Goal: Task Accomplishment & Management: Manage account settings

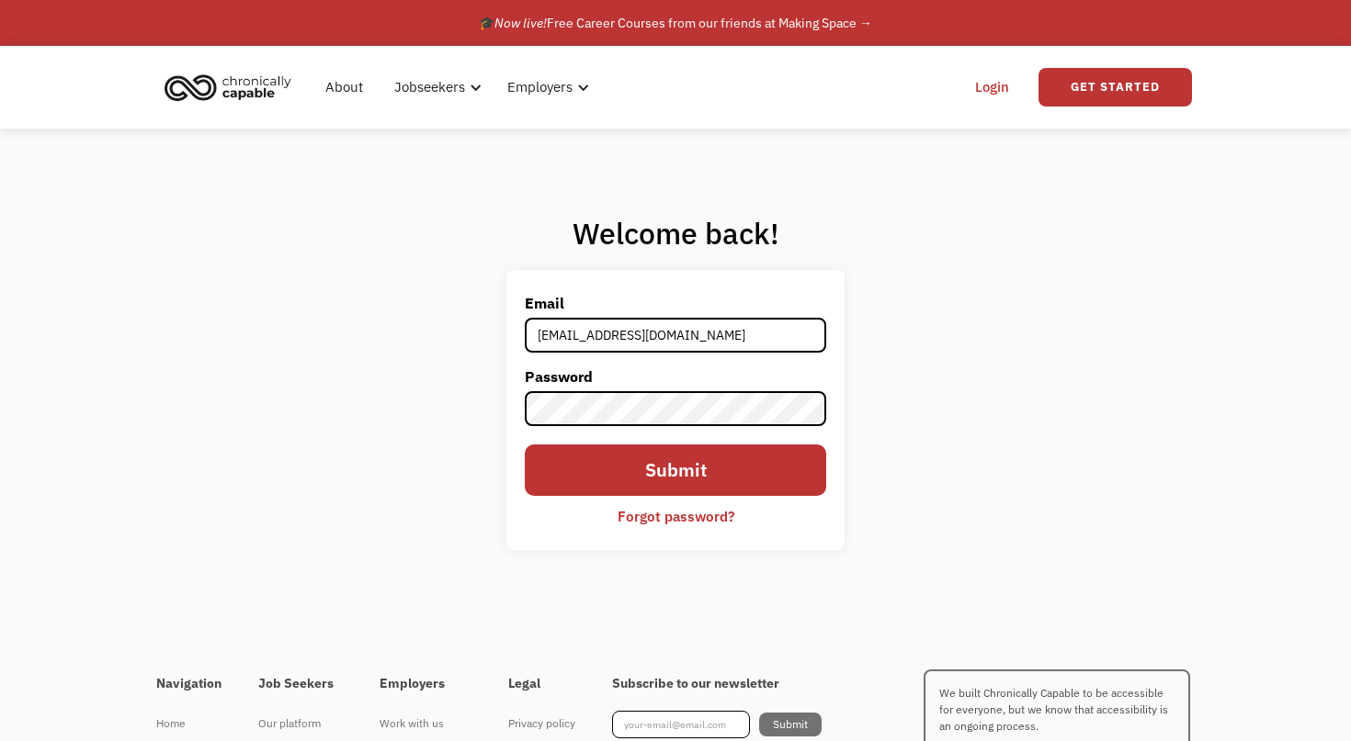
type input "[EMAIL_ADDRESS][DOMAIN_NAME]"
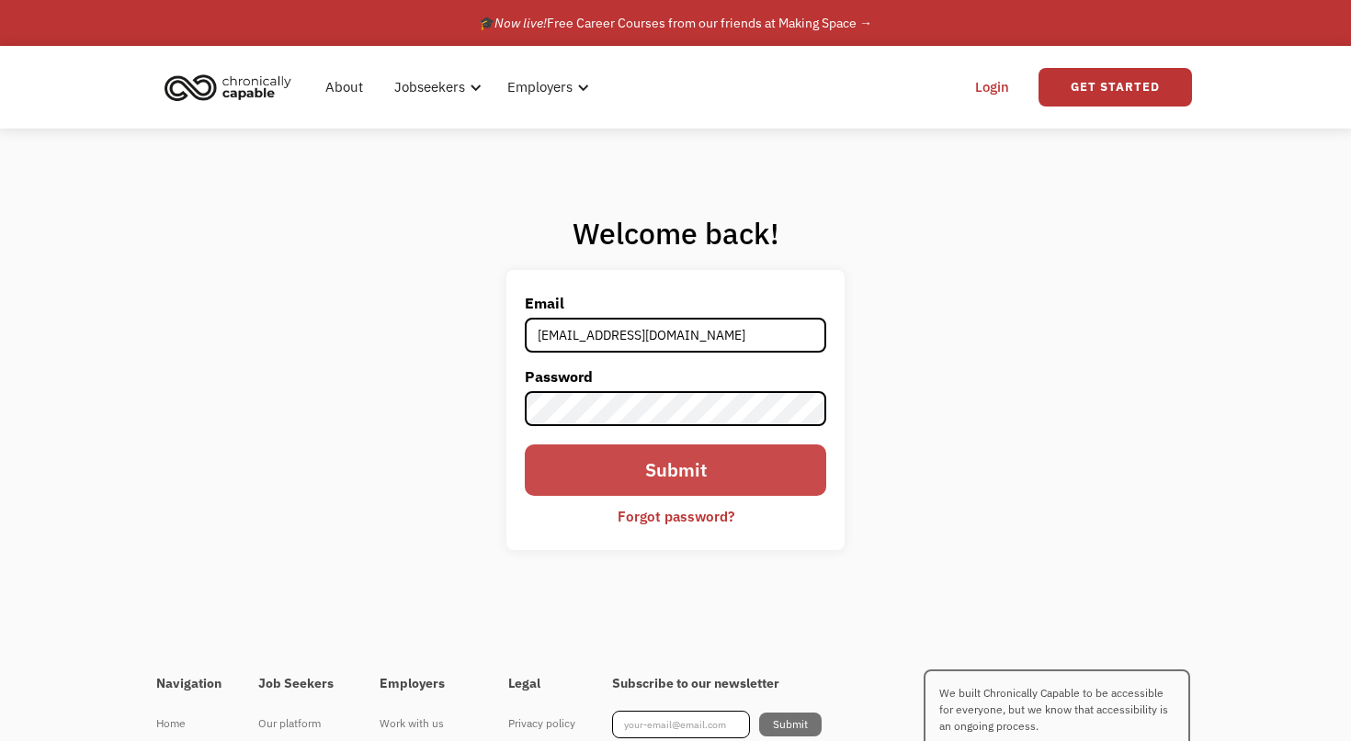
click at [602, 487] on input "Submit" at bounding box center [675, 470] width 301 height 51
click at [626, 460] on input "Submit" at bounding box center [675, 470] width 301 height 51
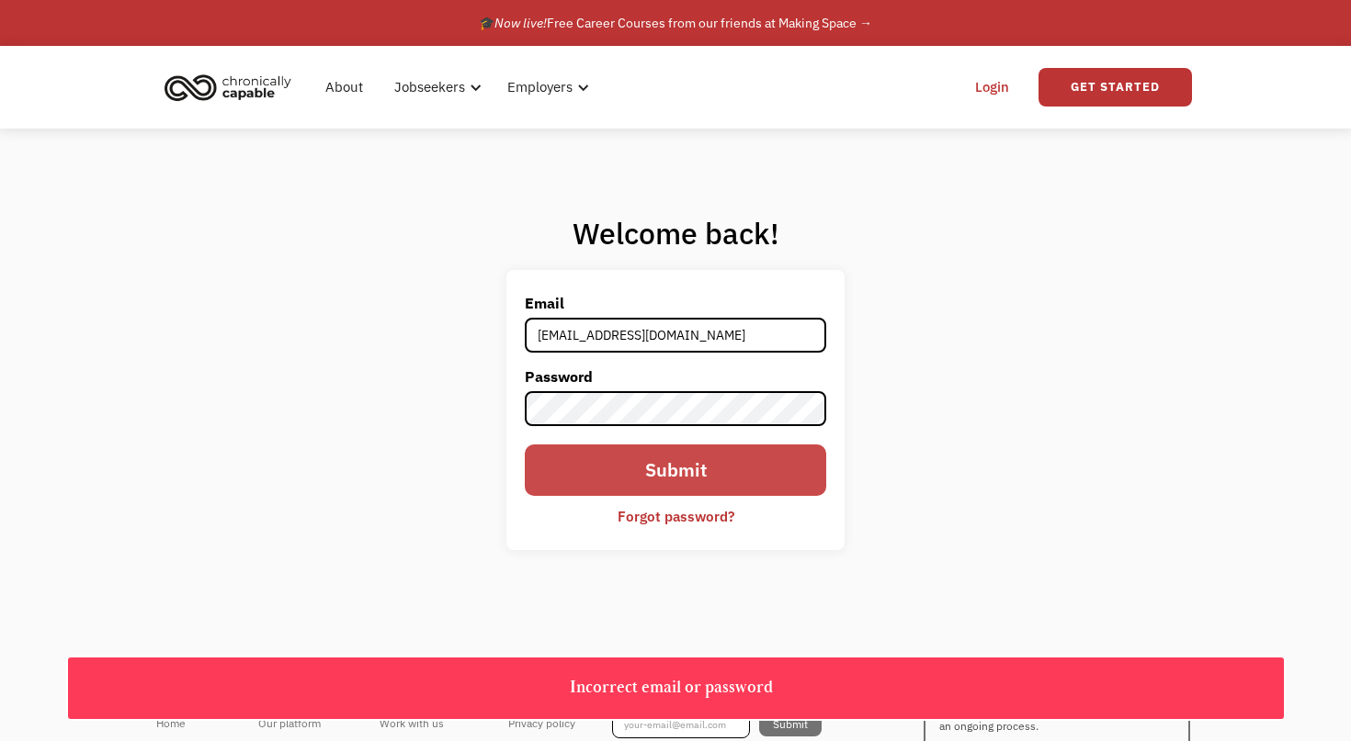
click at [706, 469] on input "Submit" at bounding box center [675, 470] width 301 height 51
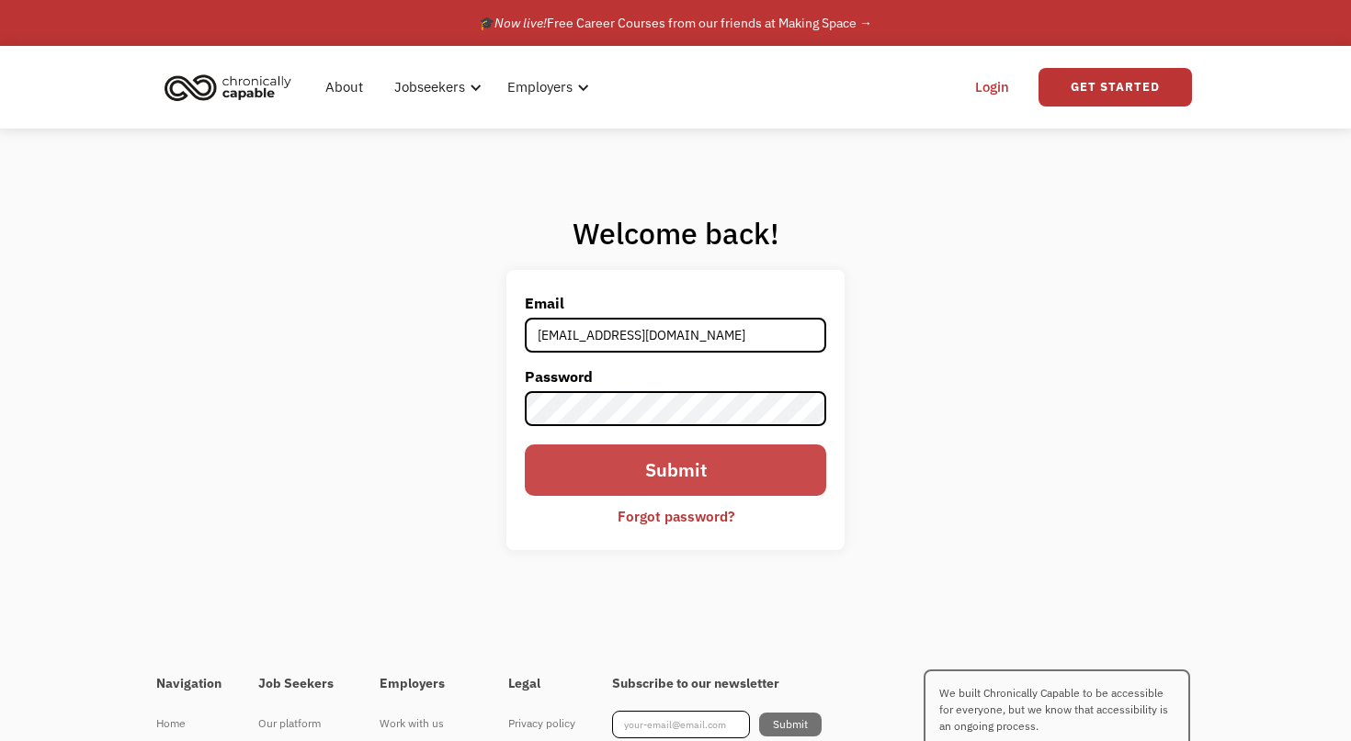
click at [599, 456] on input "Submit" at bounding box center [675, 470] width 301 height 51
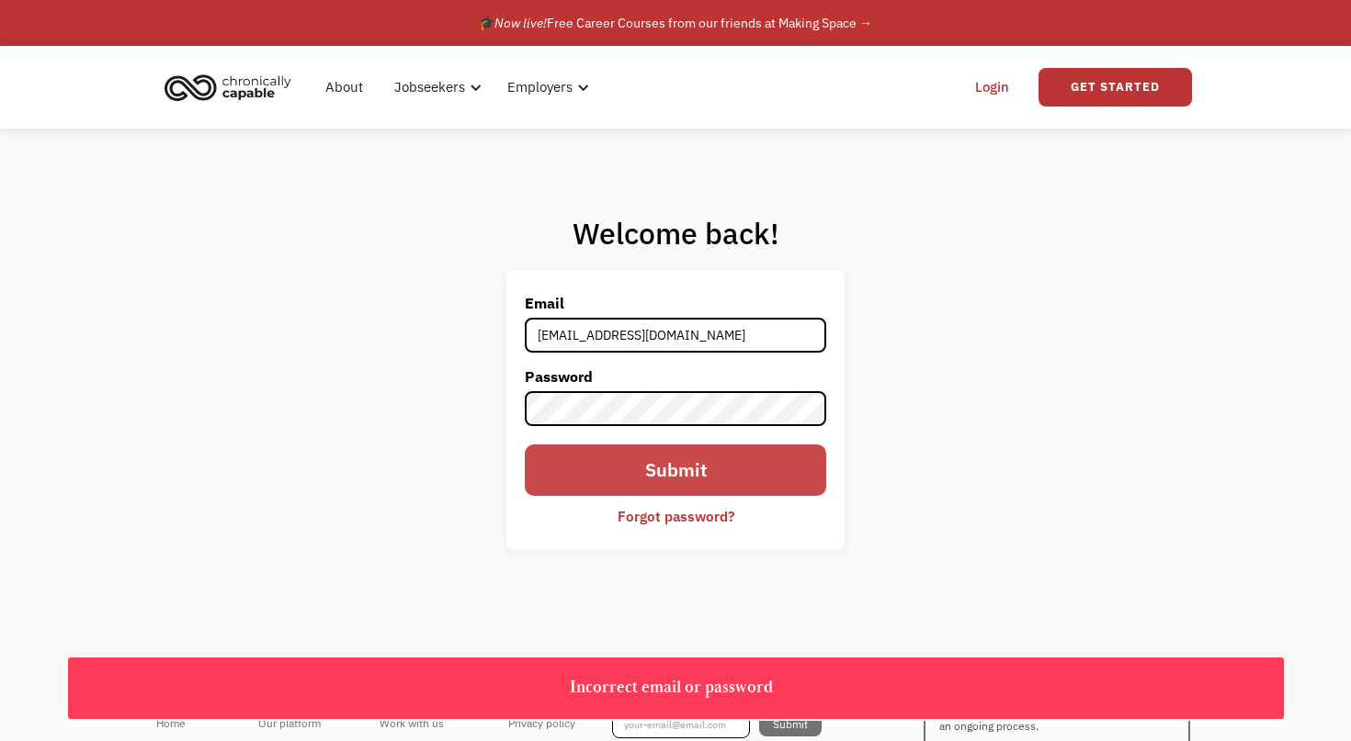
click at [599, 456] on input "Submit" at bounding box center [675, 470] width 301 height 51
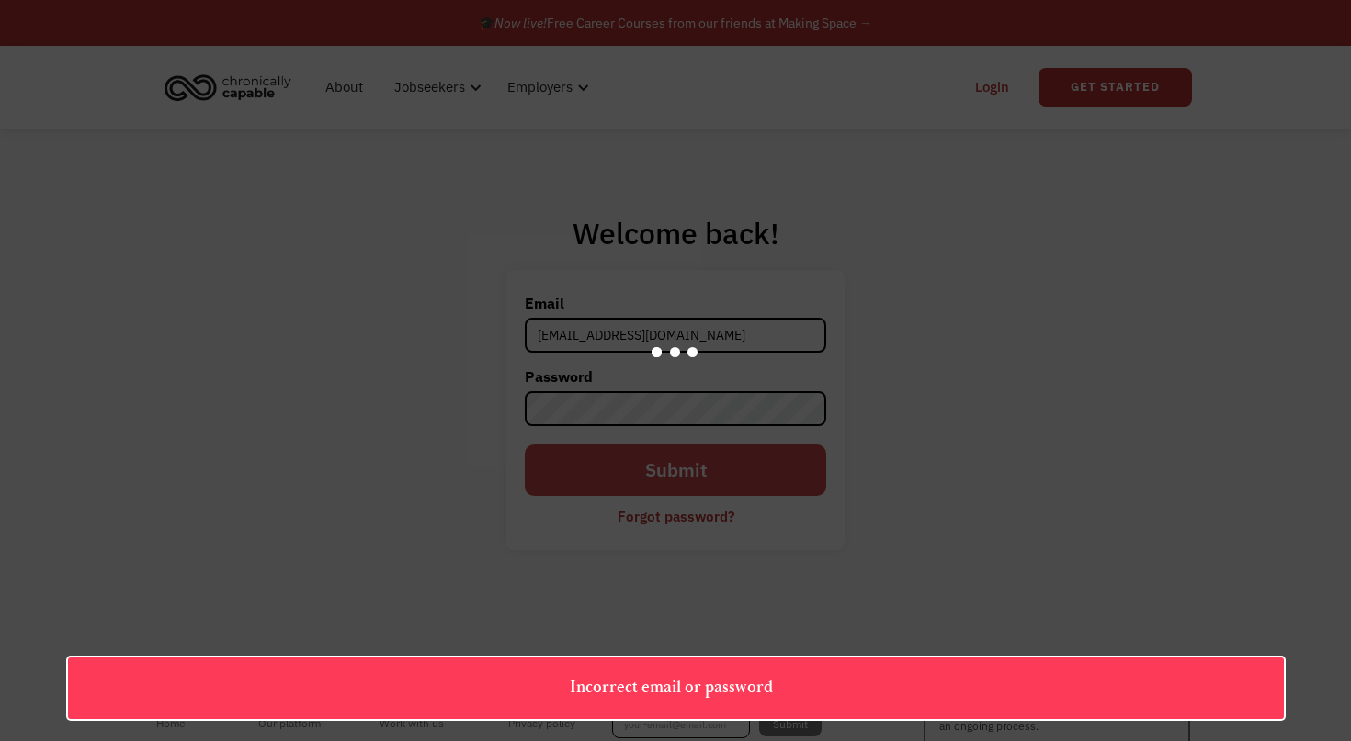
click at [599, 456] on input "Submit" at bounding box center [675, 470] width 301 height 51
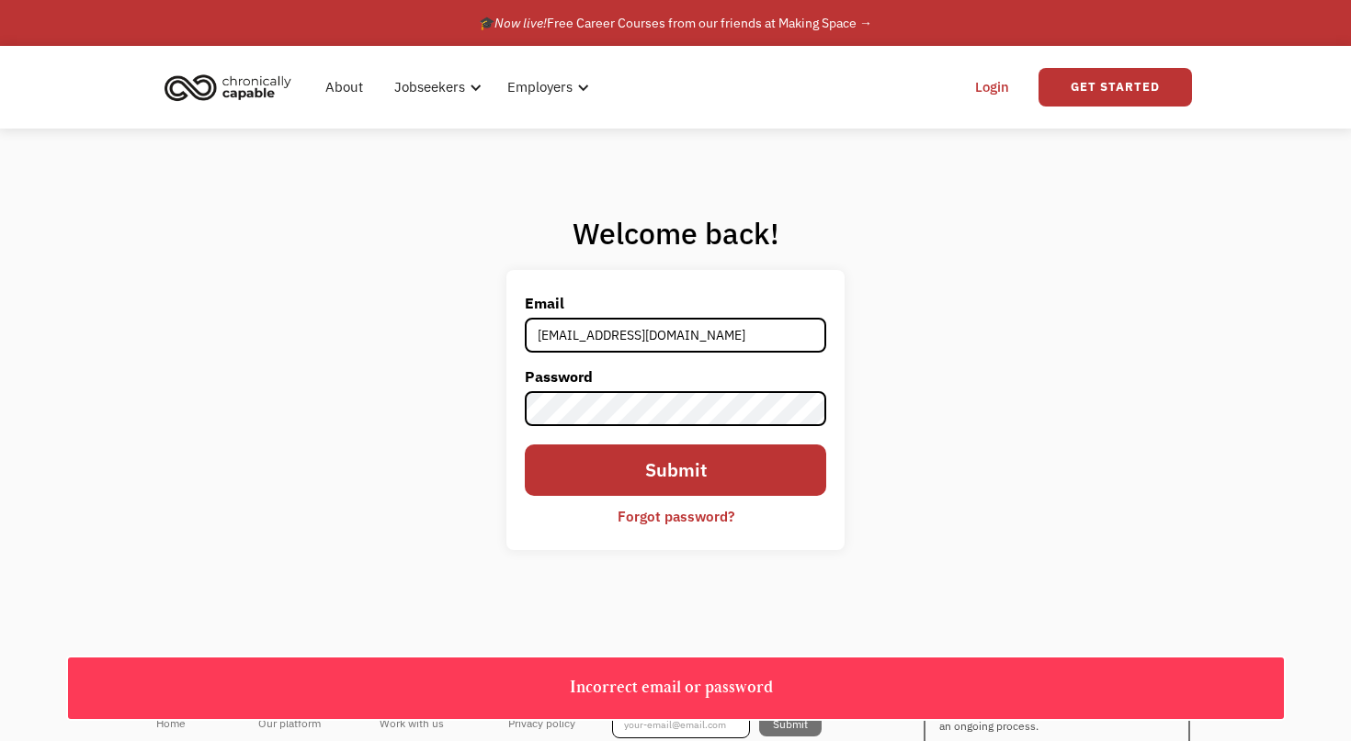
click at [703, 516] on div "Forgot password?" at bounding box center [675, 516] width 117 height 22
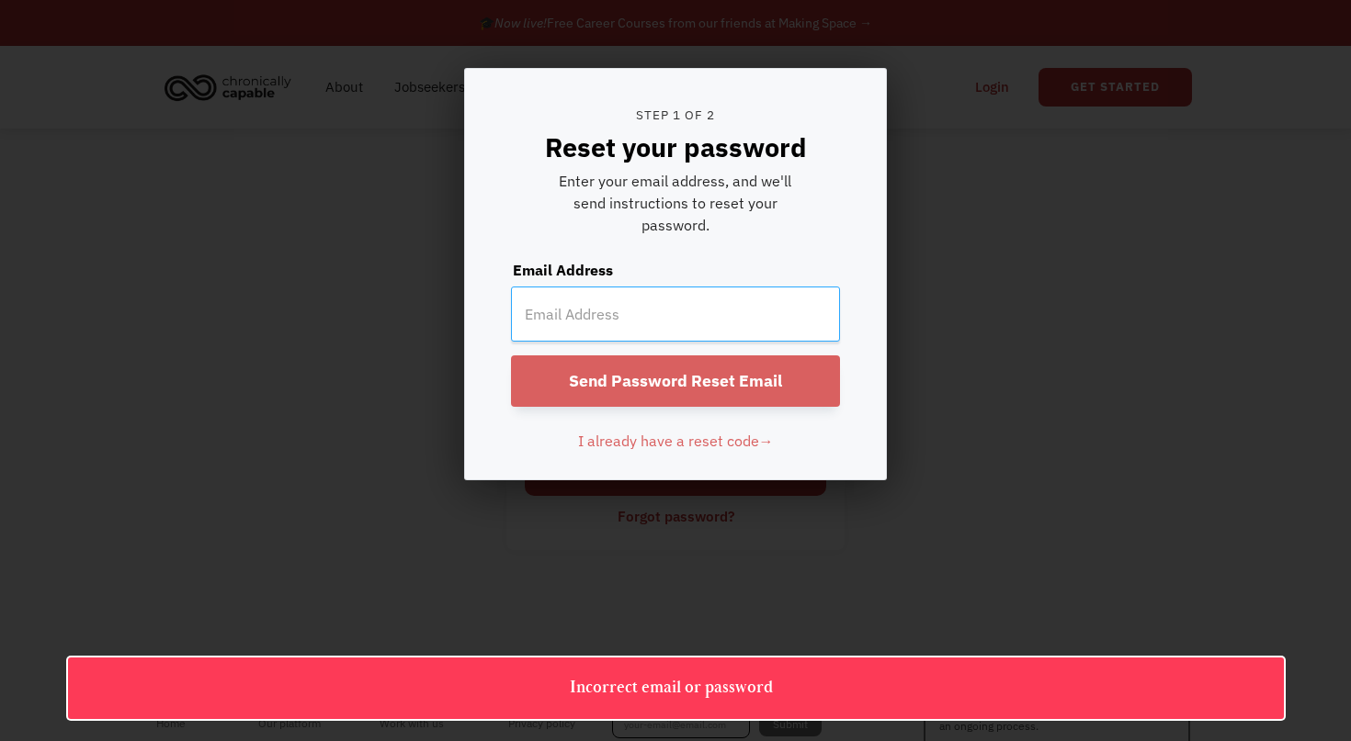
click at [645, 312] on input "email" at bounding box center [675, 314] width 329 height 55
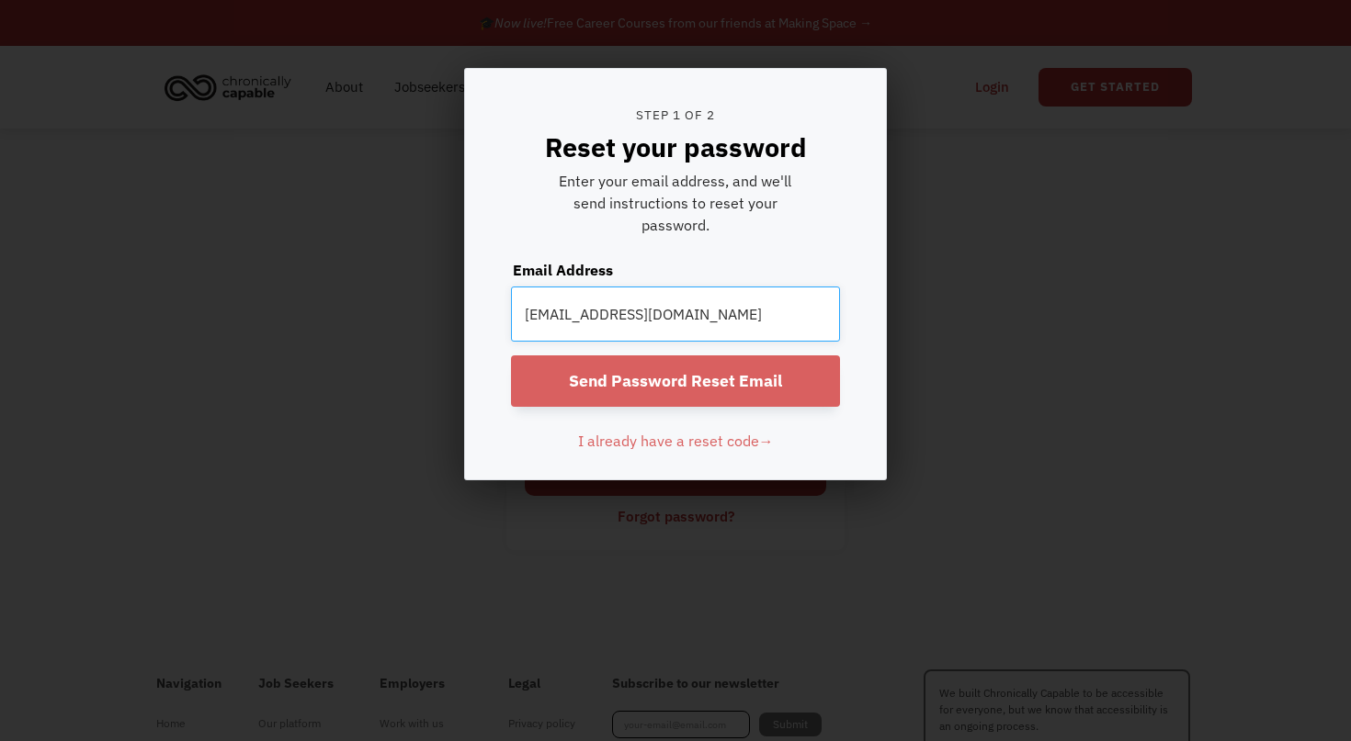
type input "[EMAIL_ADDRESS][DOMAIN_NAME]"
click at [633, 385] on input "Send Password Reset Email" at bounding box center [675, 381] width 329 height 51
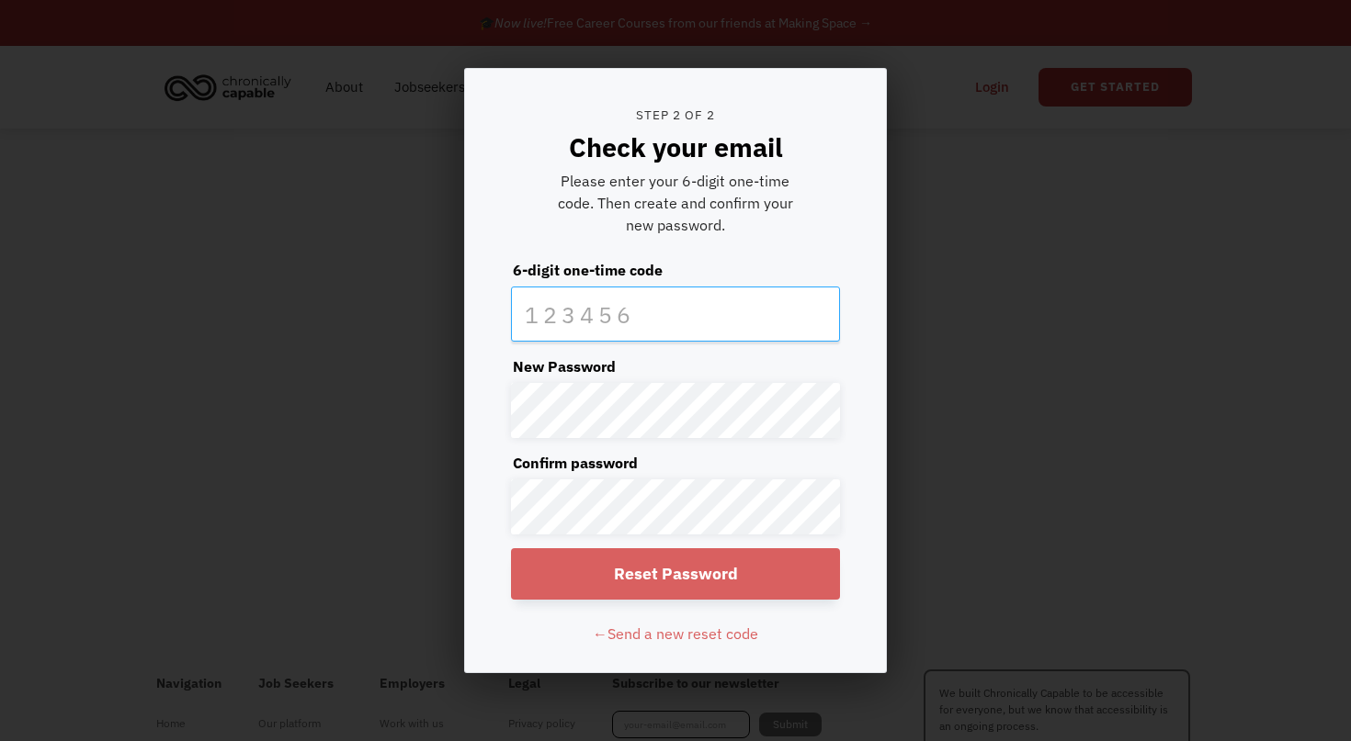
click at [692, 305] on input "text" at bounding box center [675, 314] width 329 height 55
type input "400195"
click at [682, 571] on input "Reset Password" at bounding box center [675, 573] width 329 height 51
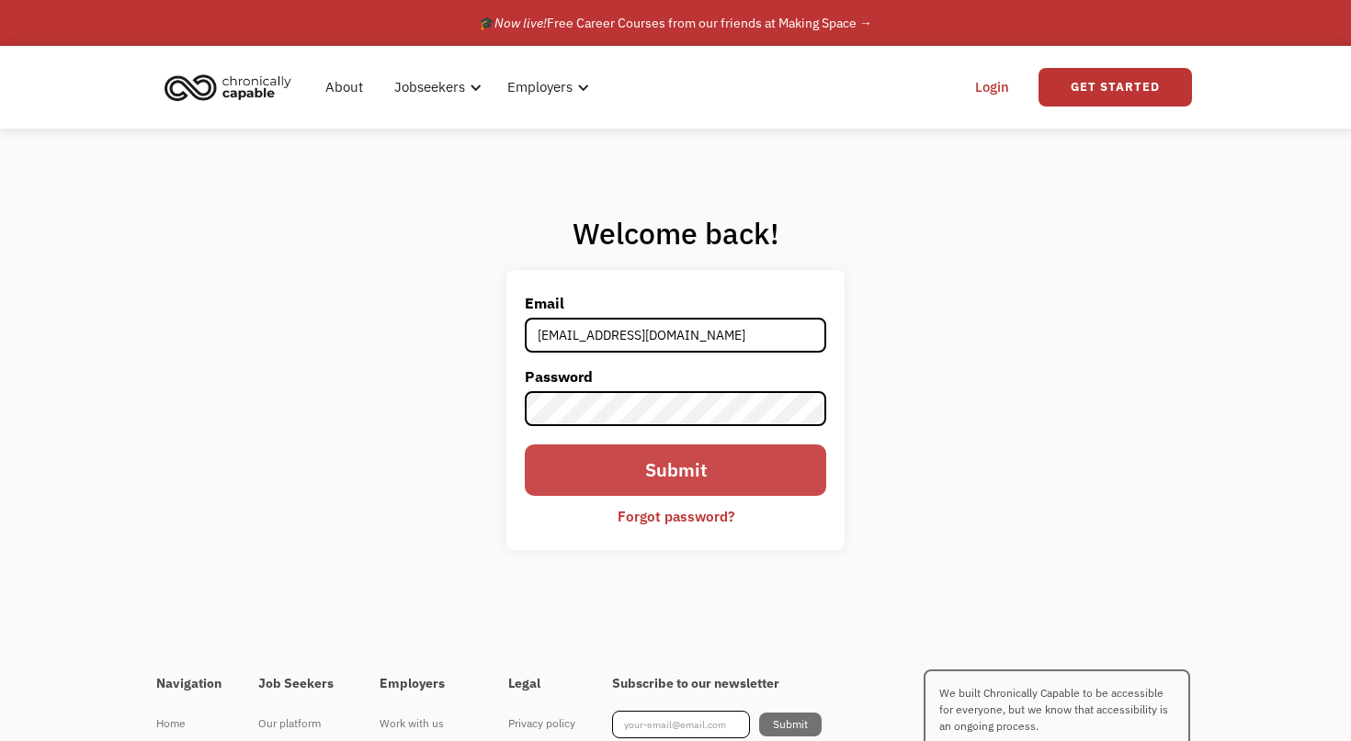
click at [670, 471] on input "Submit" at bounding box center [675, 470] width 301 height 51
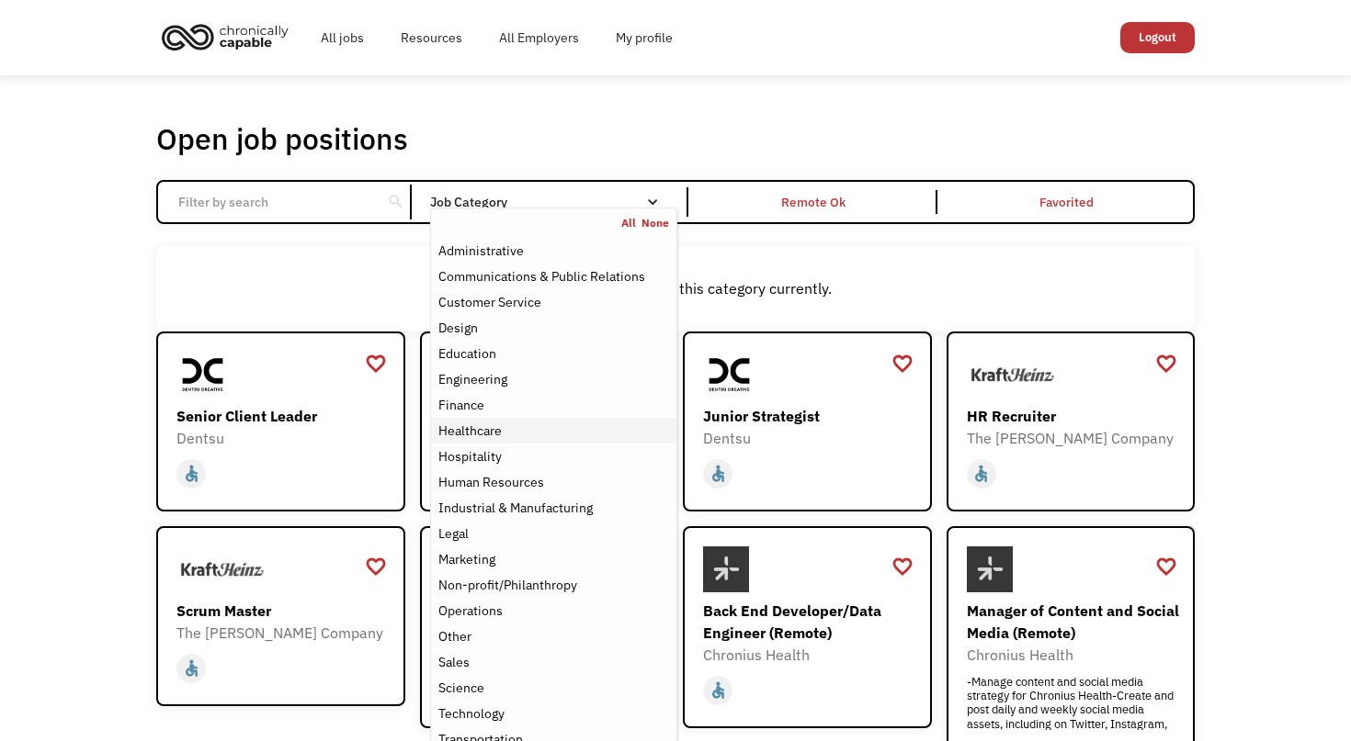
click at [505, 435] on div "Healthcare" at bounding box center [553, 431] width 231 height 22
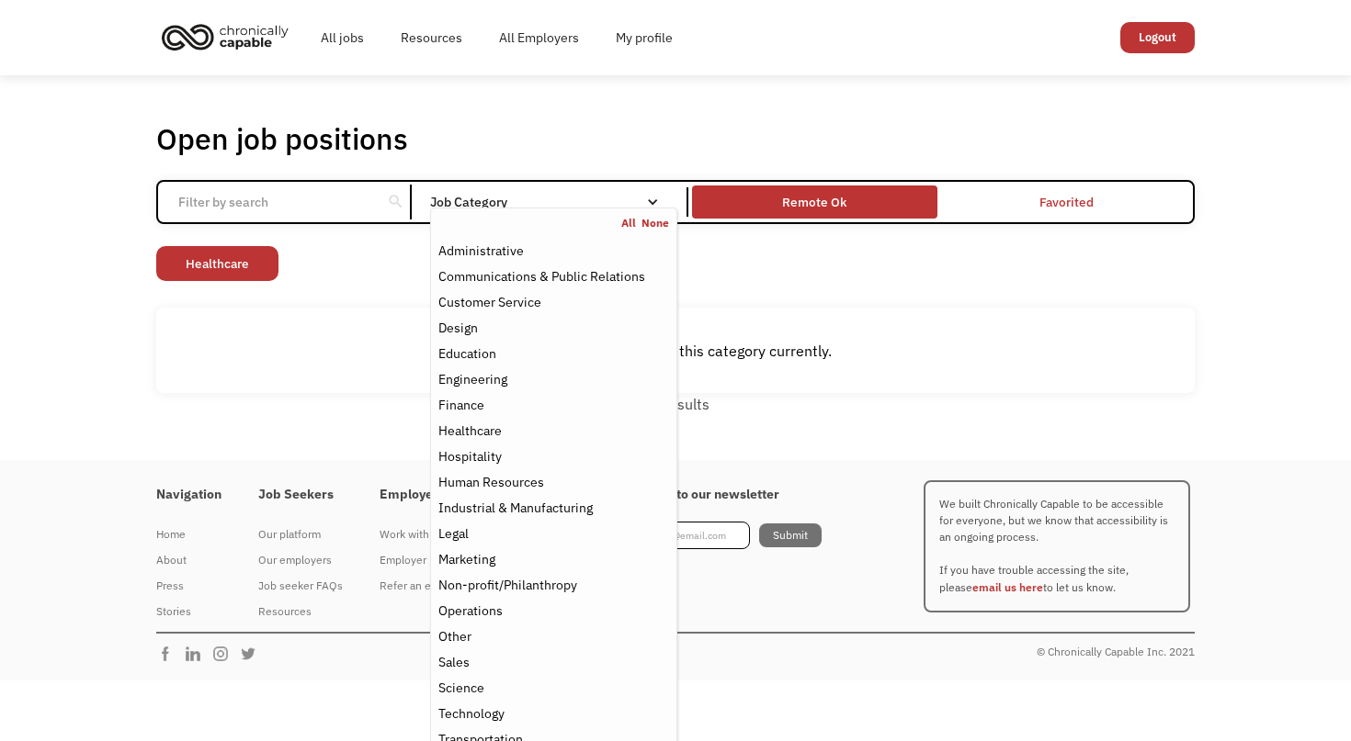
click at [853, 208] on div "Remote Ok" at bounding box center [814, 202] width 244 height 24
click at [584, 209] on nav "All None Administrative Communications & Public Relations Customer Service Desi…" at bounding box center [553, 484] width 247 height 553
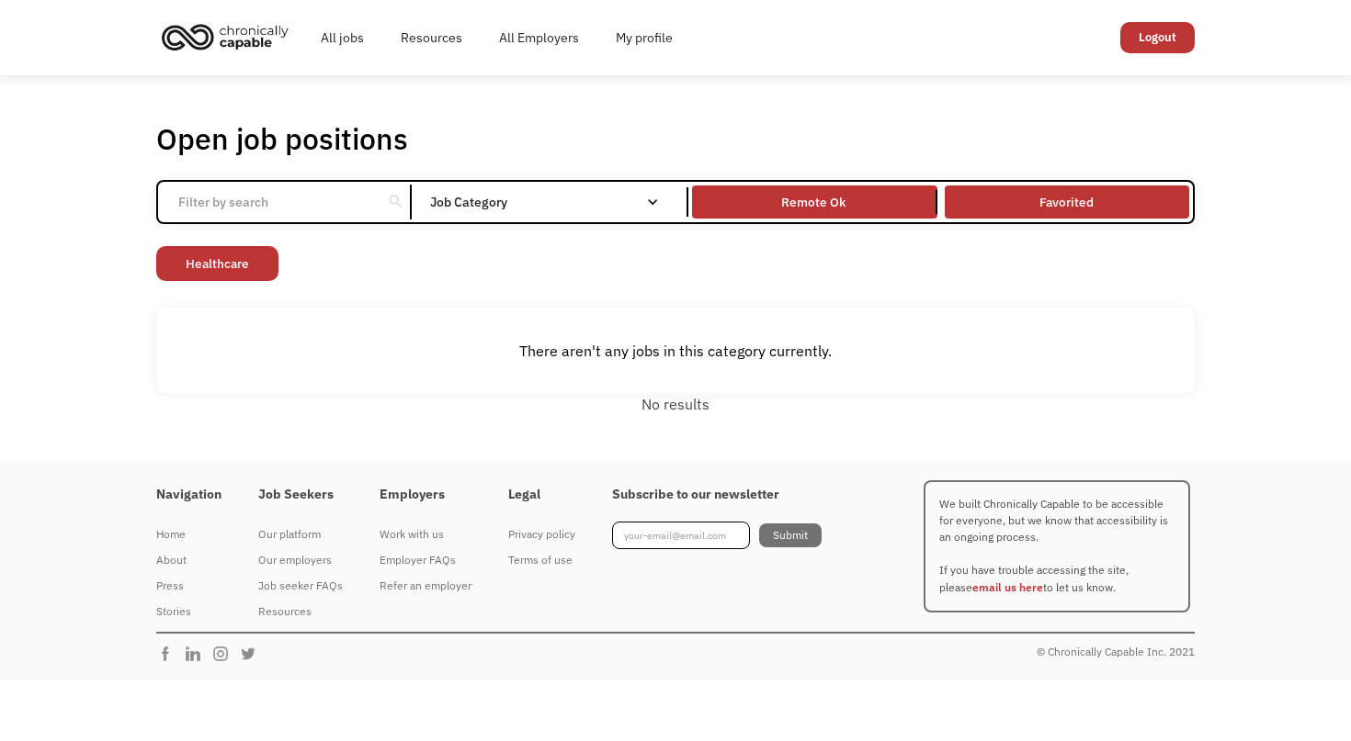
click at [1007, 202] on link "Favorited" at bounding box center [1067, 202] width 252 height 40
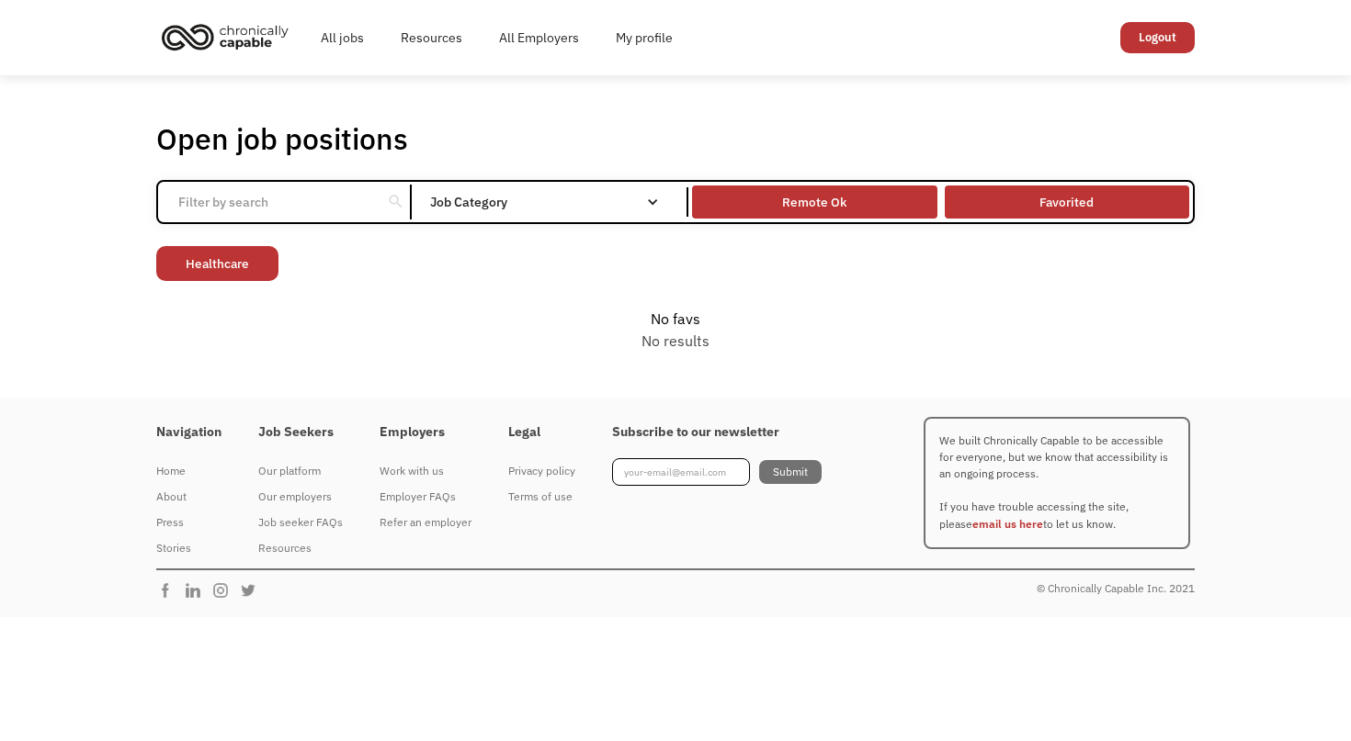
click at [888, 199] on div "Remote Ok" at bounding box center [814, 202] width 244 height 24
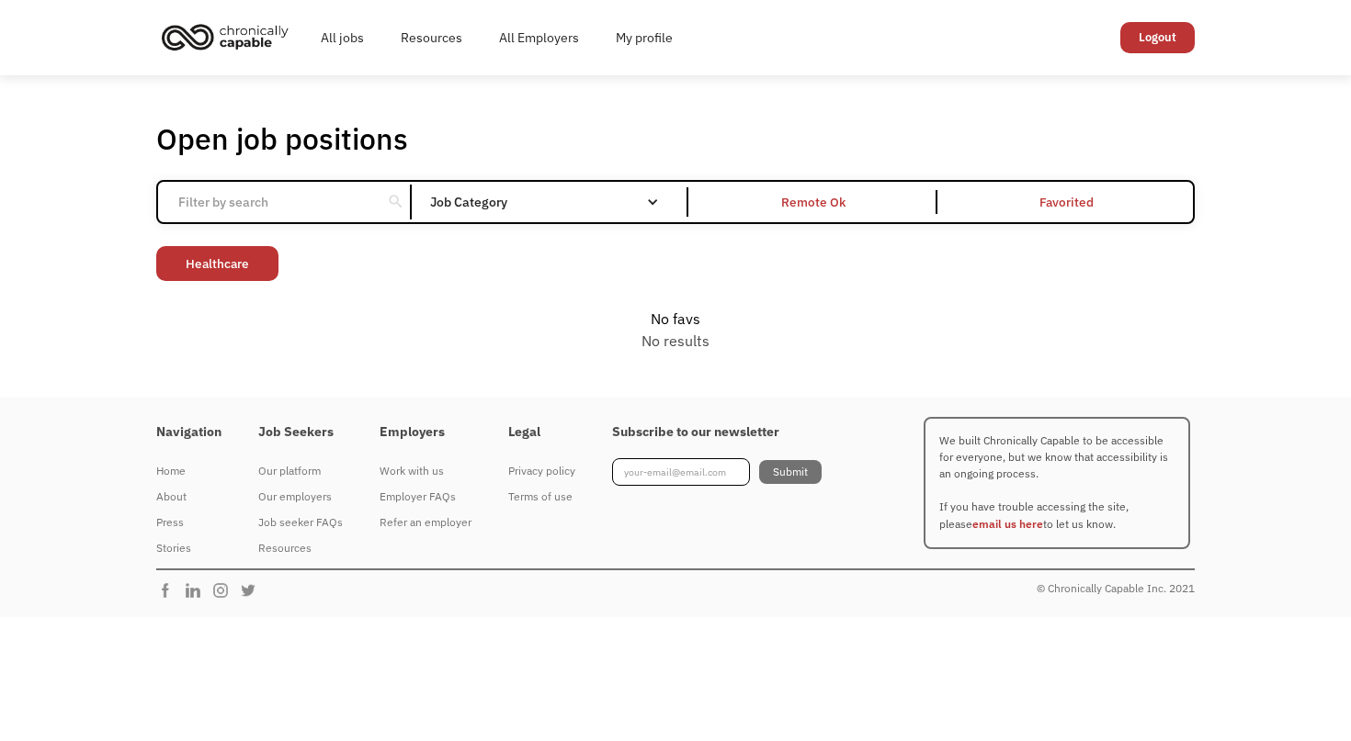
click at [1053, 201] on link "Favorited" at bounding box center [1067, 202] width 252 height 40
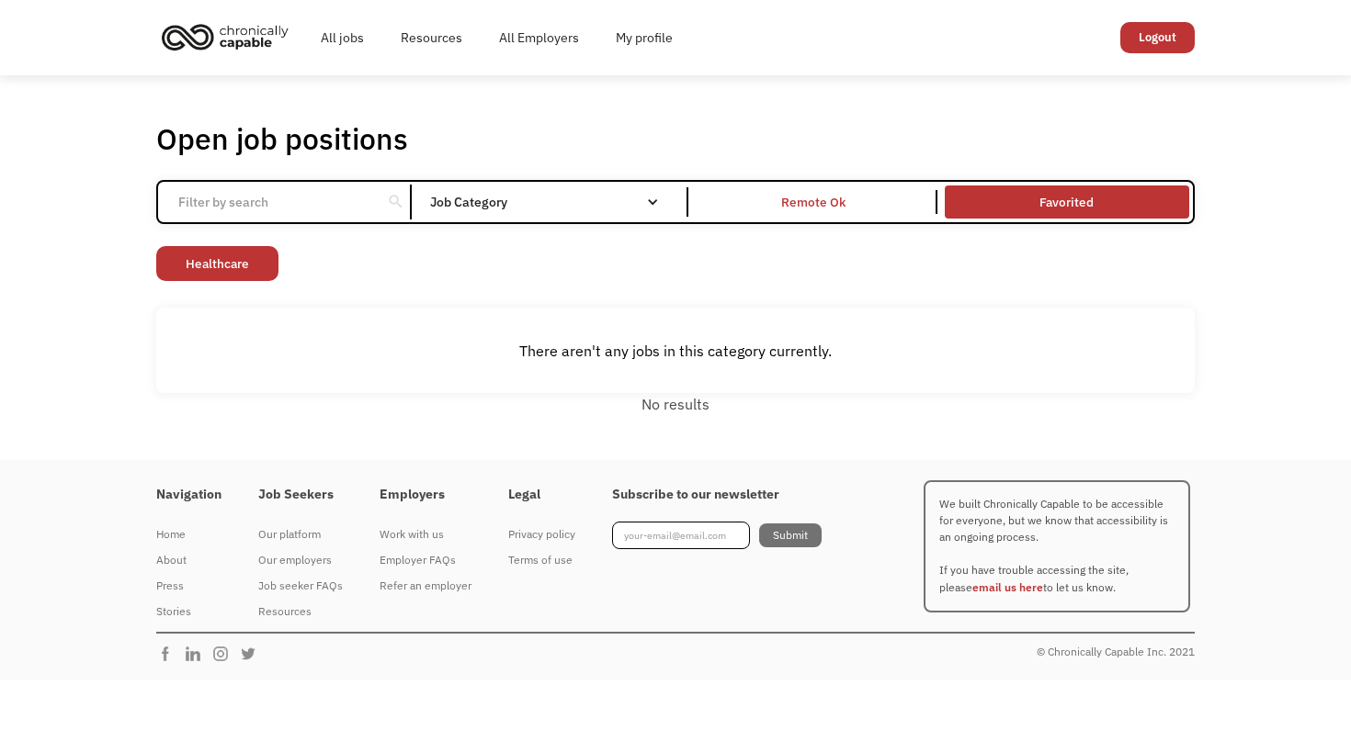
click at [1012, 205] on link "Favorited" at bounding box center [1067, 202] width 252 height 40
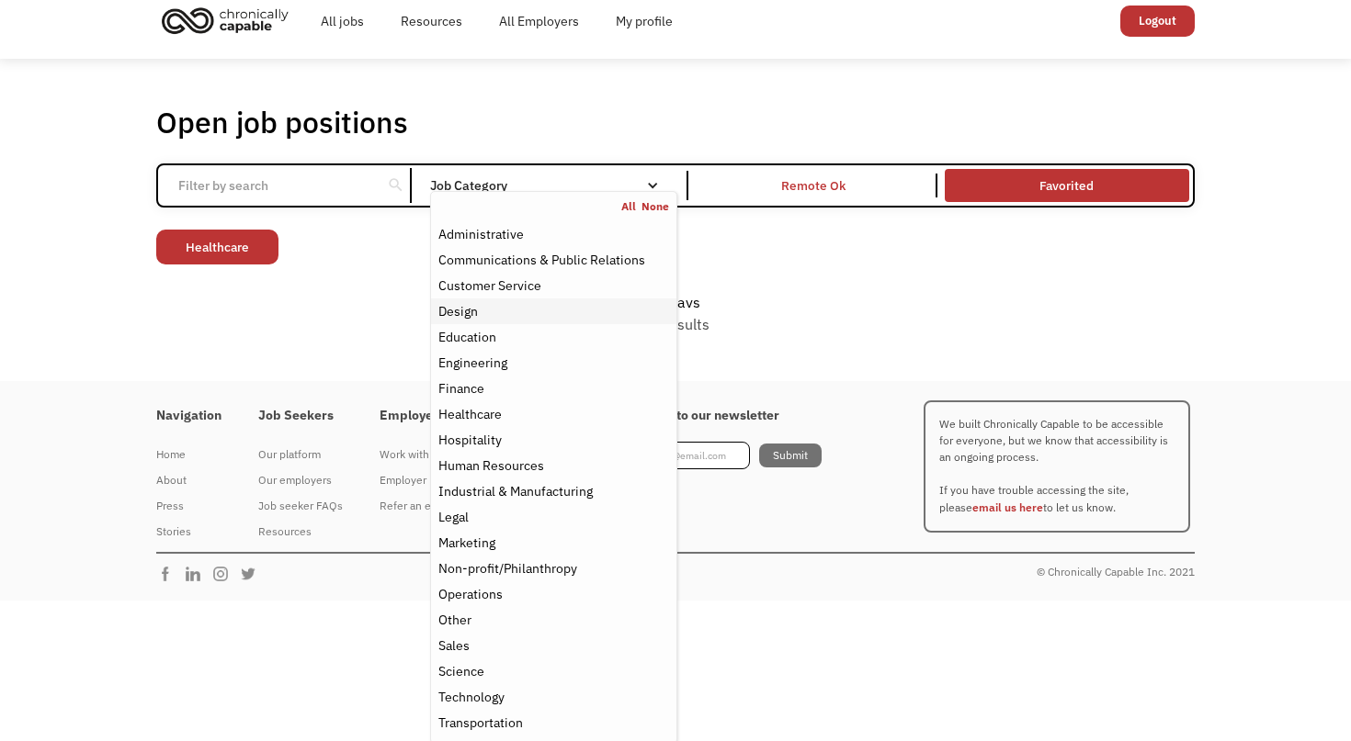
scroll to position [19, 0]
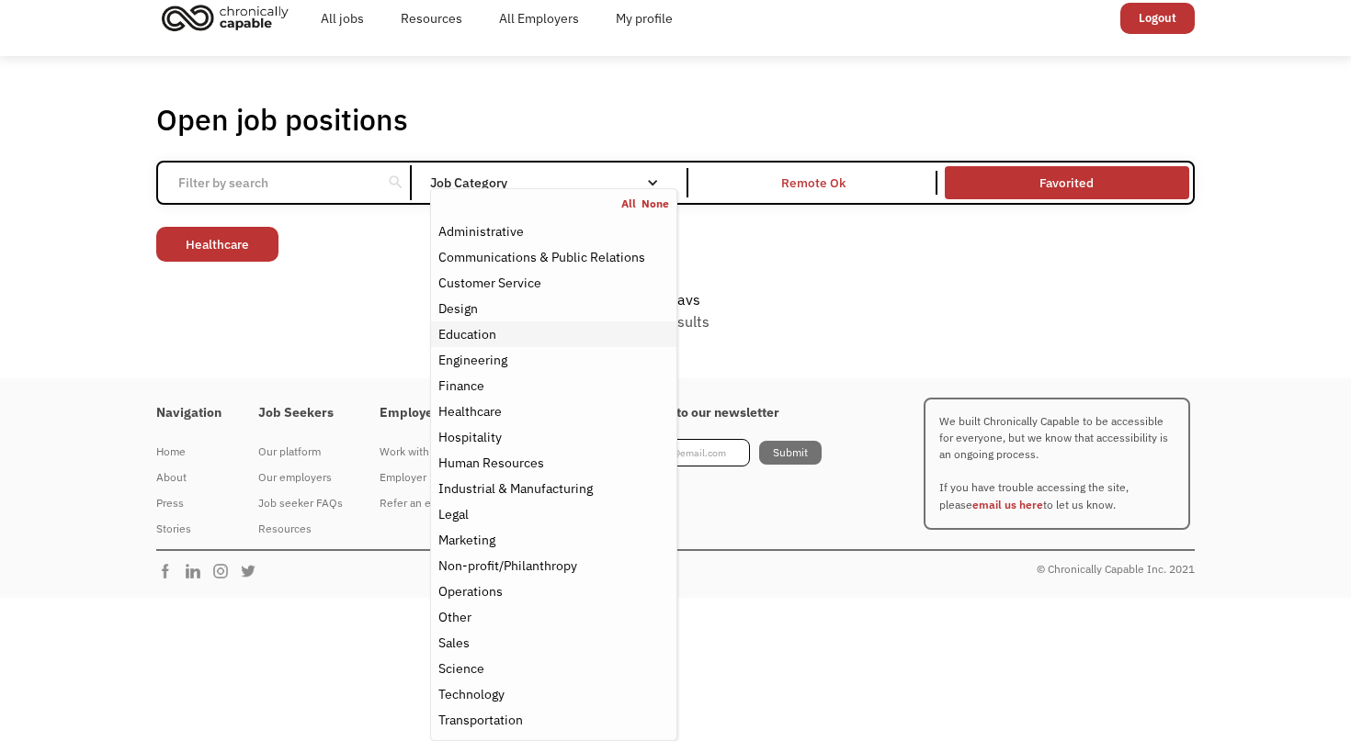
click at [482, 331] on div "Education" at bounding box center [467, 334] width 58 height 22
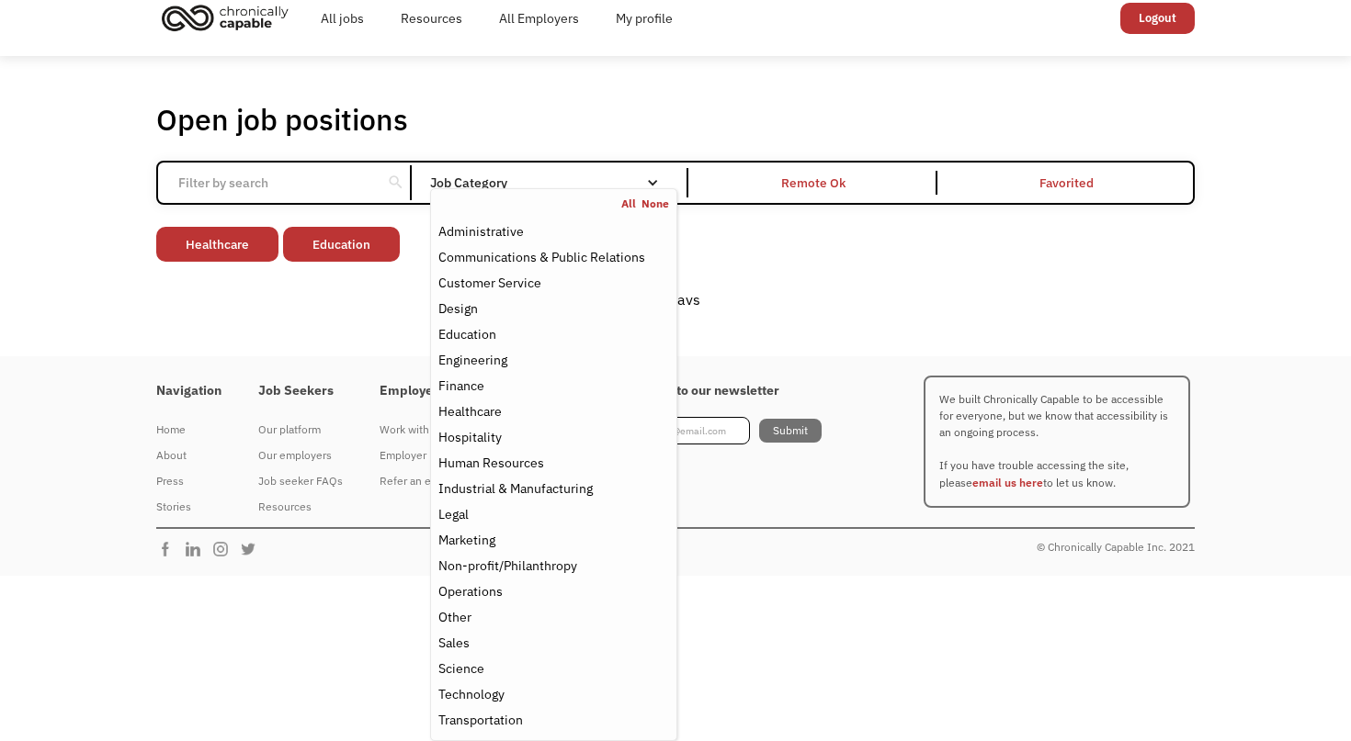
click at [1072, 191] on link "Favorited" at bounding box center [1067, 183] width 252 height 40
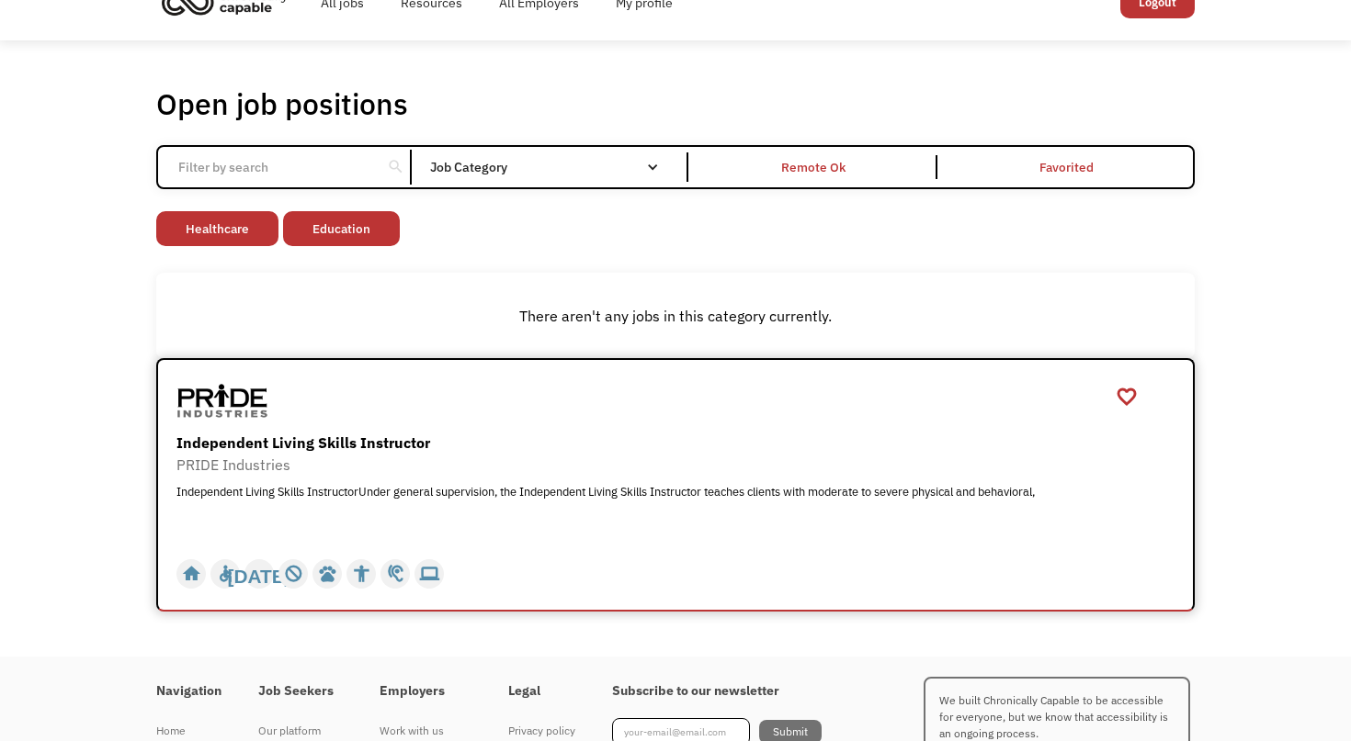
scroll to position [32, 0]
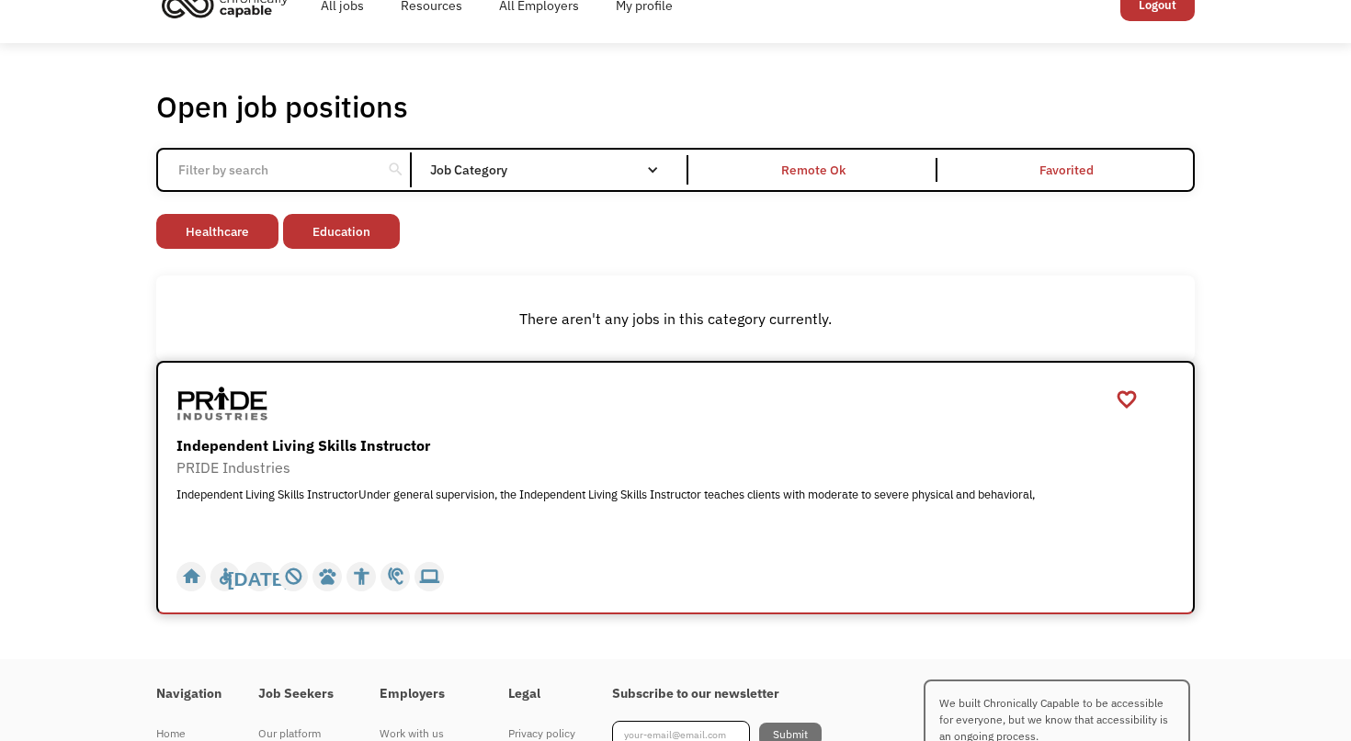
click at [372, 453] on div "Independent Living Skills Instructor" at bounding box center [677, 446] width 1002 height 22
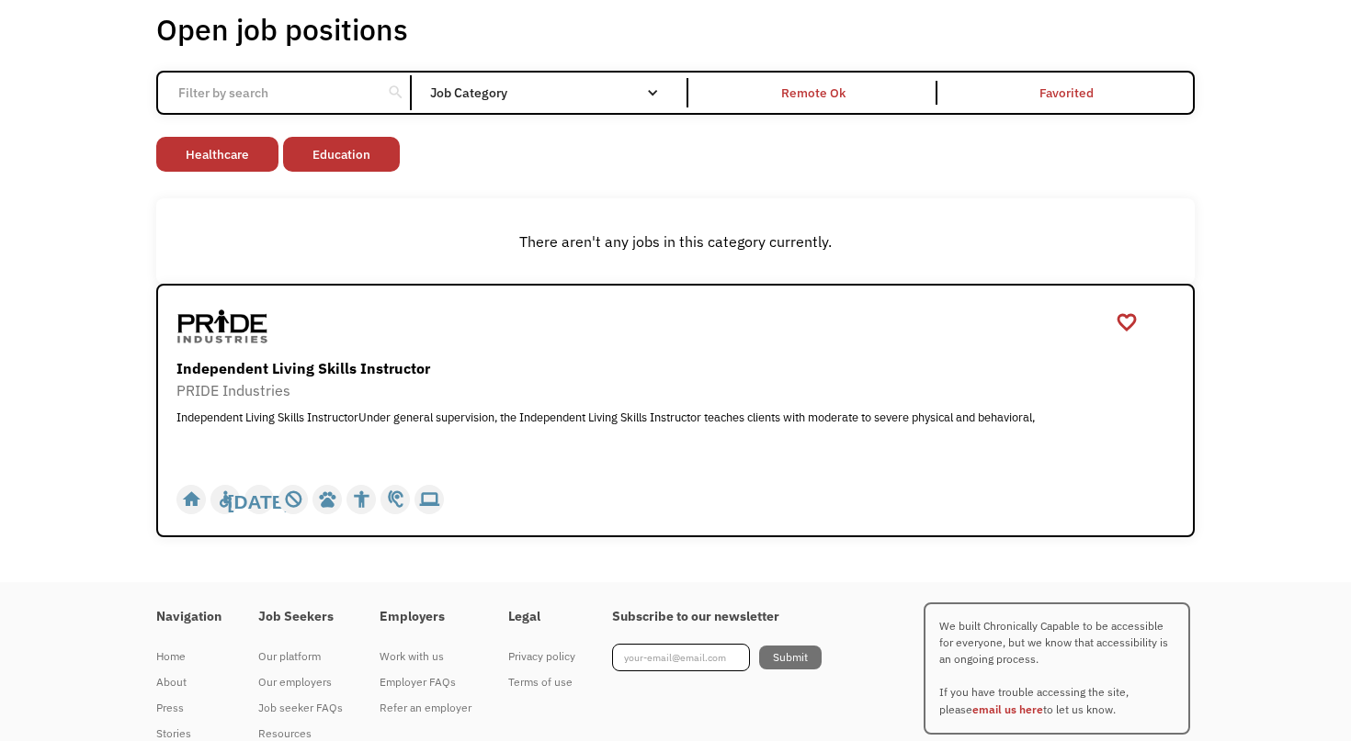
scroll to position [106, 0]
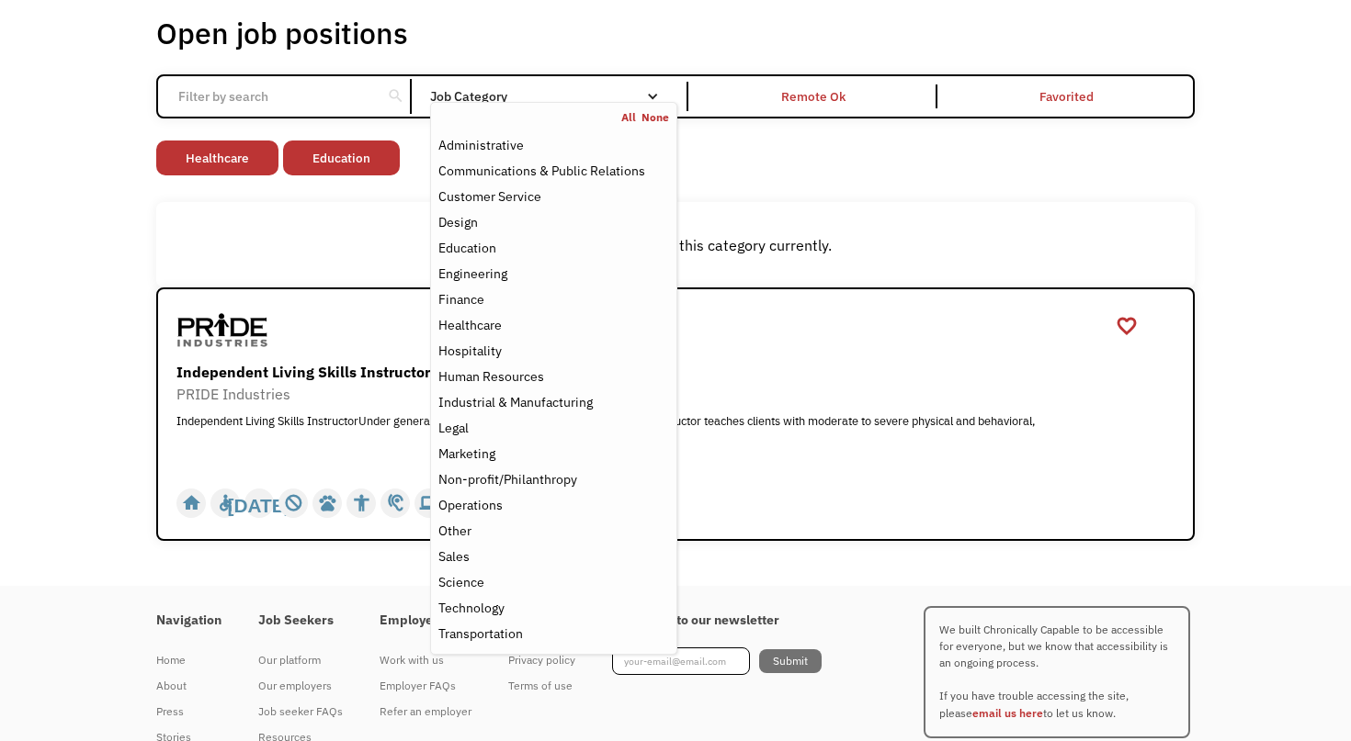
click at [537, 86] on div "Job Category" at bounding box center [553, 96] width 247 height 29
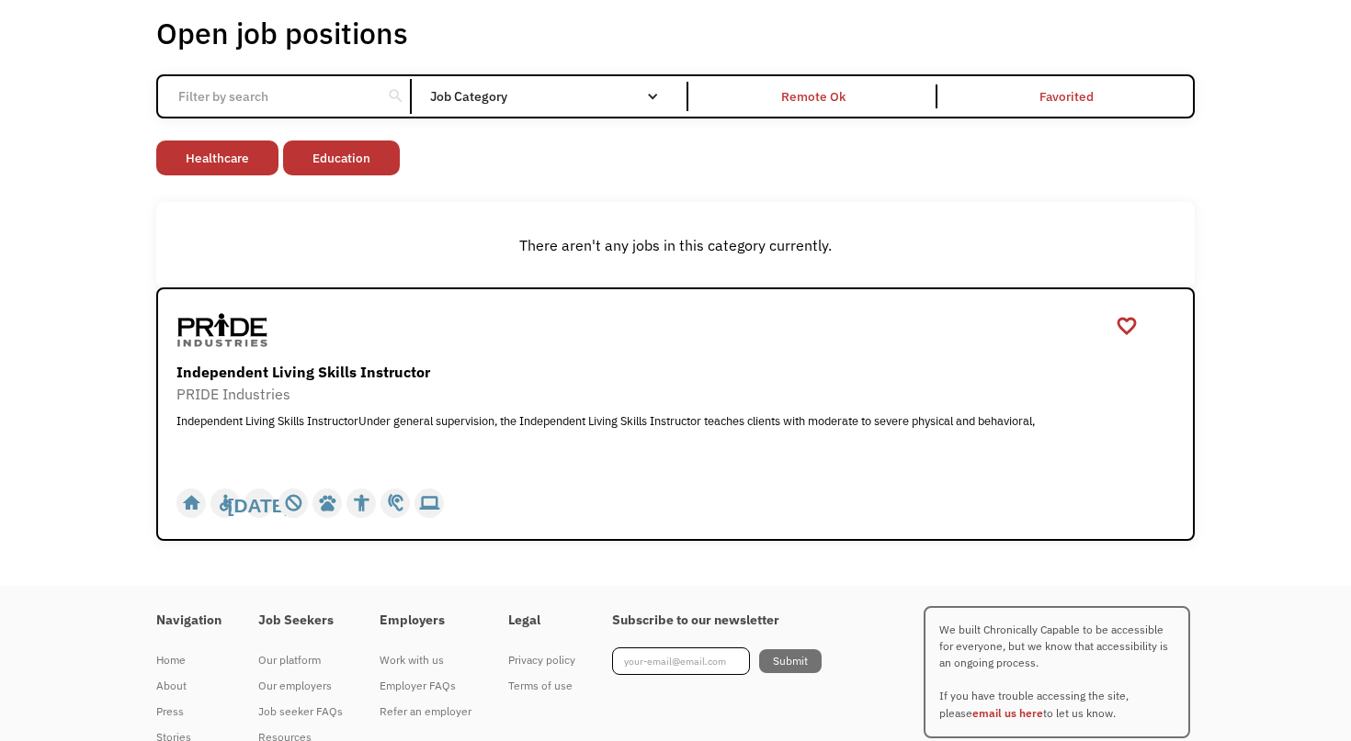
click at [537, 86] on div "Job Category" at bounding box center [553, 96] width 247 height 29
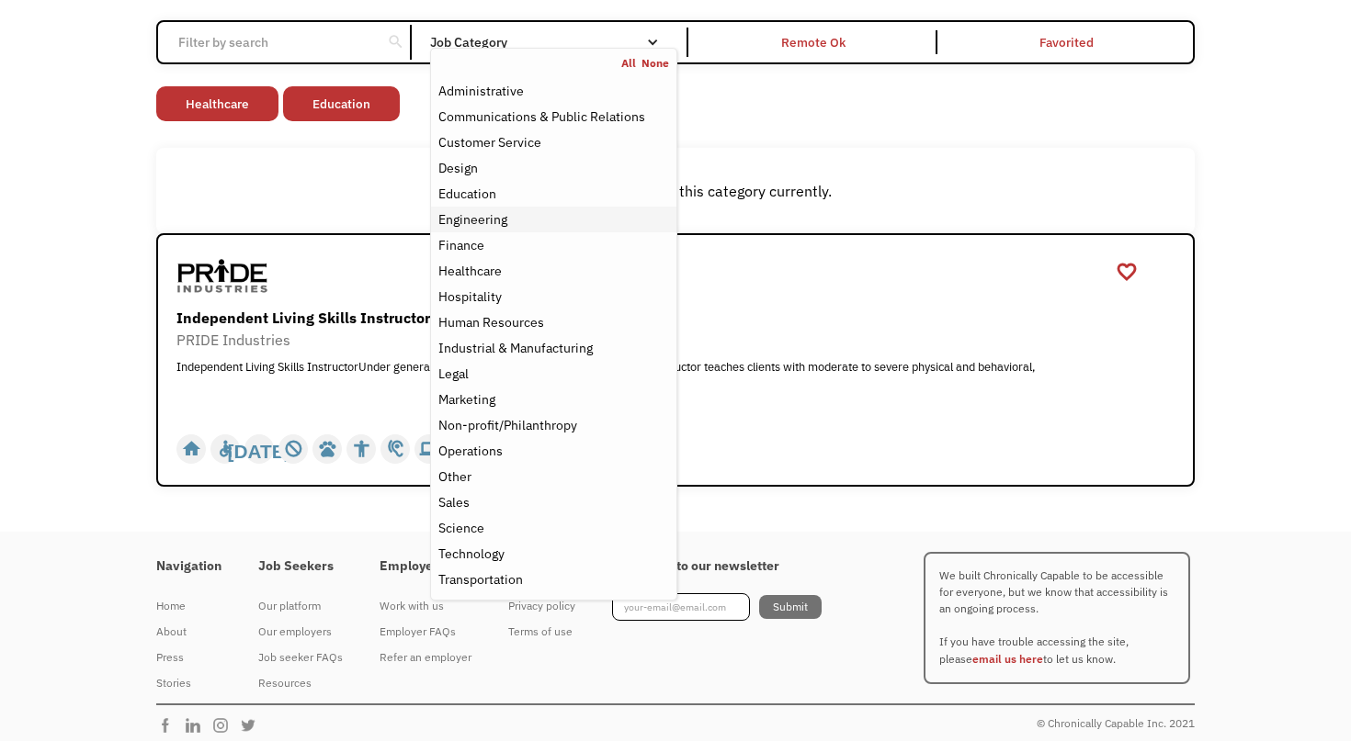
scroll to position [170, 0]
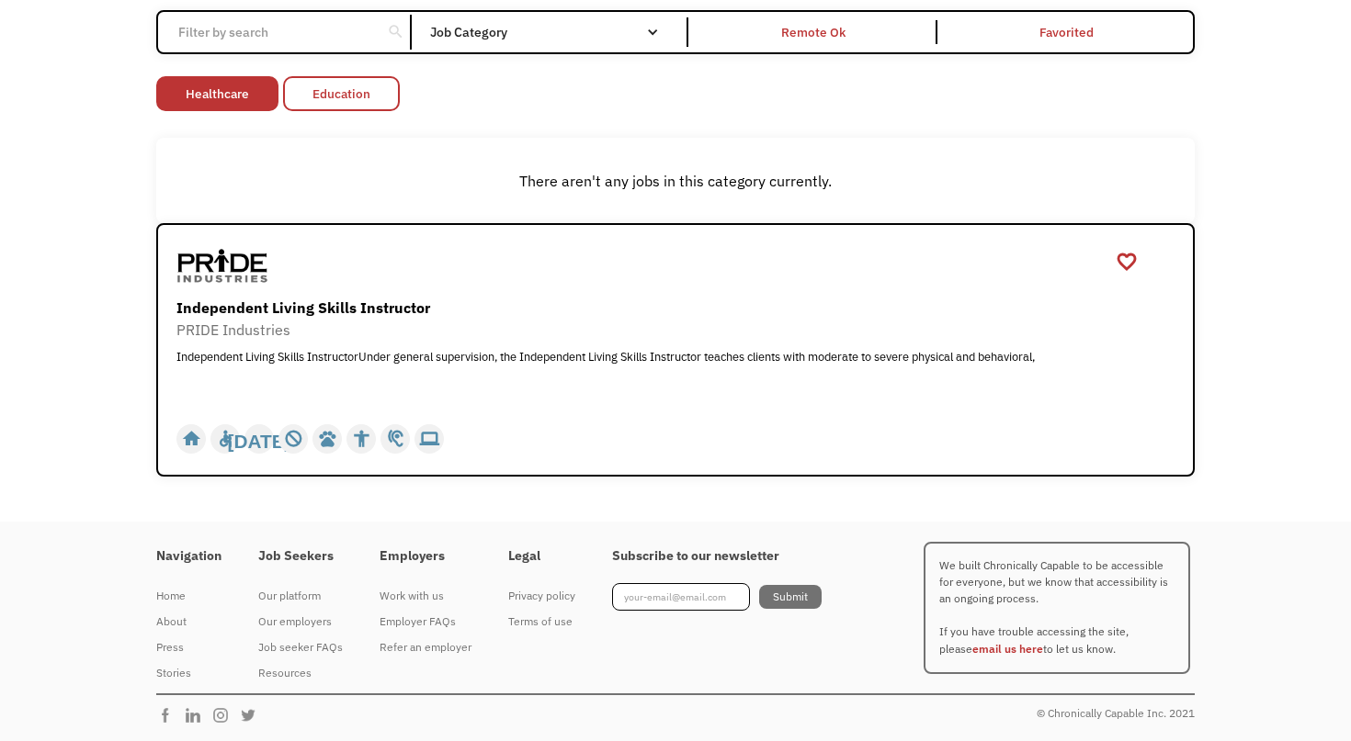
click at [366, 103] on link "Education" at bounding box center [341, 93] width 117 height 35
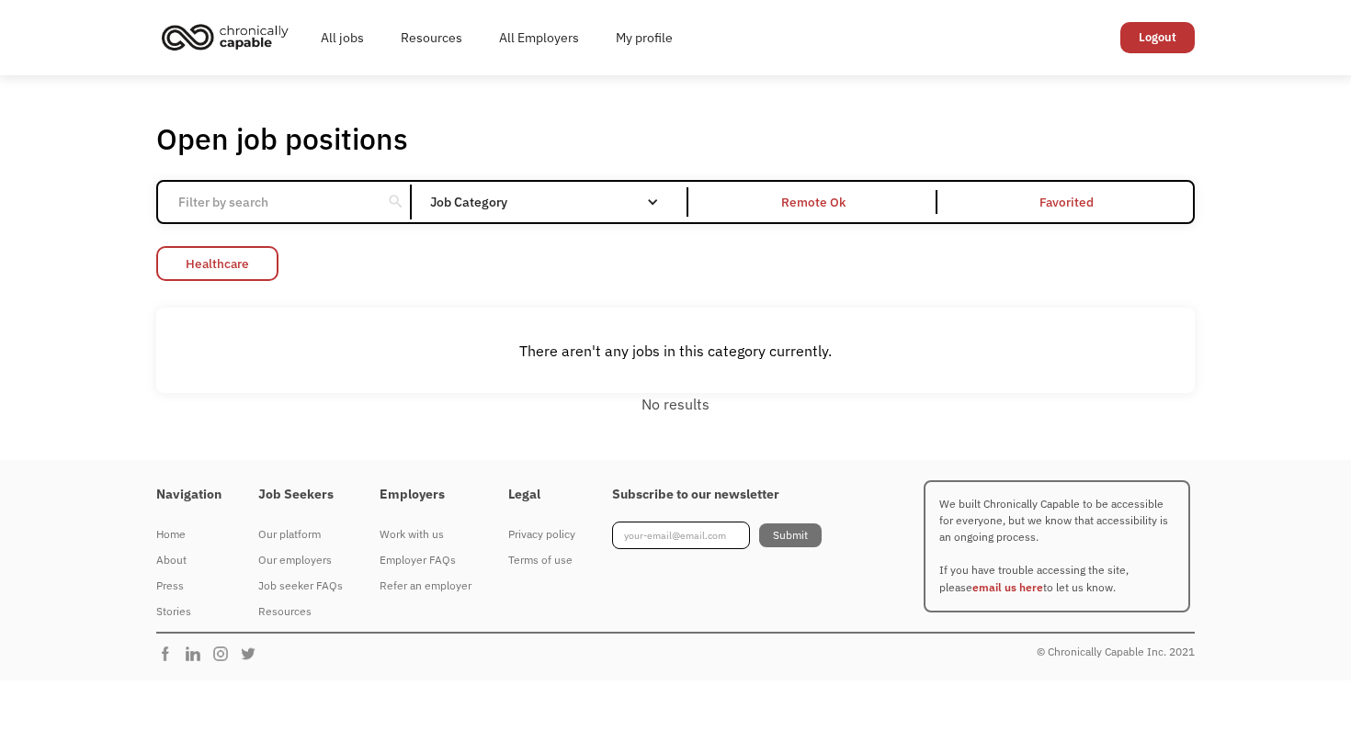
click at [250, 266] on link "Healthcare" at bounding box center [217, 263] width 122 height 35
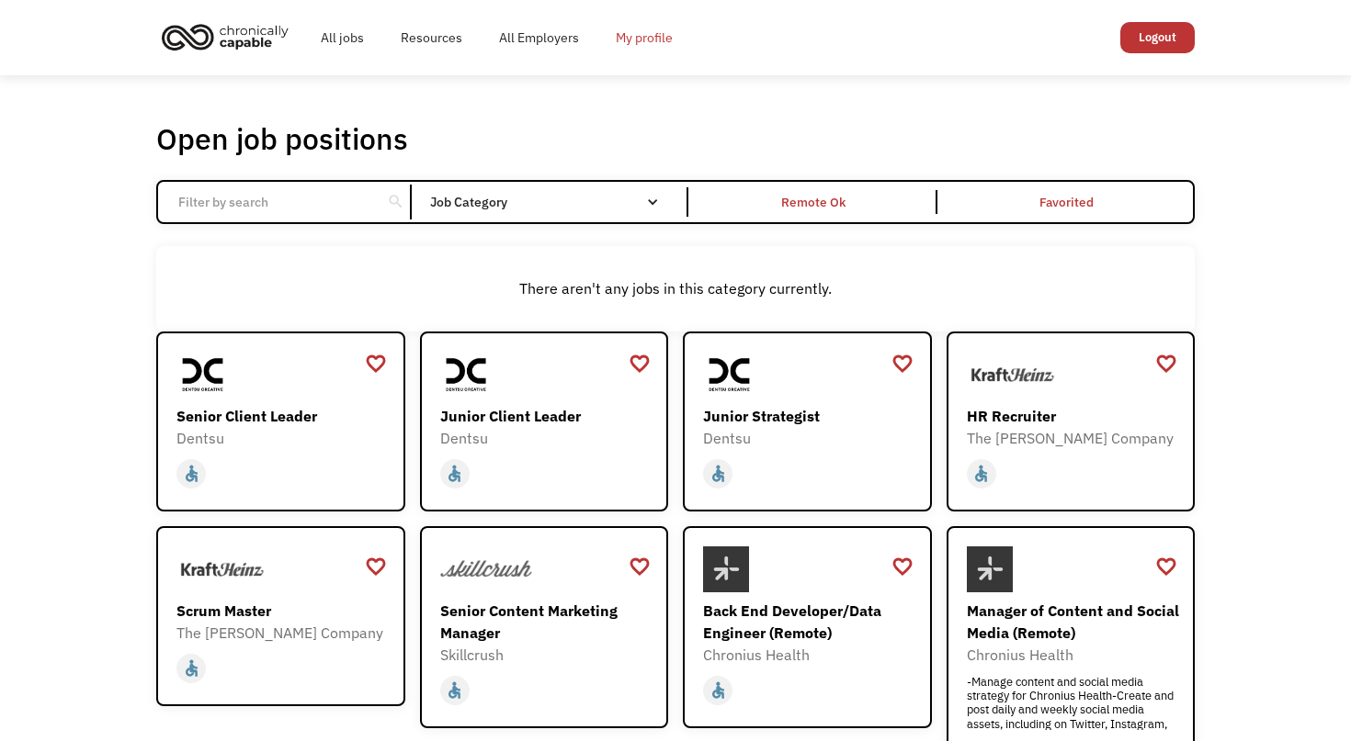
click at [658, 43] on link "My profile" at bounding box center [644, 37] width 94 height 59
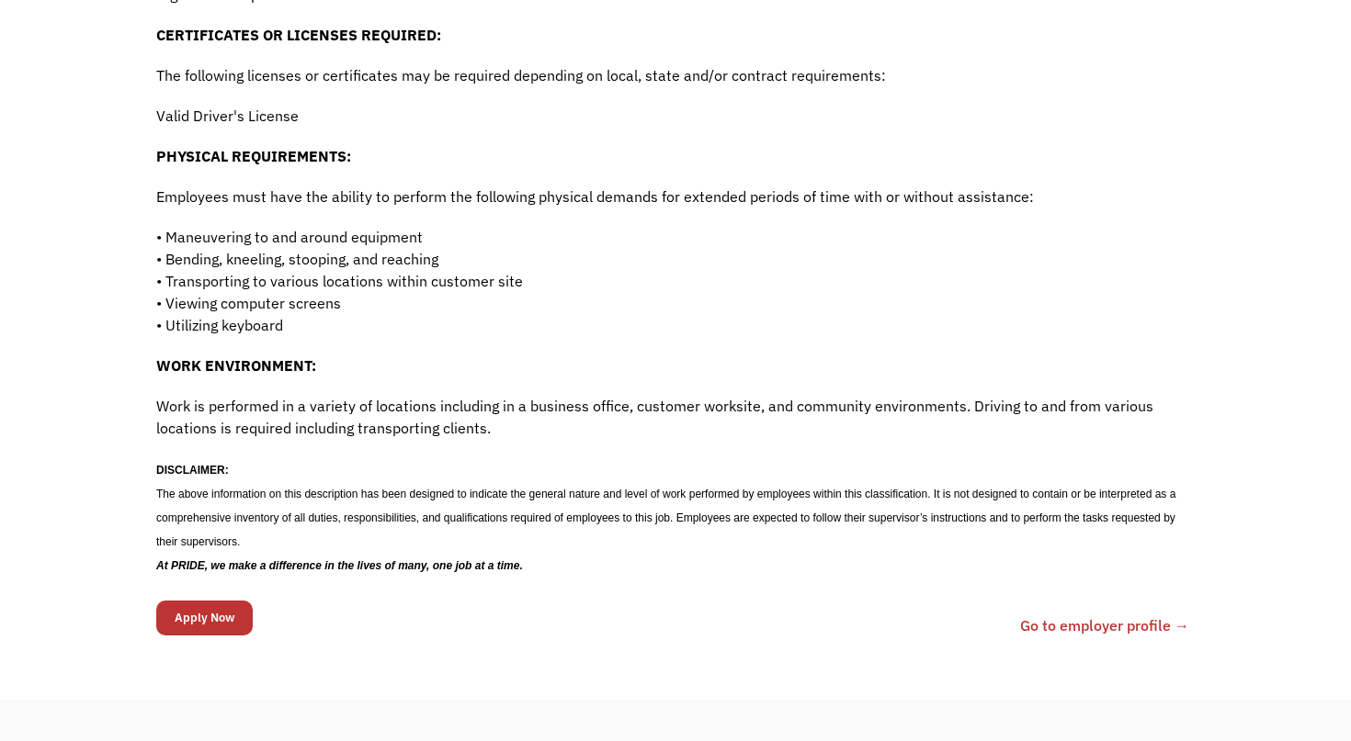
scroll to position [1274, 0]
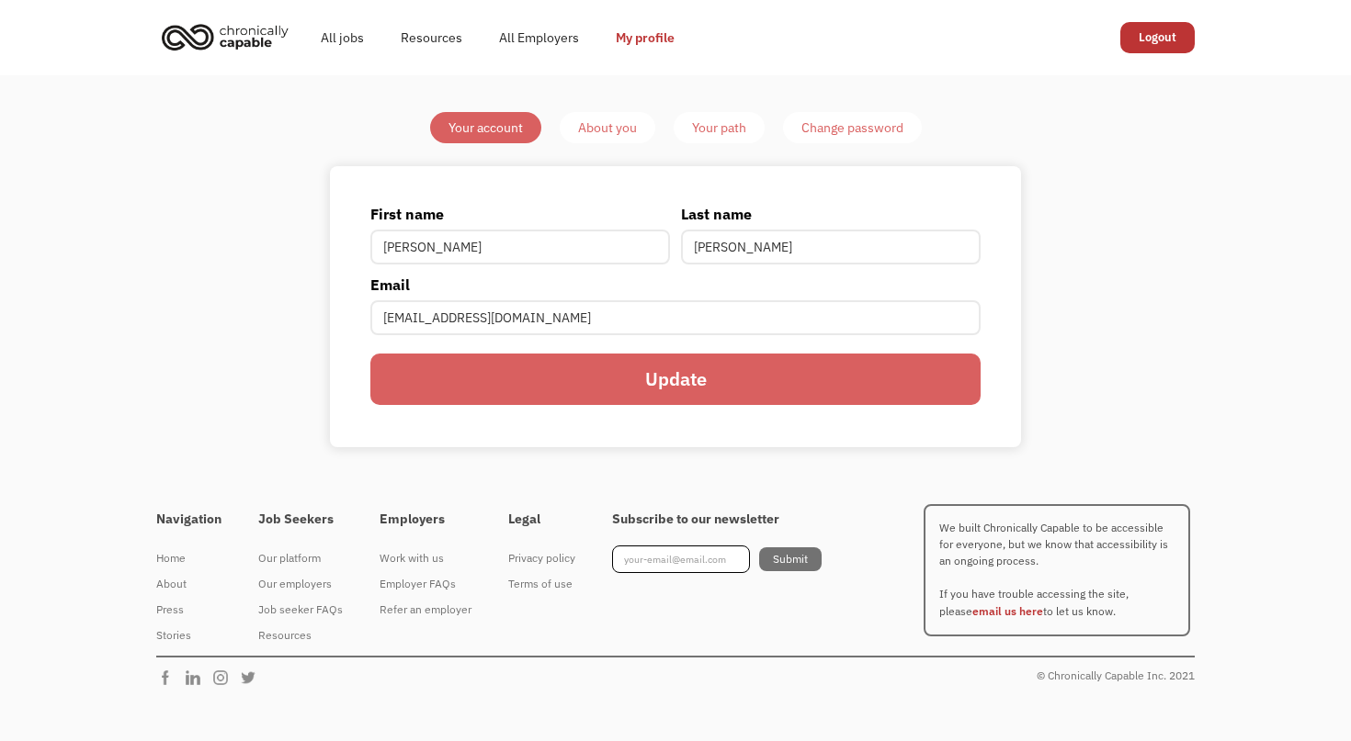
click at [639, 385] on input "Update" at bounding box center [675, 379] width 610 height 51
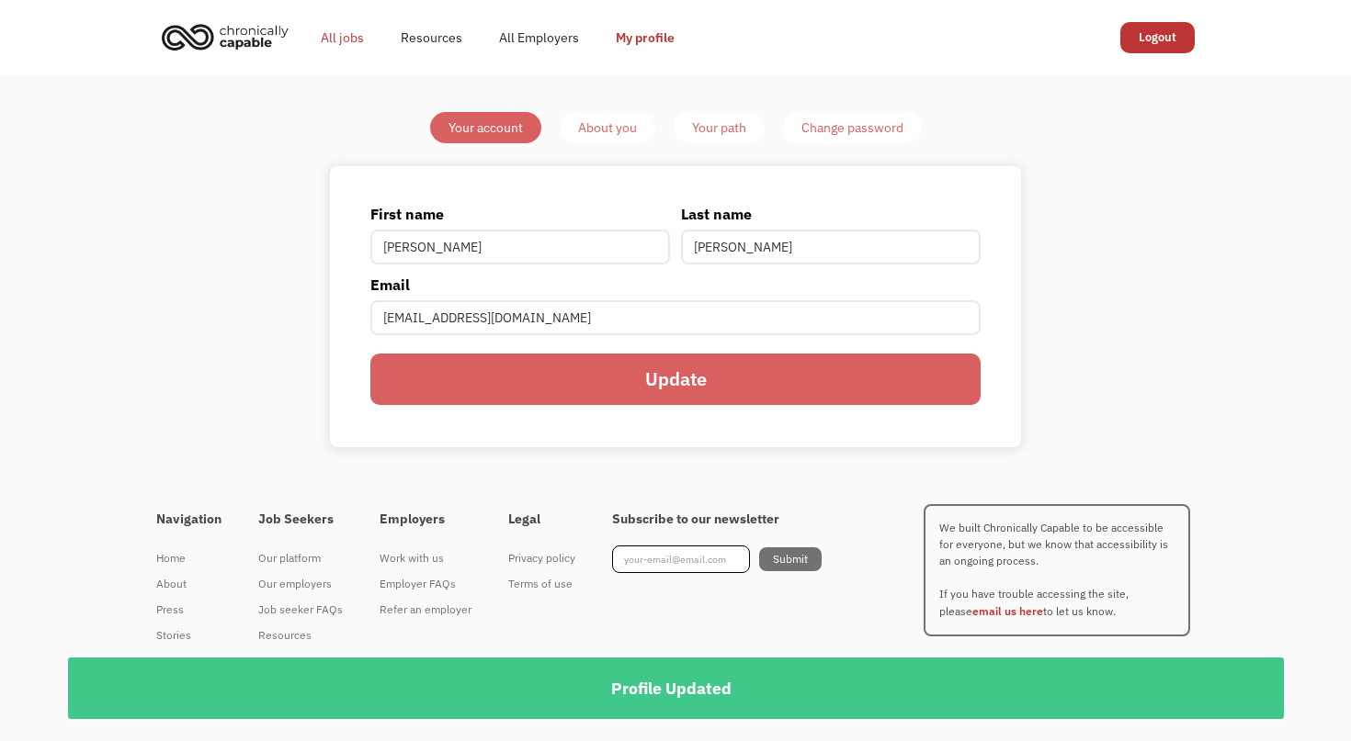
click at [347, 36] on link "All jobs" at bounding box center [342, 37] width 80 height 59
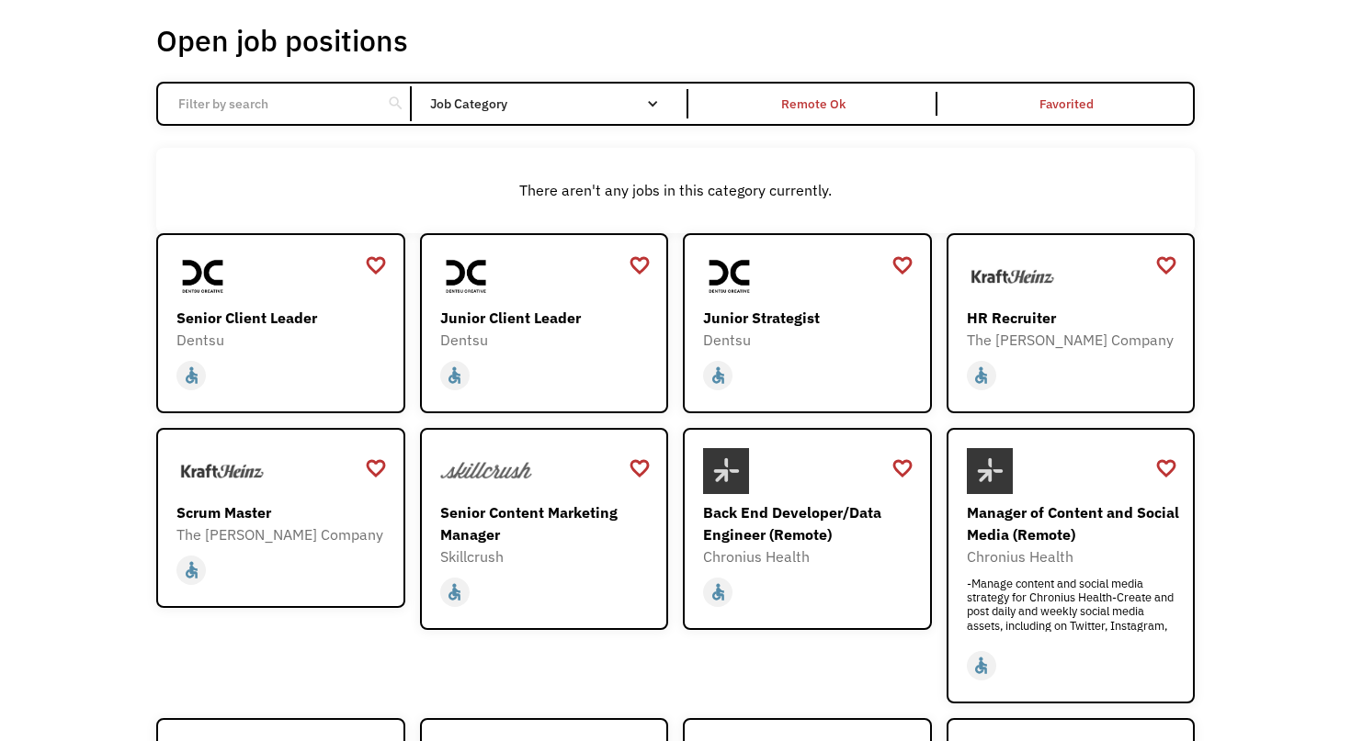
scroll to position [100, 0]
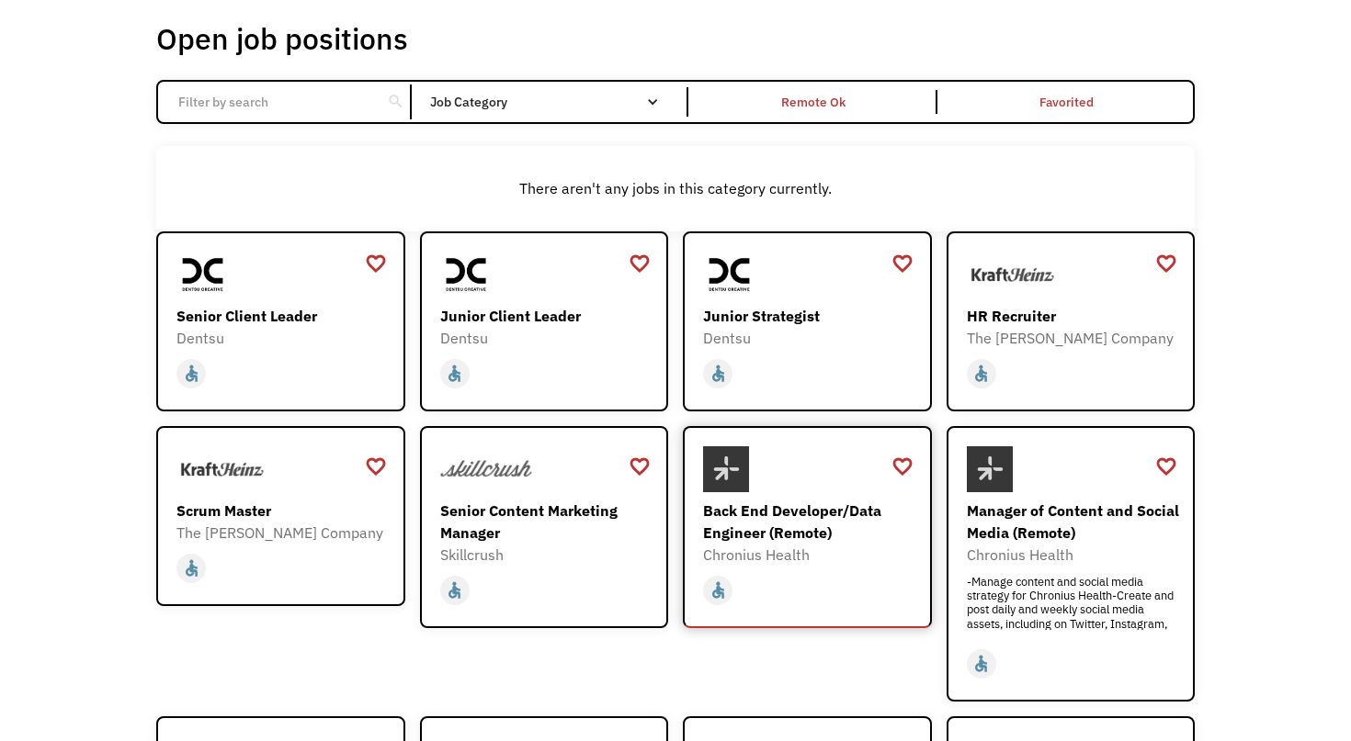
click at [796, 535] on div "Back End Developer/Data Engineer (Remote)" at bounding box center [809, 522] width 213 height 44
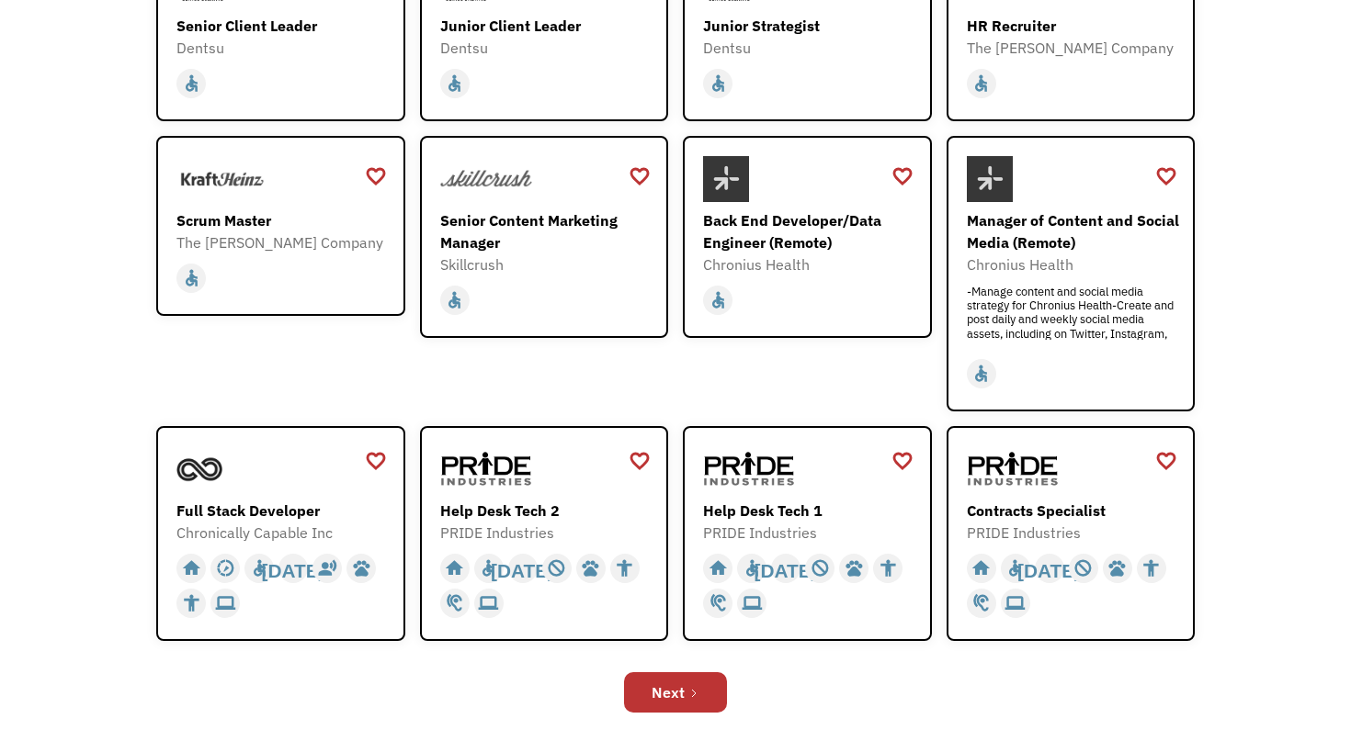
scroll to position [392, 0]
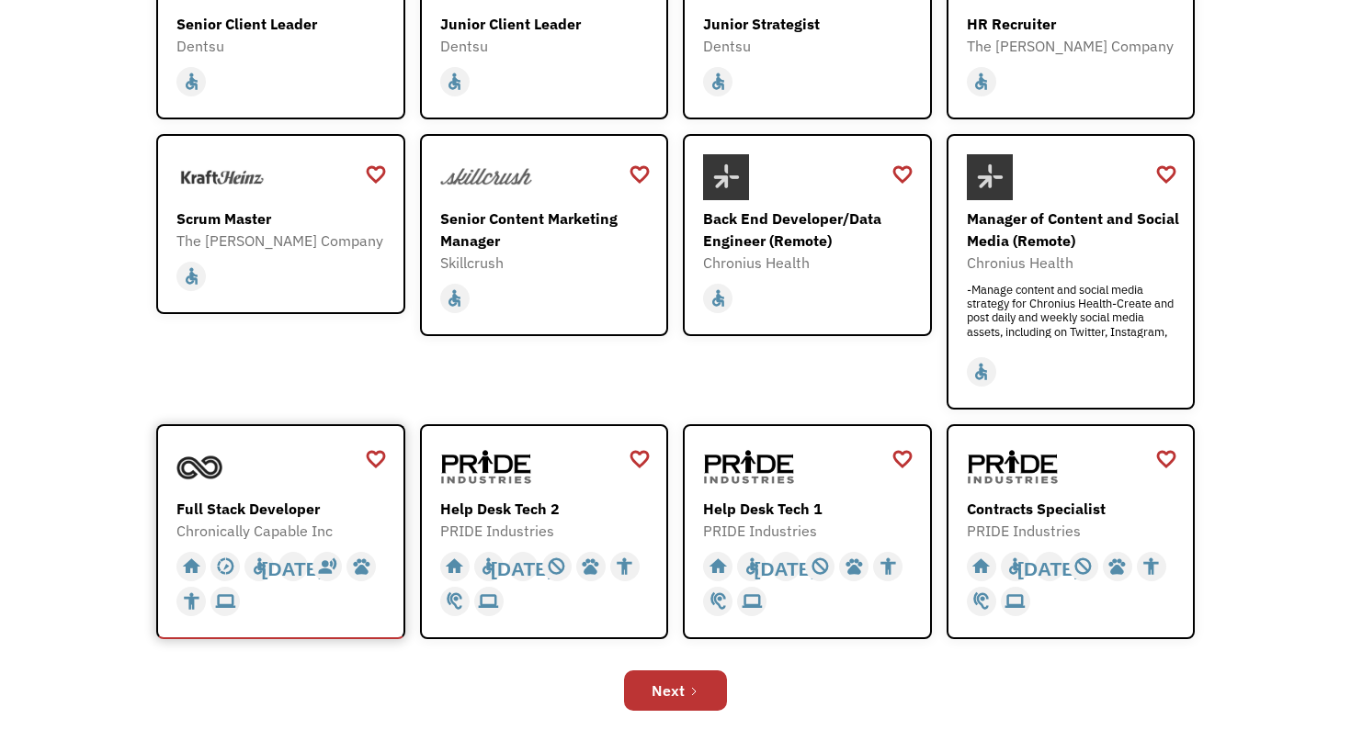
click at [269, 515] on div "Full Stack Developer" at bounding box center [282, 509] width 213 height 22
click at [811, 503] on div "Help Desk Tech 1" at bounding box center [809, 509] width 213 height 22
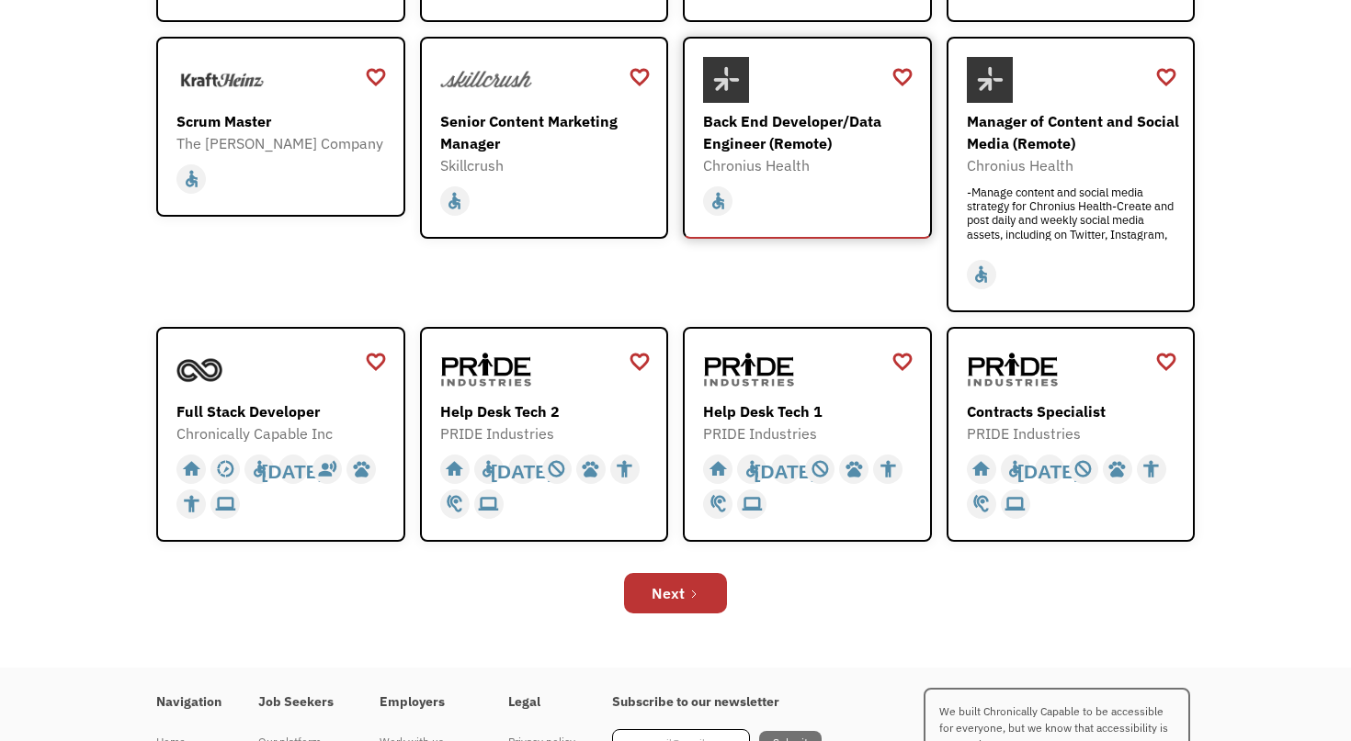
scroll to position [494, 0]
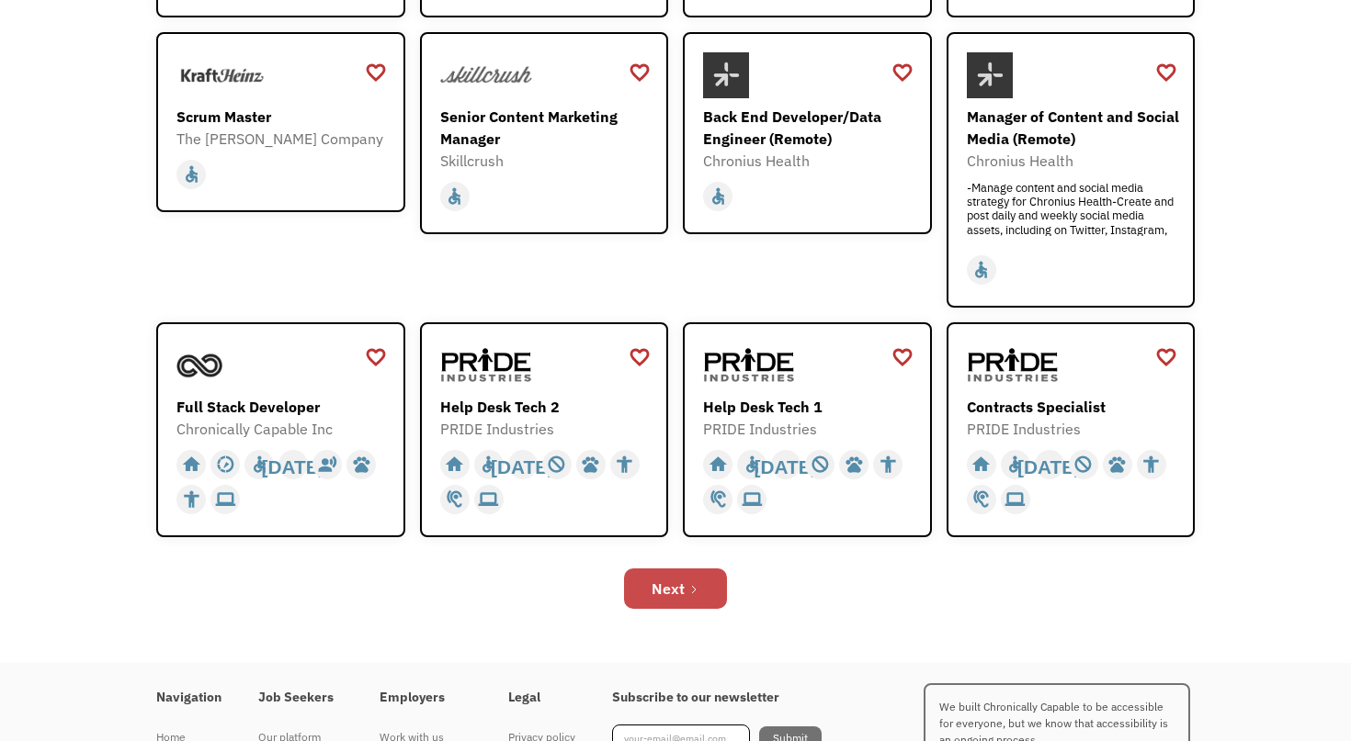
click at [696, 591] on icon "Next Page" at bounding box center [693, 589] width 11 height 11
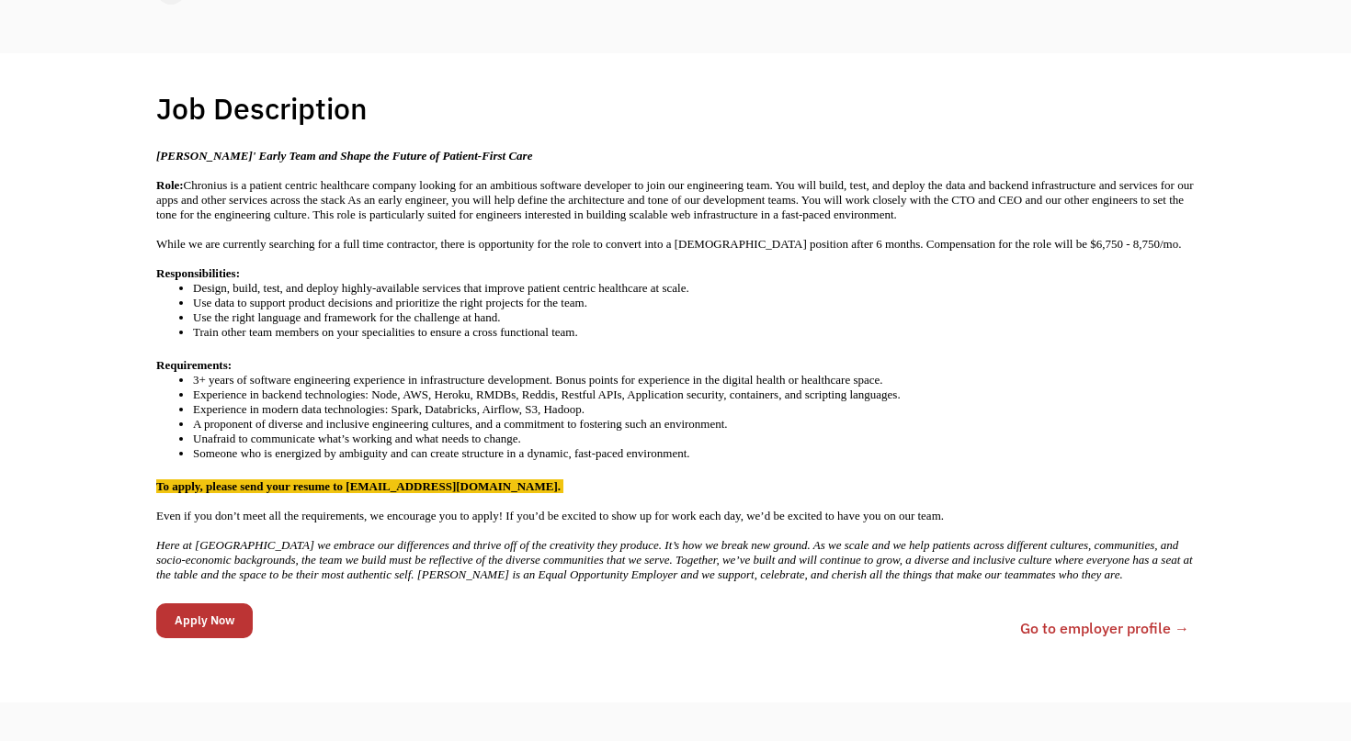
scroll to position [322, 0]
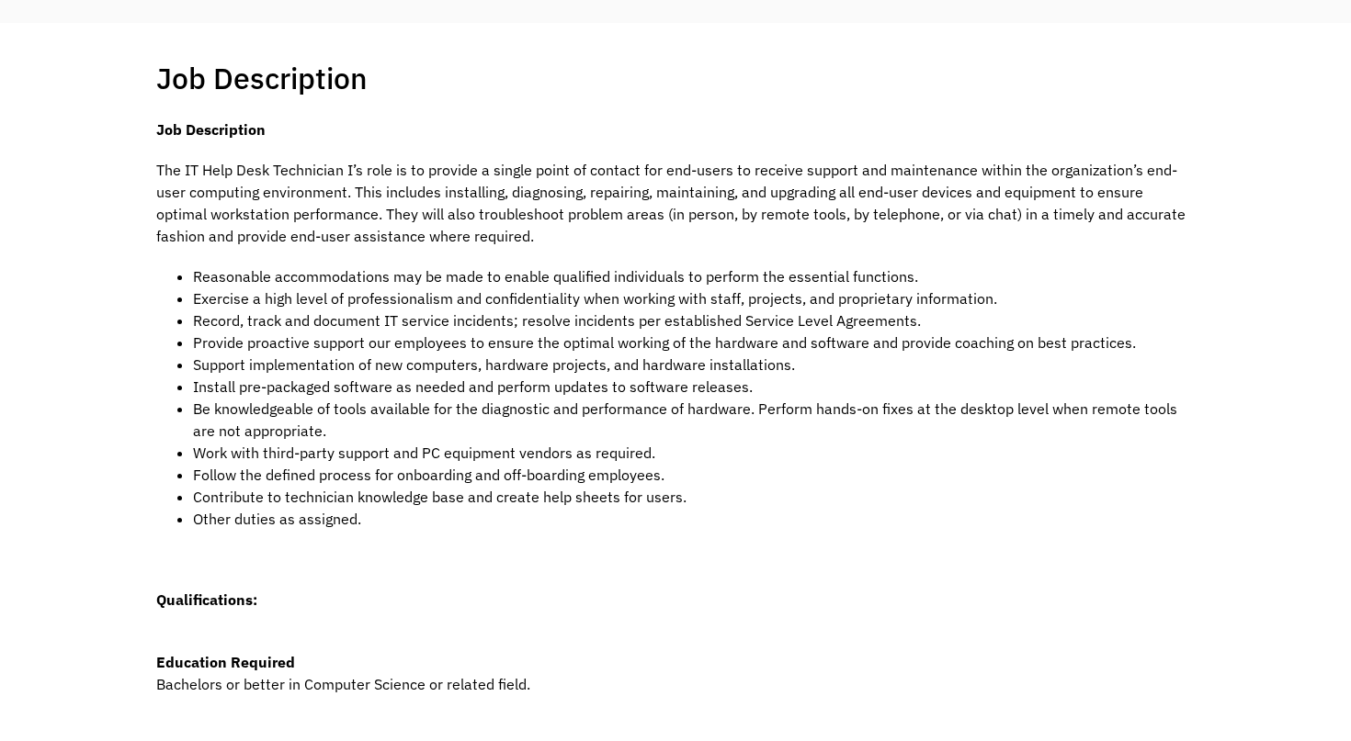
scroll to position [357, 0]
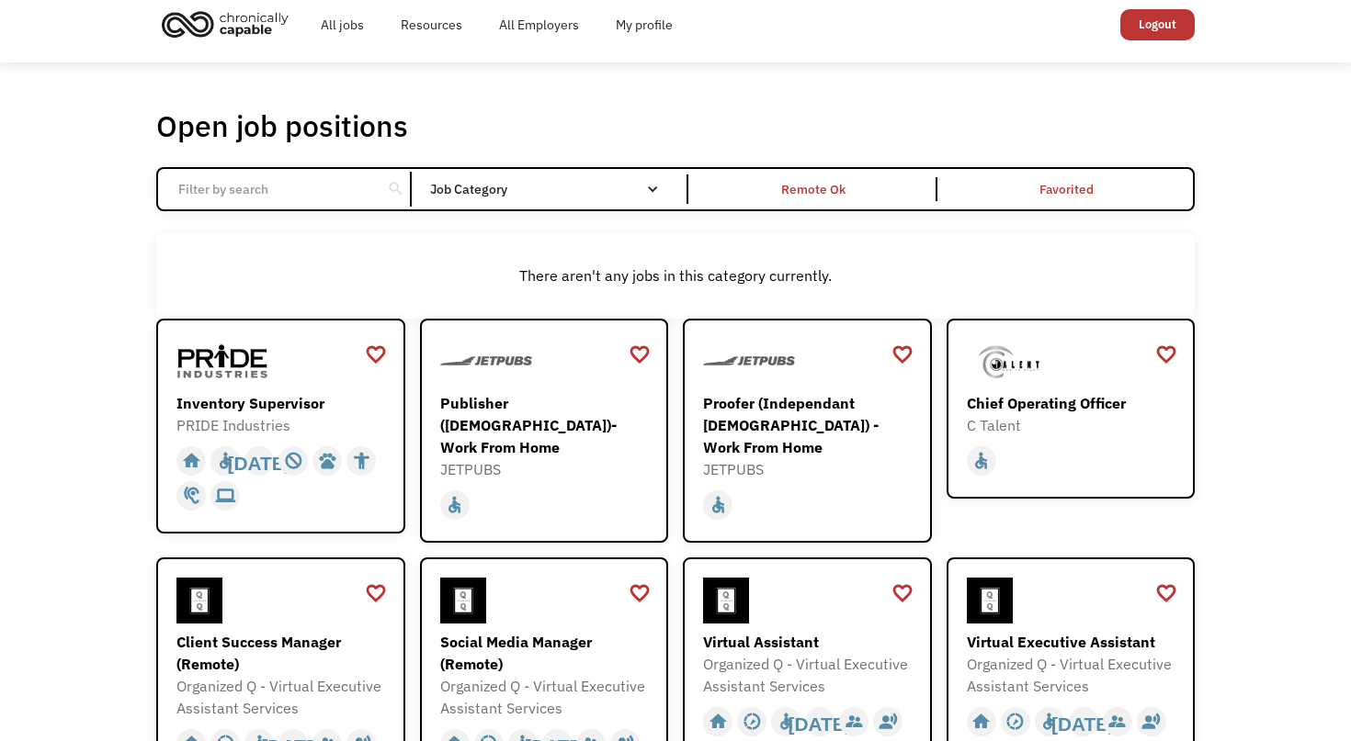
scroll to position [17, 0]
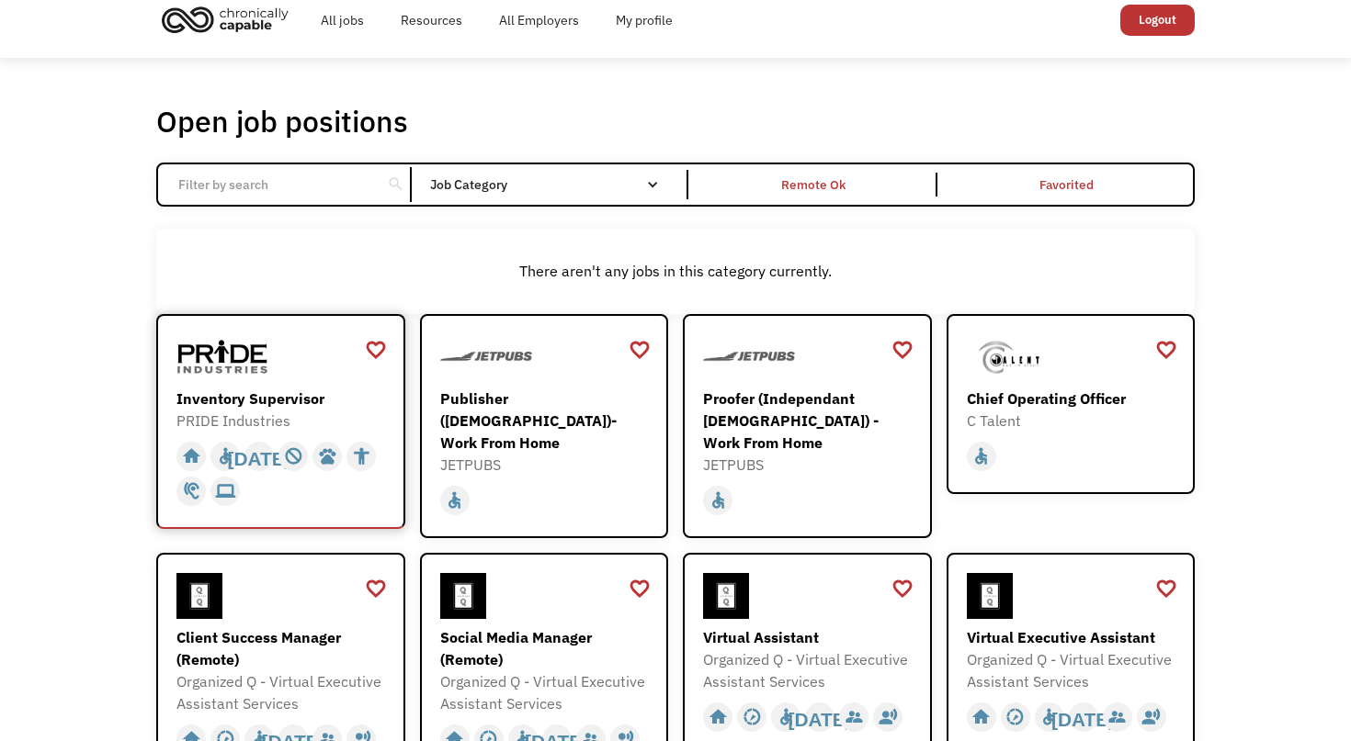
click at [232, 406] on div "Inventory Supervisor" at bounding box center [282, 399] width 213 height 22
click at [321, 195] on input "Email Form" at bounding box center [269, 184] width 205 height 35
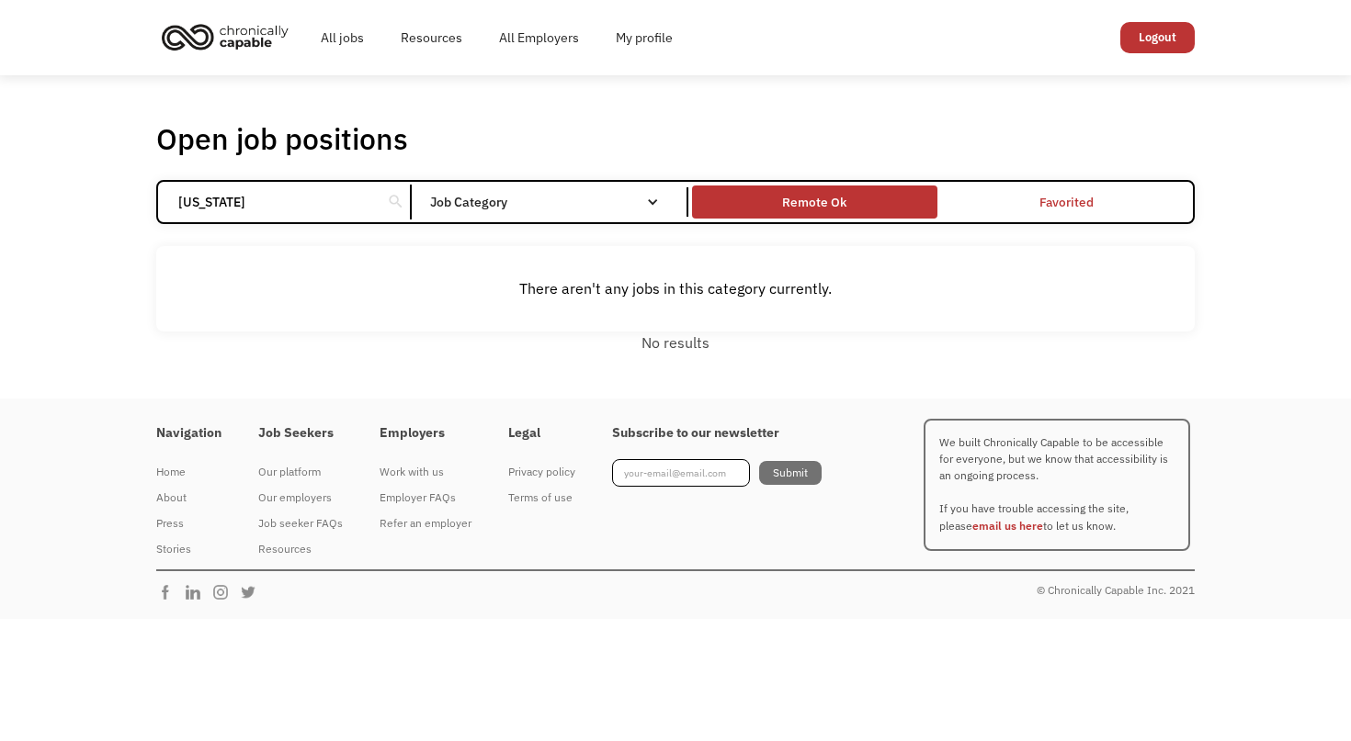
type input "Maine"
click at [784, 210] on div "Remote Ok" at bounding box center [814, 202] width 64 height 22
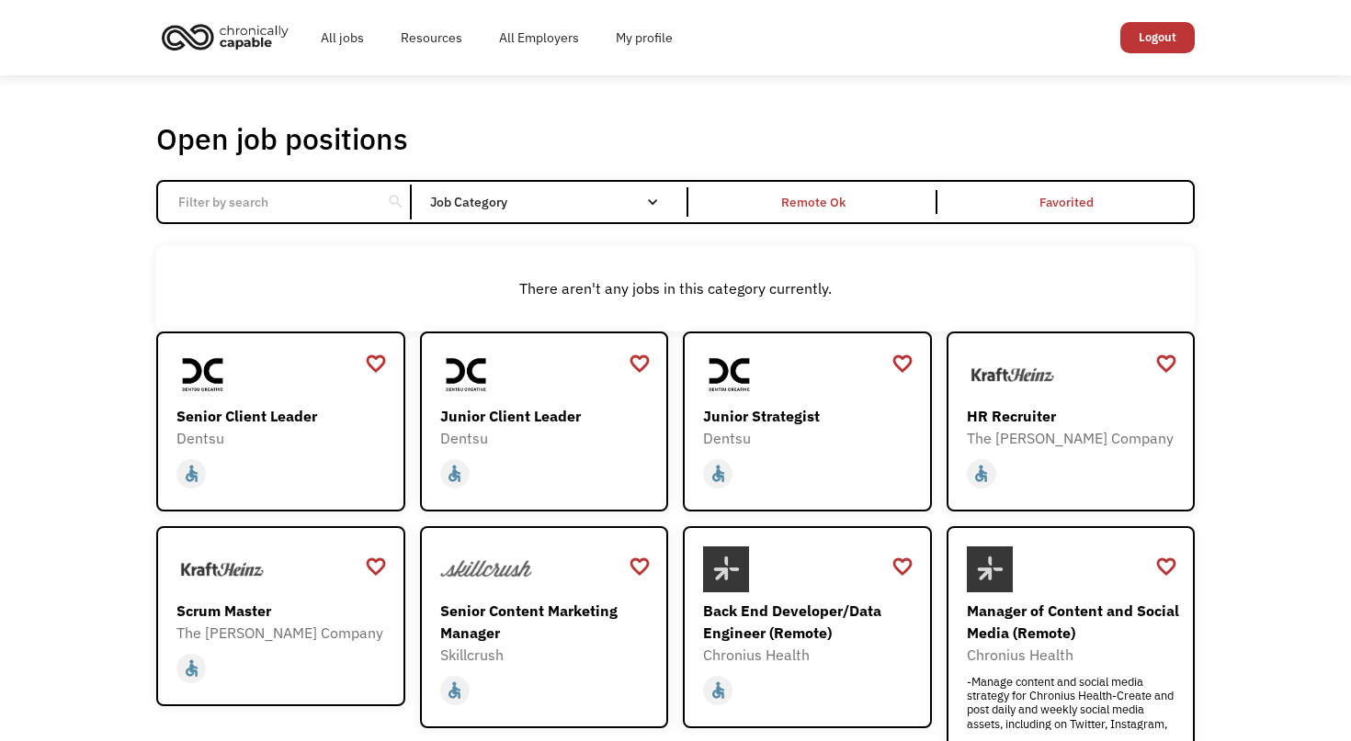
scroll to position [494, 0]
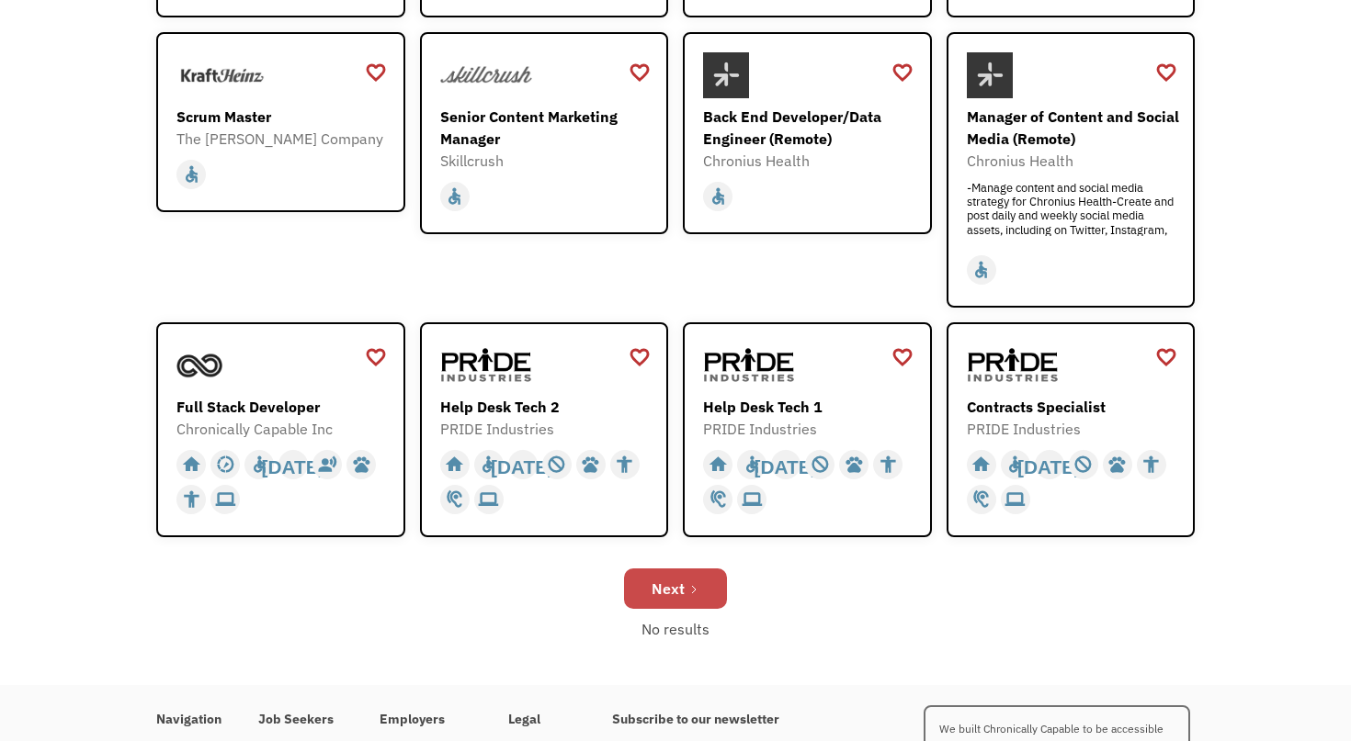
click at [673, 592] on div "Next" at bounding box center [667, 589] width 33 height 22
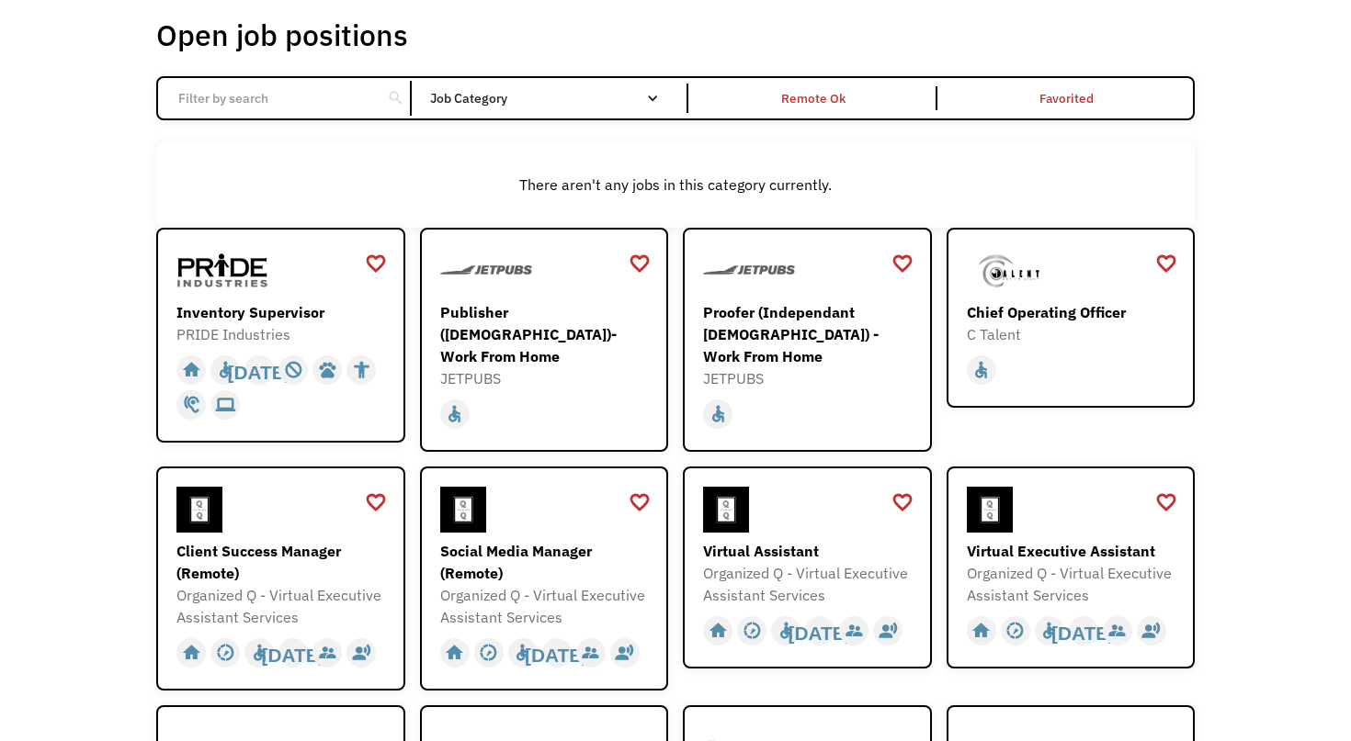
scroll to position [107, 0]
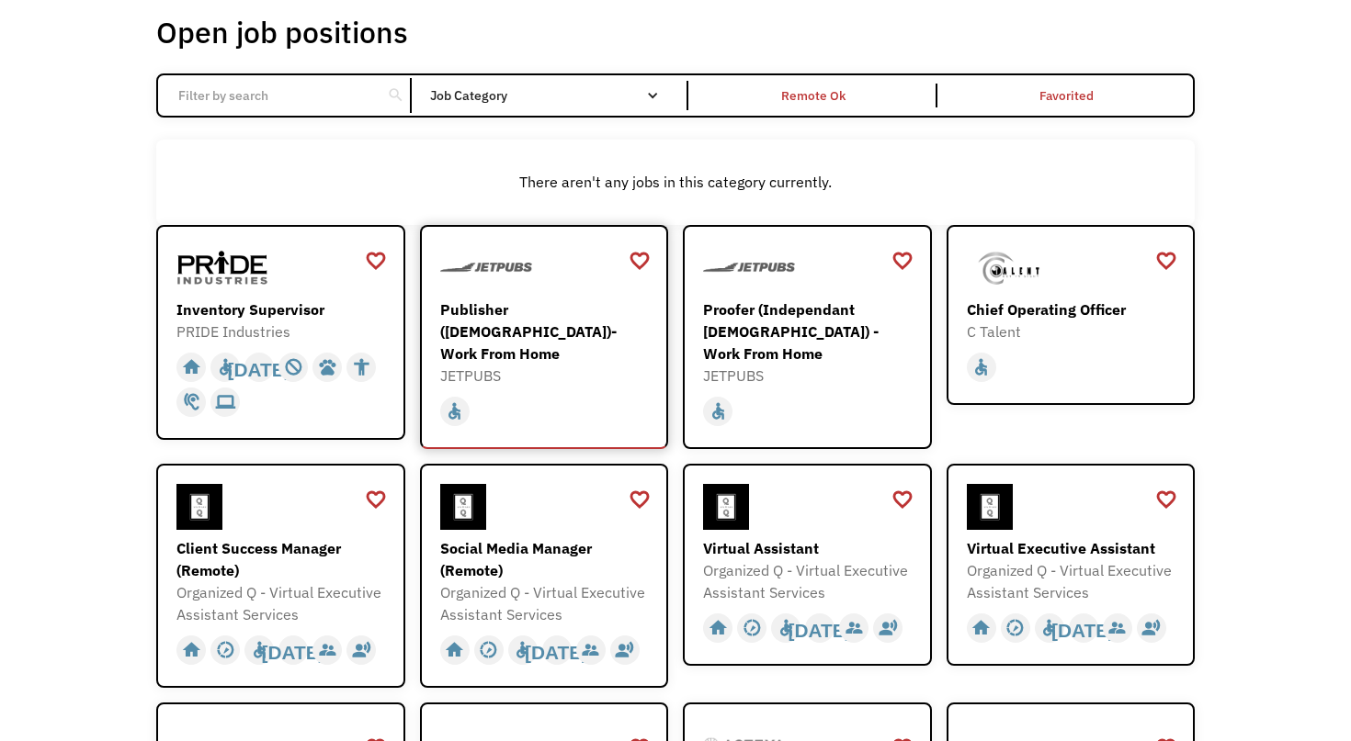
click at [527, 322] on div "Publisher ([DEMOGRAPHIC_DATA])- Work From Home" at bounding box center [546, 332] width 213 height 66
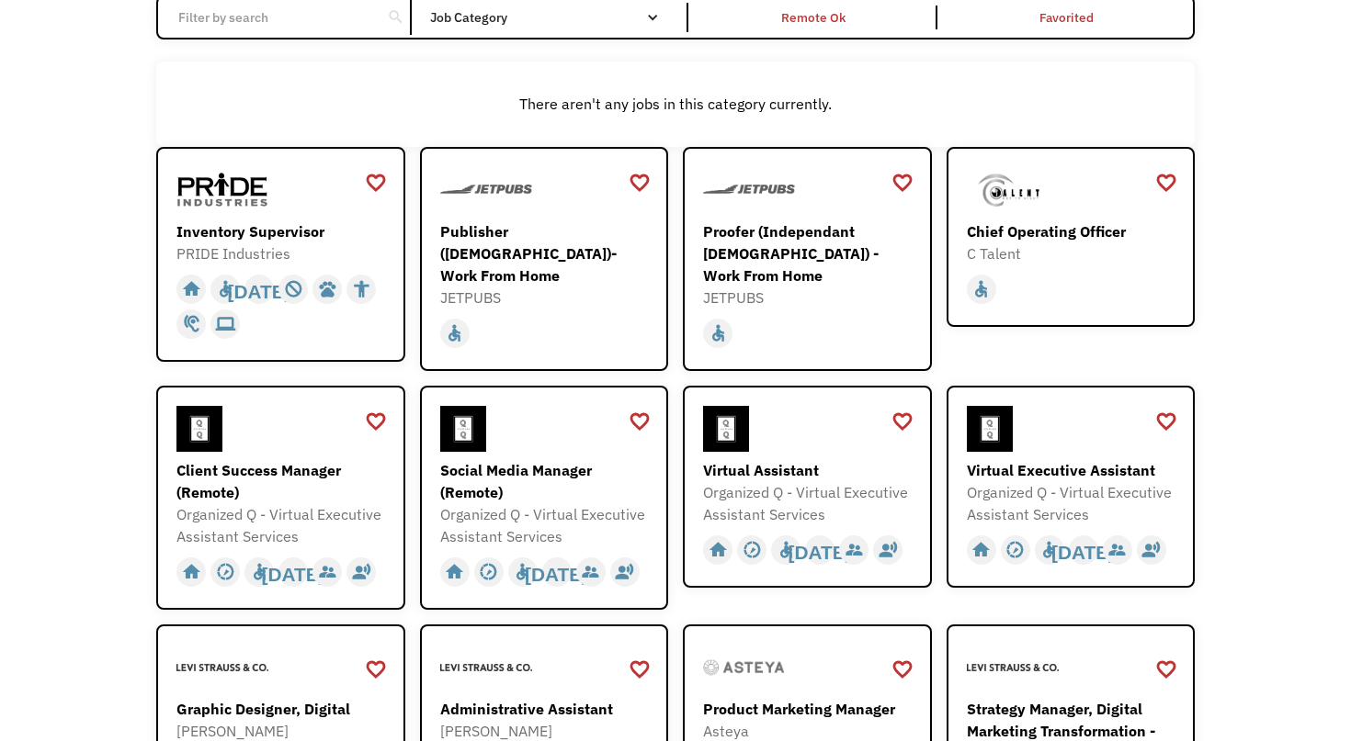
scroll to position [187, 0]
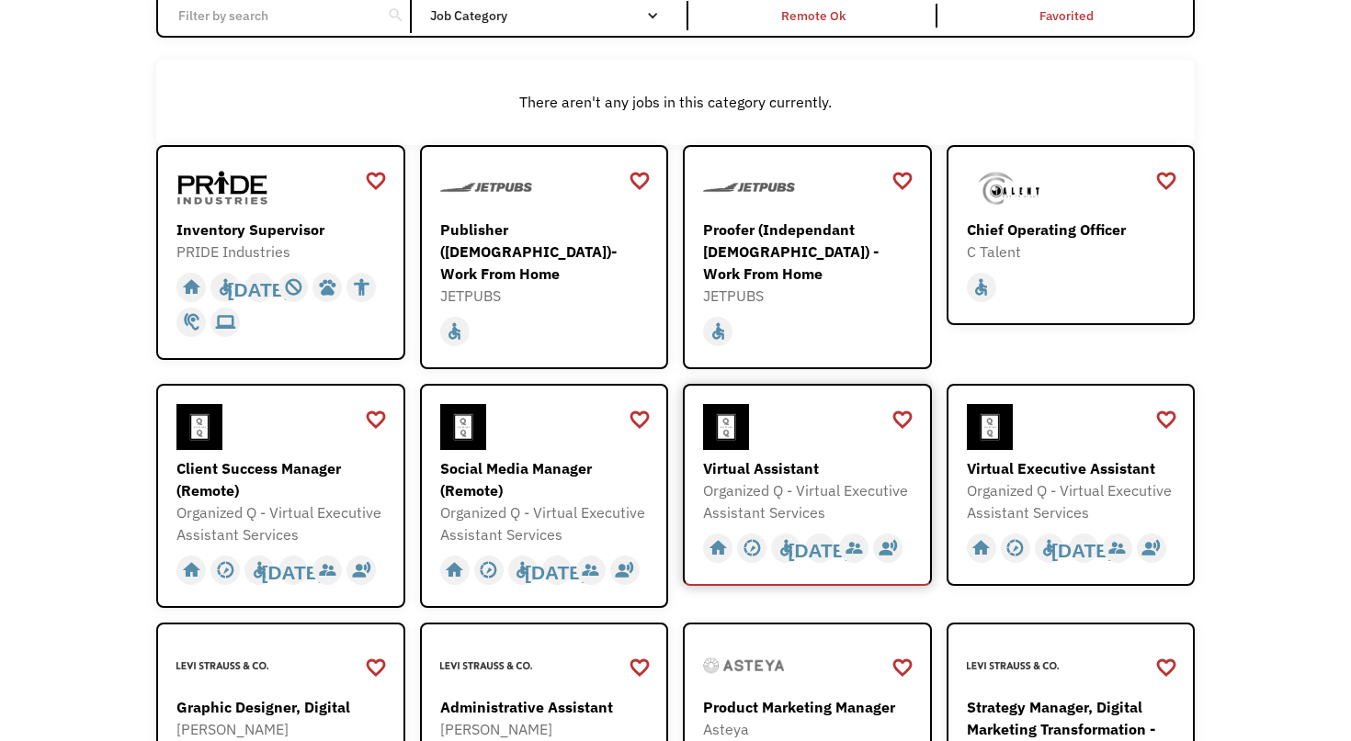
click at [755, 459] on div "Virtual Assistant" at bounding box center [809, 469] width 213 height 22
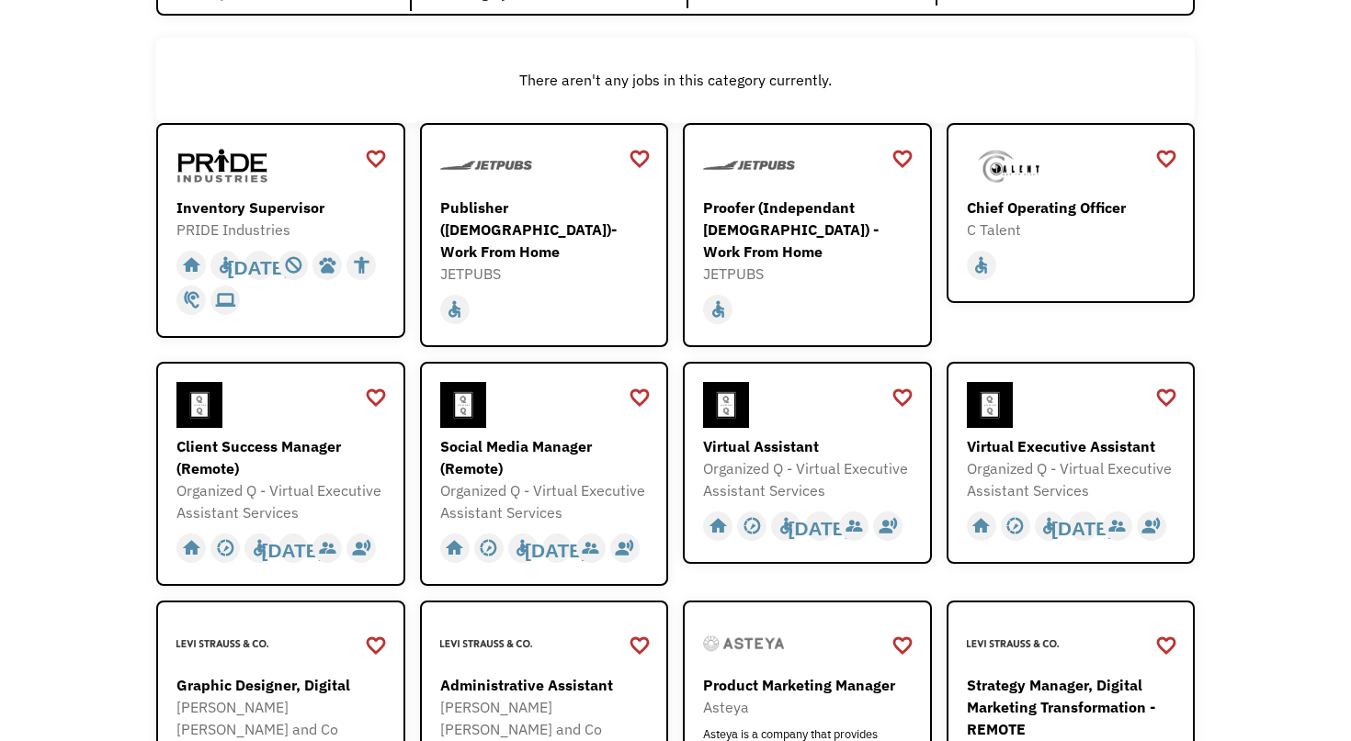
scroll to position [220, 0]
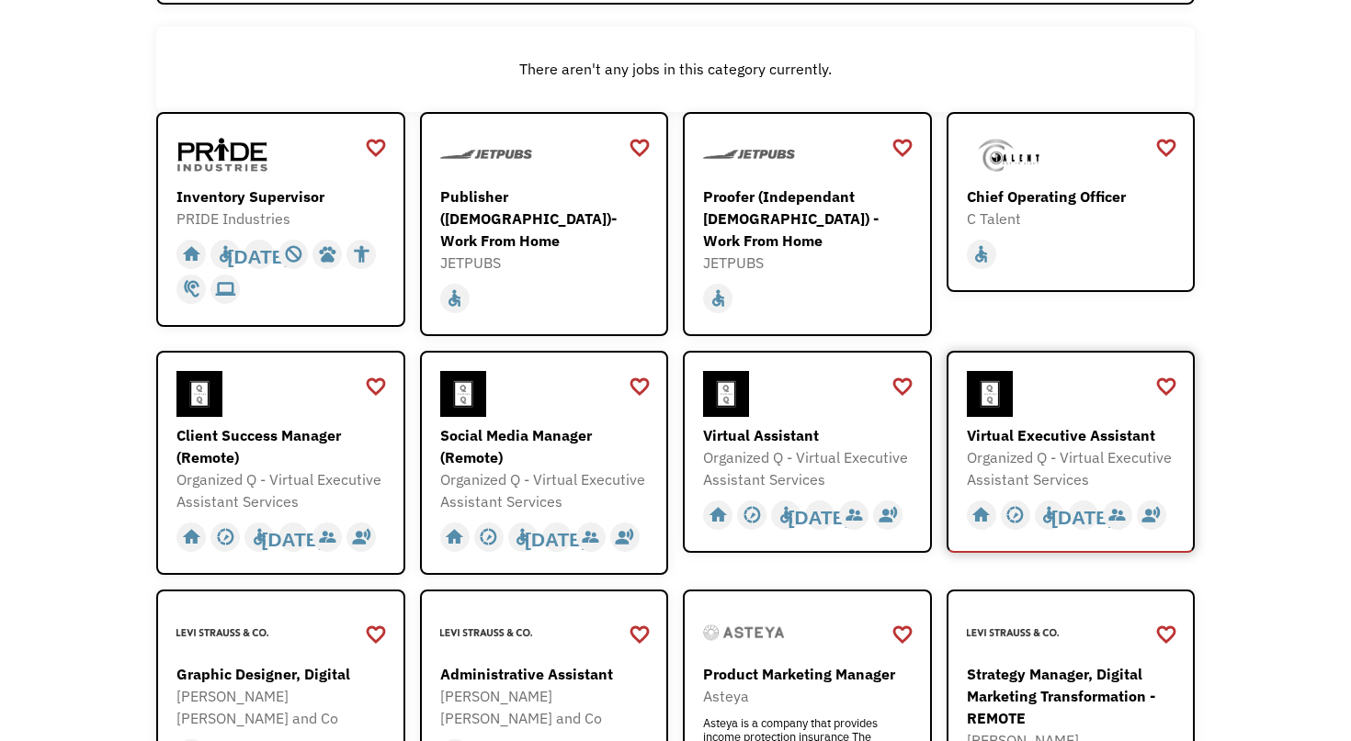
click at [1026, 455] on div "Organized Q - Virtual Executive Assistant Services" at bounding box center [1073, 469] width 213 height 44
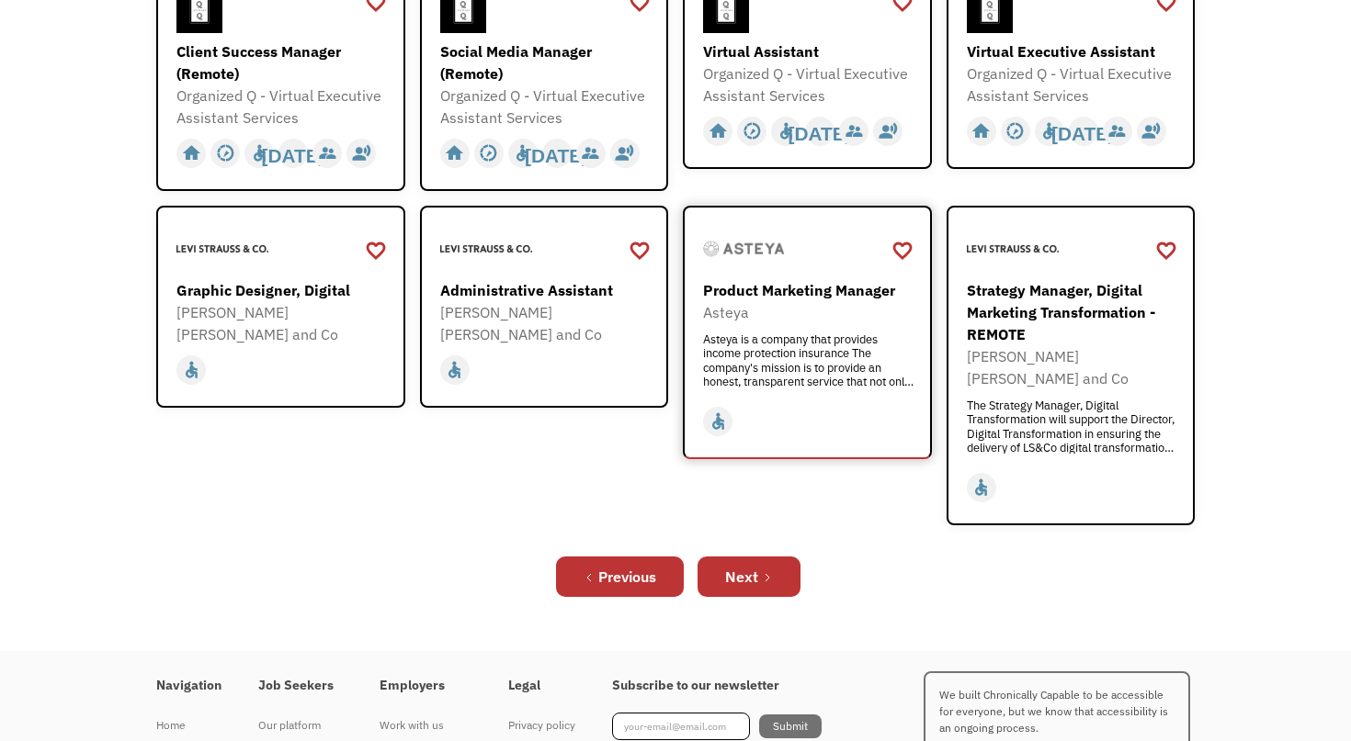
scroll to position [627, 0]
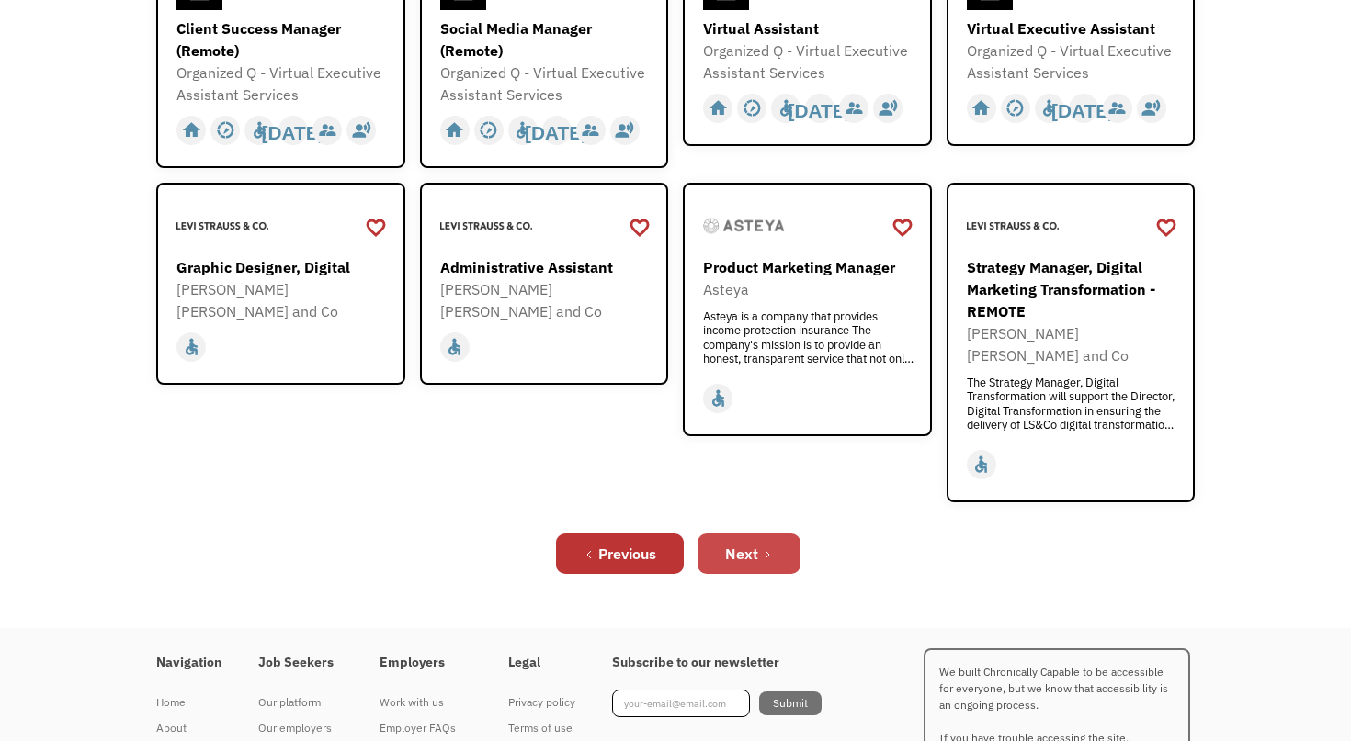
click at [748, 543] on div "Next" at bounding box center [741, 554] width 33 height 22
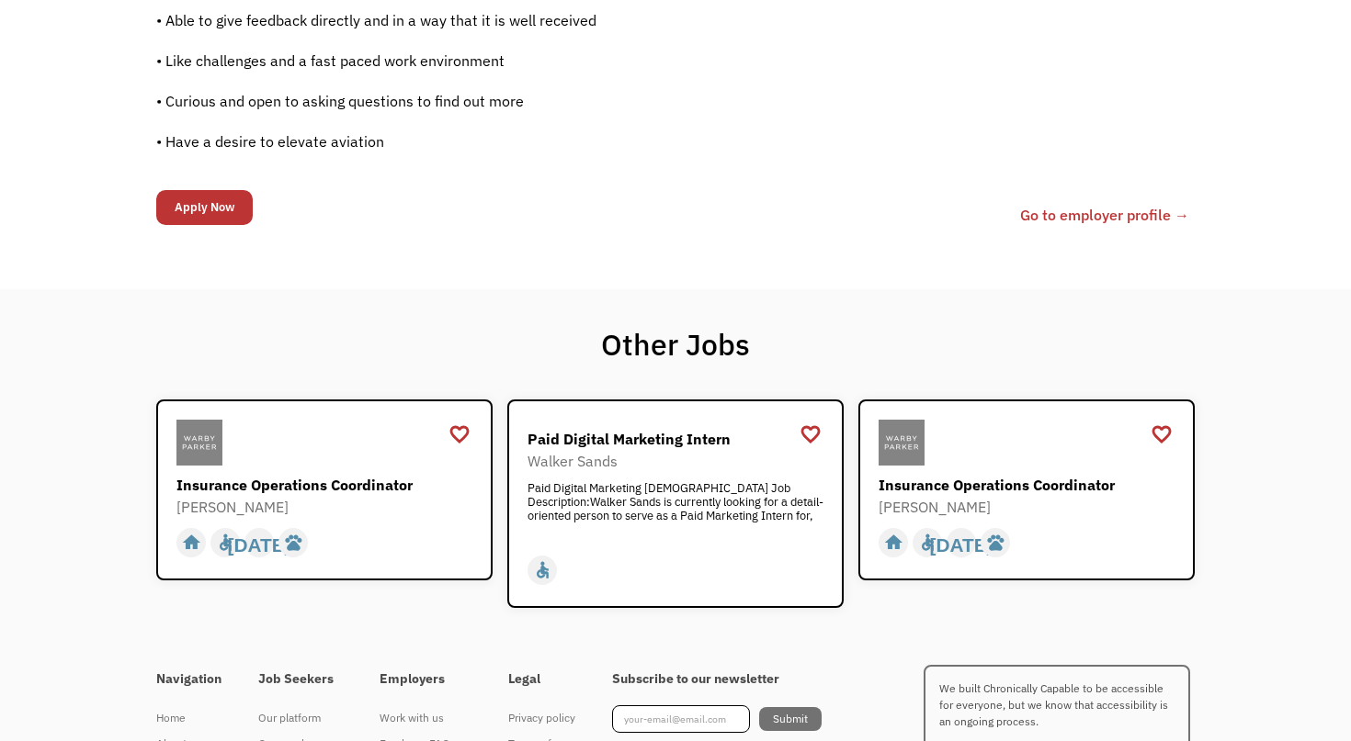
scroll to position [1685, 0]
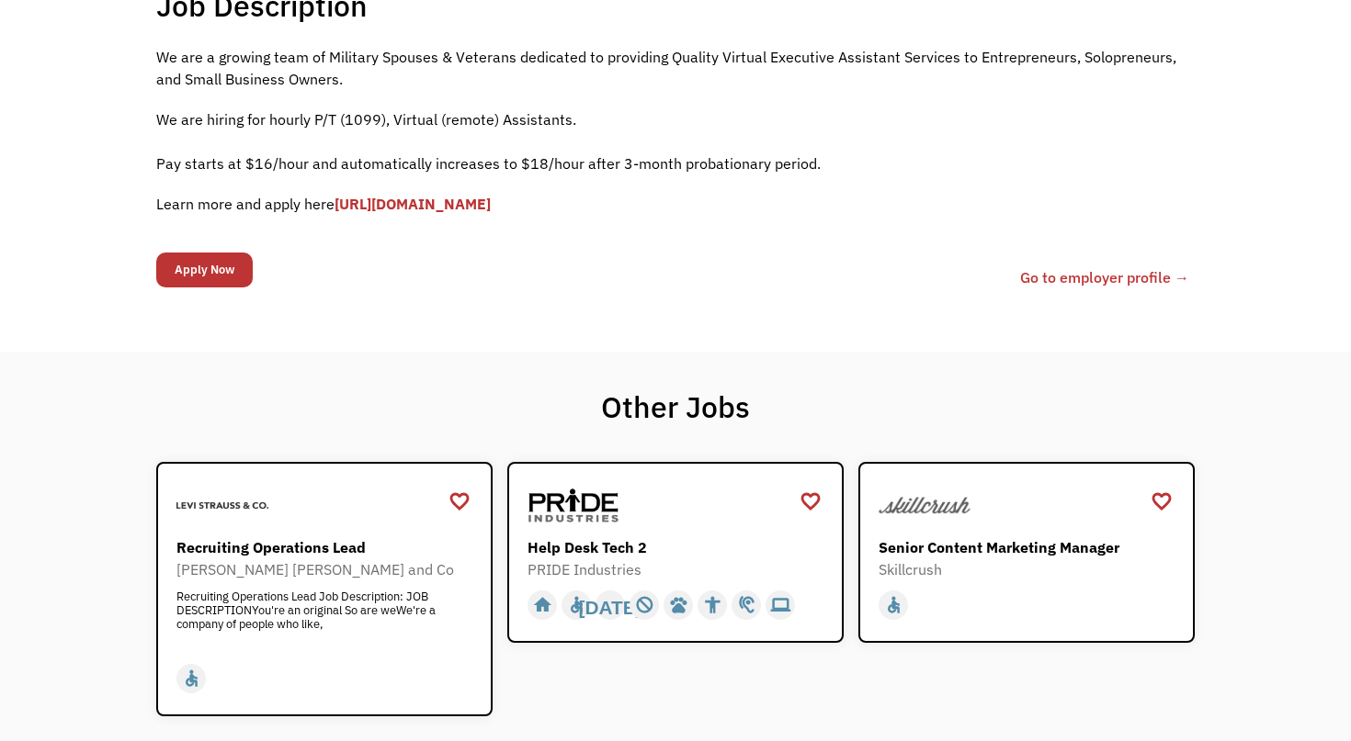
scroll to position [430, 0]
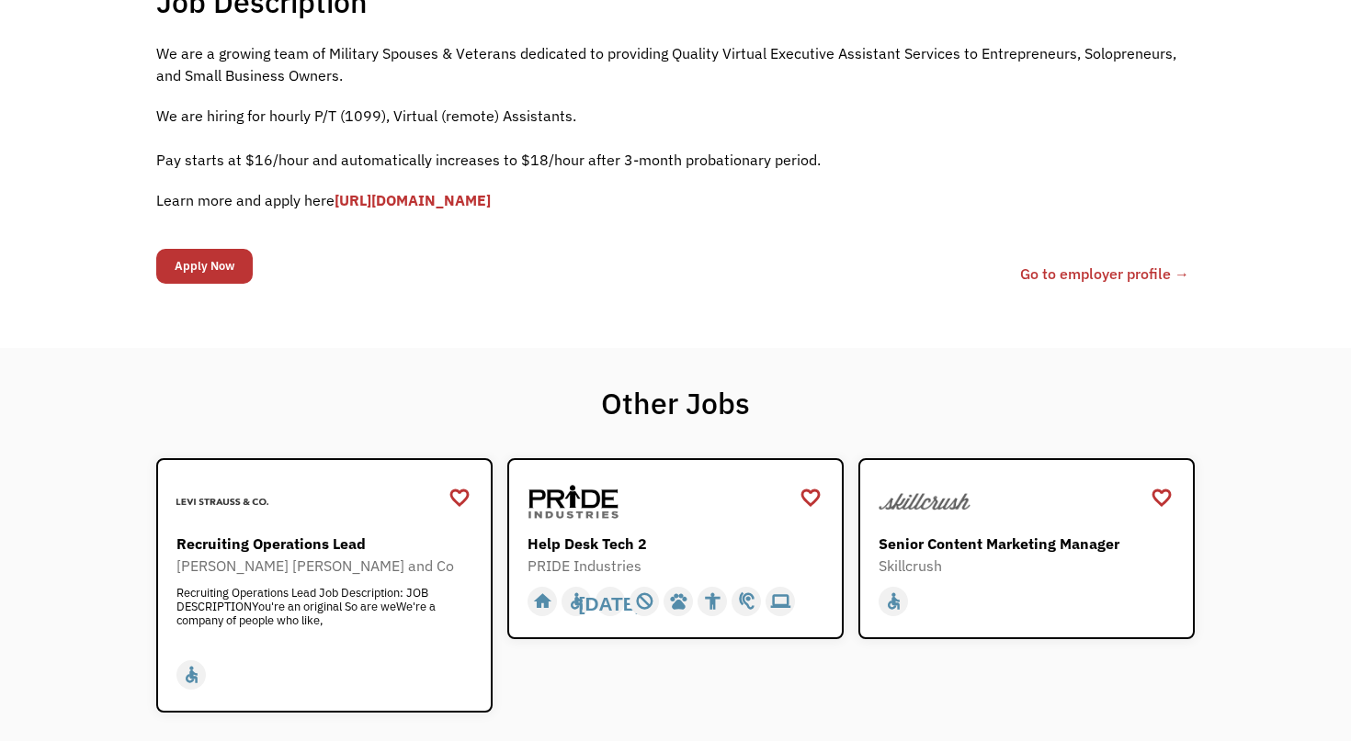
click at [466, 201] on link "[URL][DOMAIN_NAME]" at bounding box center [412, 200] width 156 height 18
click at [491, 203] on link "[URL][DOMAIN_NAME]" at bounding box center [412, 200] width 156 height 18
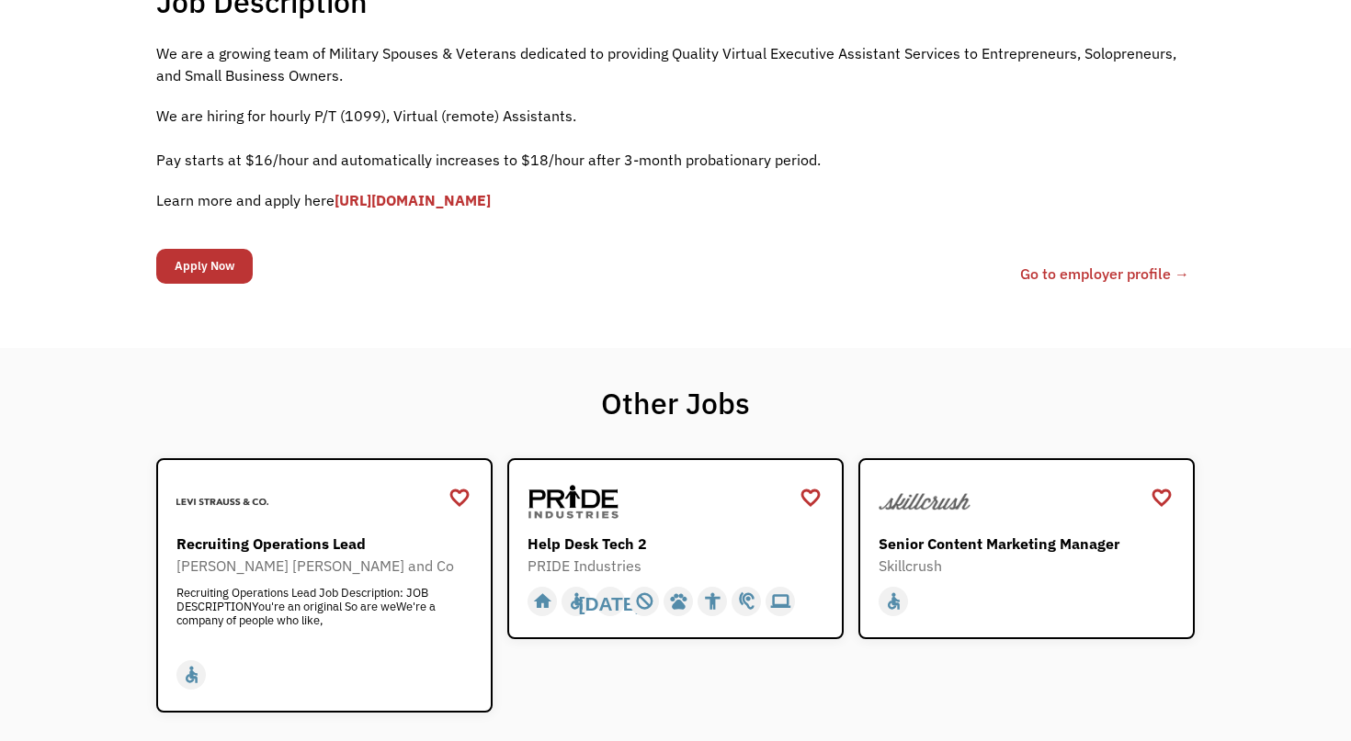
click at [491, 203] on link "[URL][DOMAIN_NAME]" at bounding box center [412, 200] width 156 height 18
drag, startPoint x: 626, startPoint y: 201, endPoint x: 339, endPoint y: 198, distance: 286.7
click at [339, 198] on p "Learn more and apply here https://forms.gle/fDv2ubP8SWWtCoLp8" at bounding box center [675, 200] width 1038 height 22
copy link "[URL][DOMAIN_NAME]"
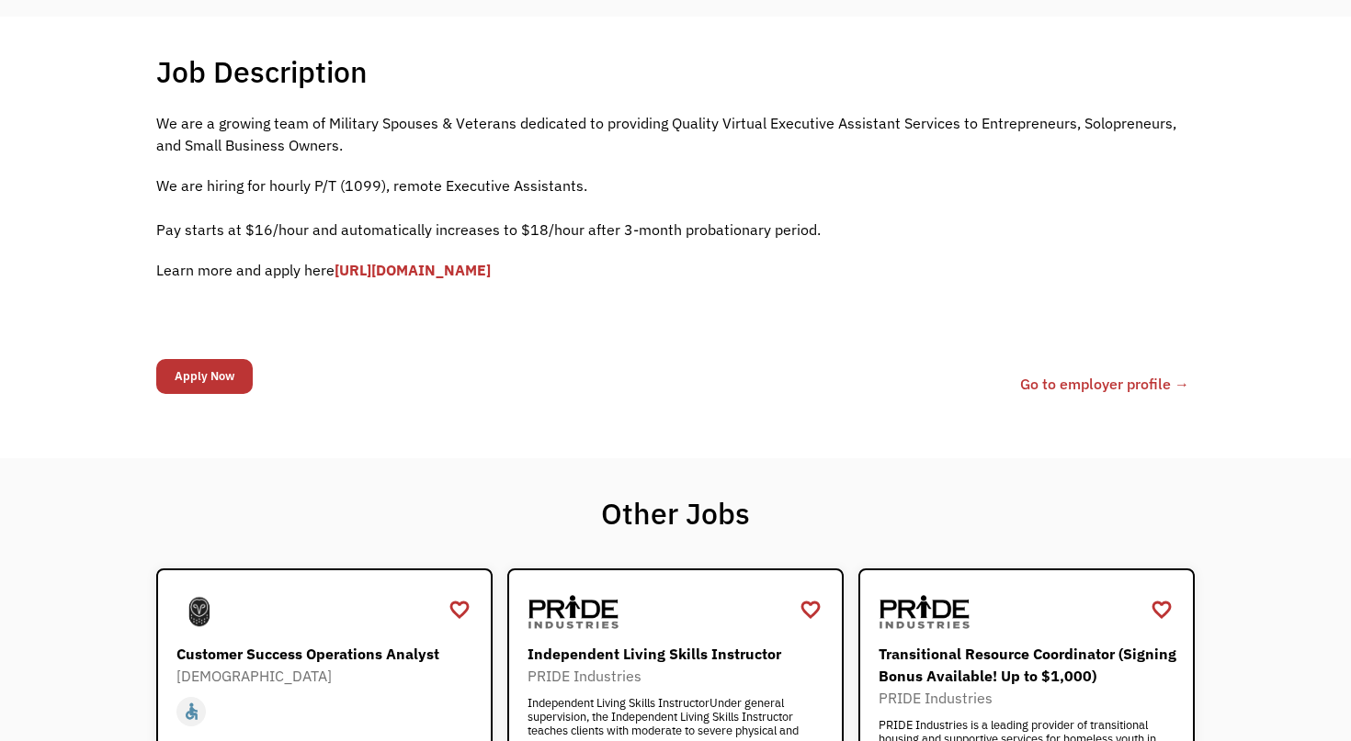
scroll to position [356, 0]
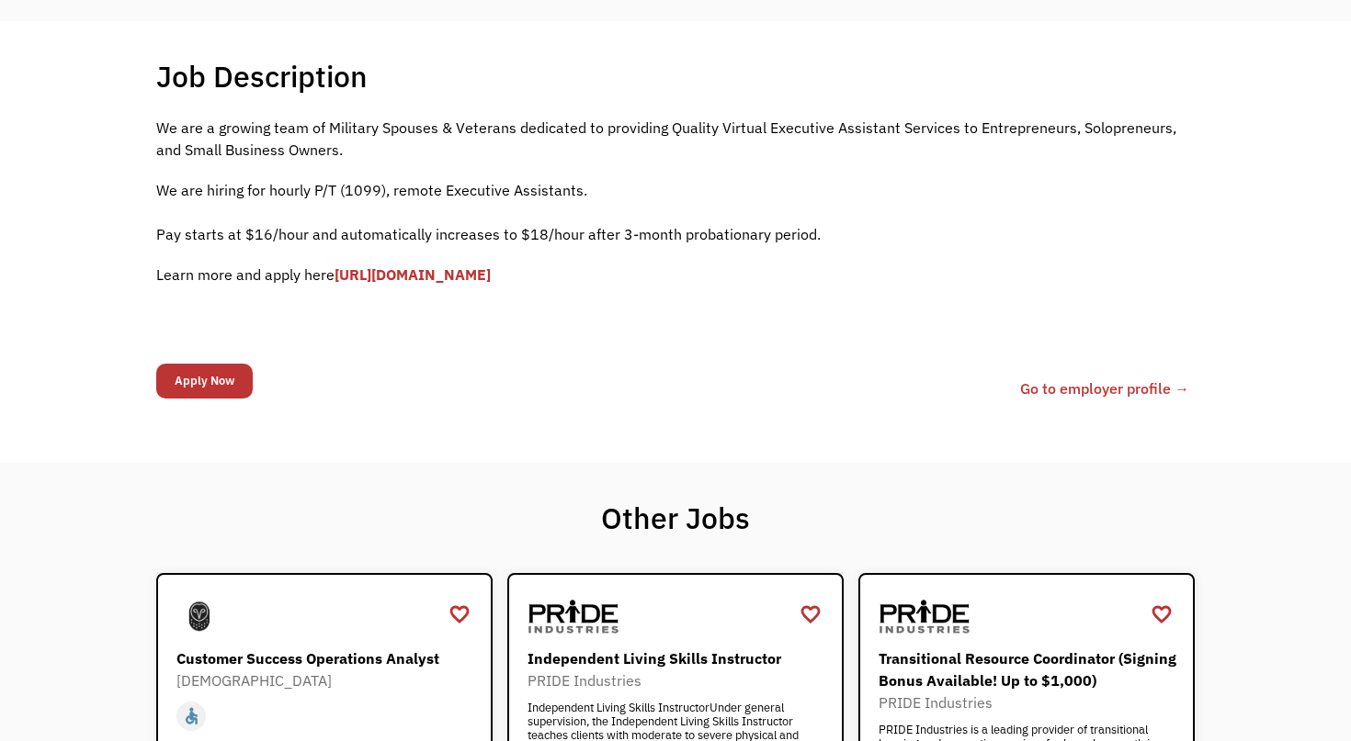
drag, startPoint x: 621, startPoint y: 275, endPoint x: 339, endPoint y: 274, distance: 282.1
click at [339, 274] on p "Learn more and apply here [URL][DOMAIN_NAME]" at bounding box center [675, 275] width 1038 height 22
copy link "[URL][DOMAIN_NAME]"
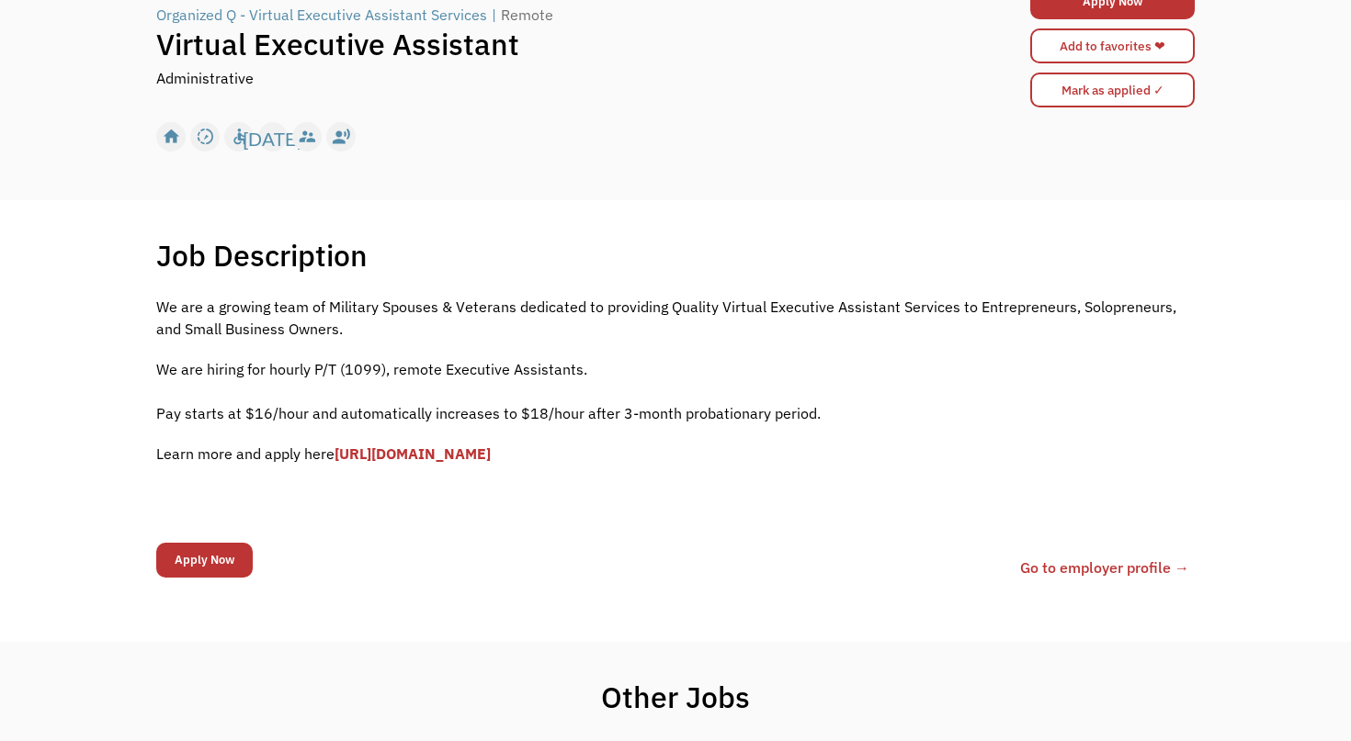
scroll to position [85, 0]
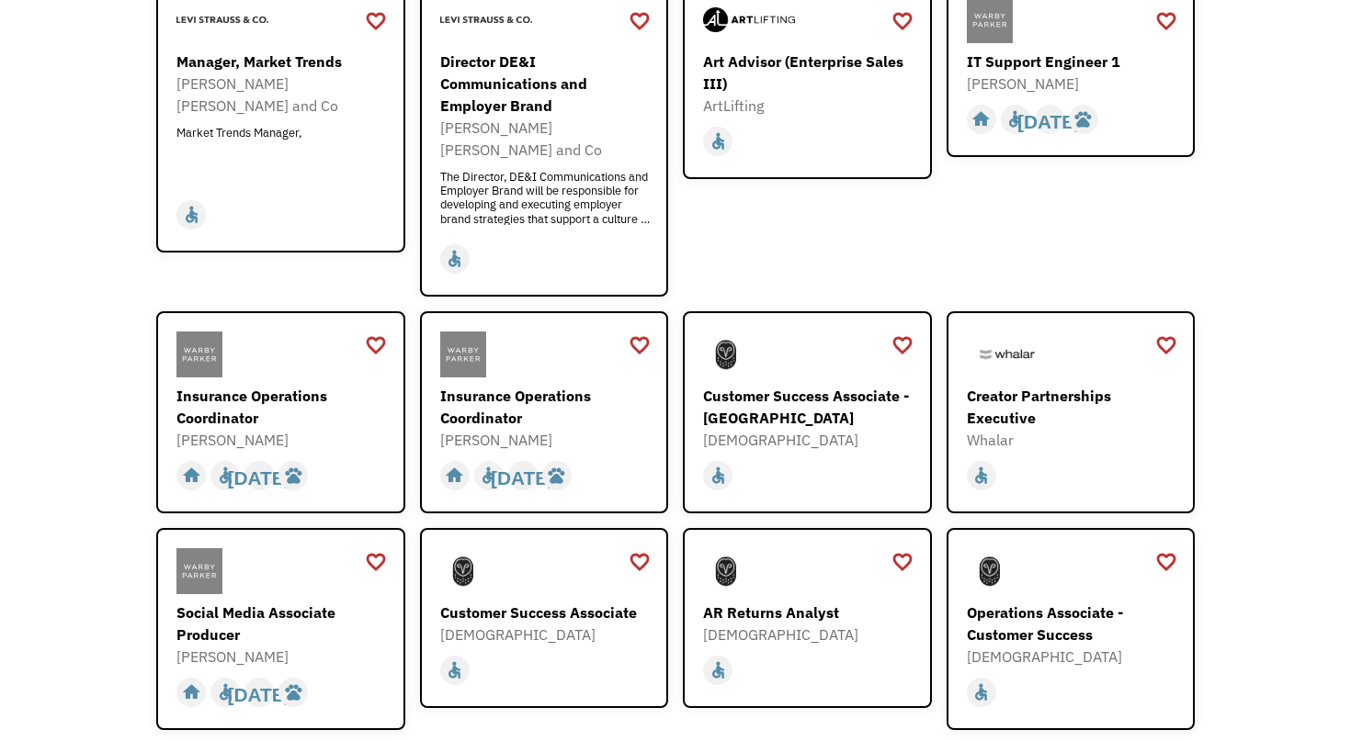
scroll to position [356, 0]
click at [272, 384] on div "Insurance Operations Coordinator" at bounding box center [282, 406] width 213 height 44
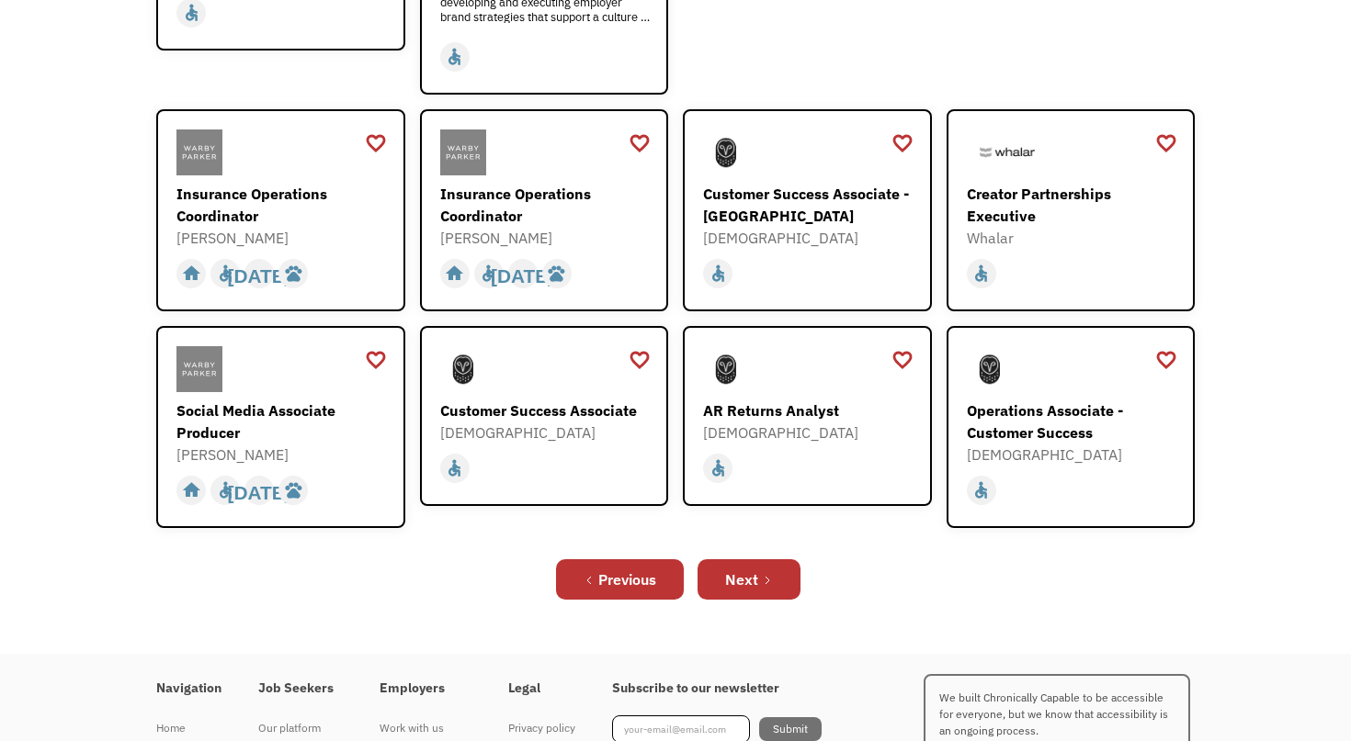
scroll to position [565, 0]
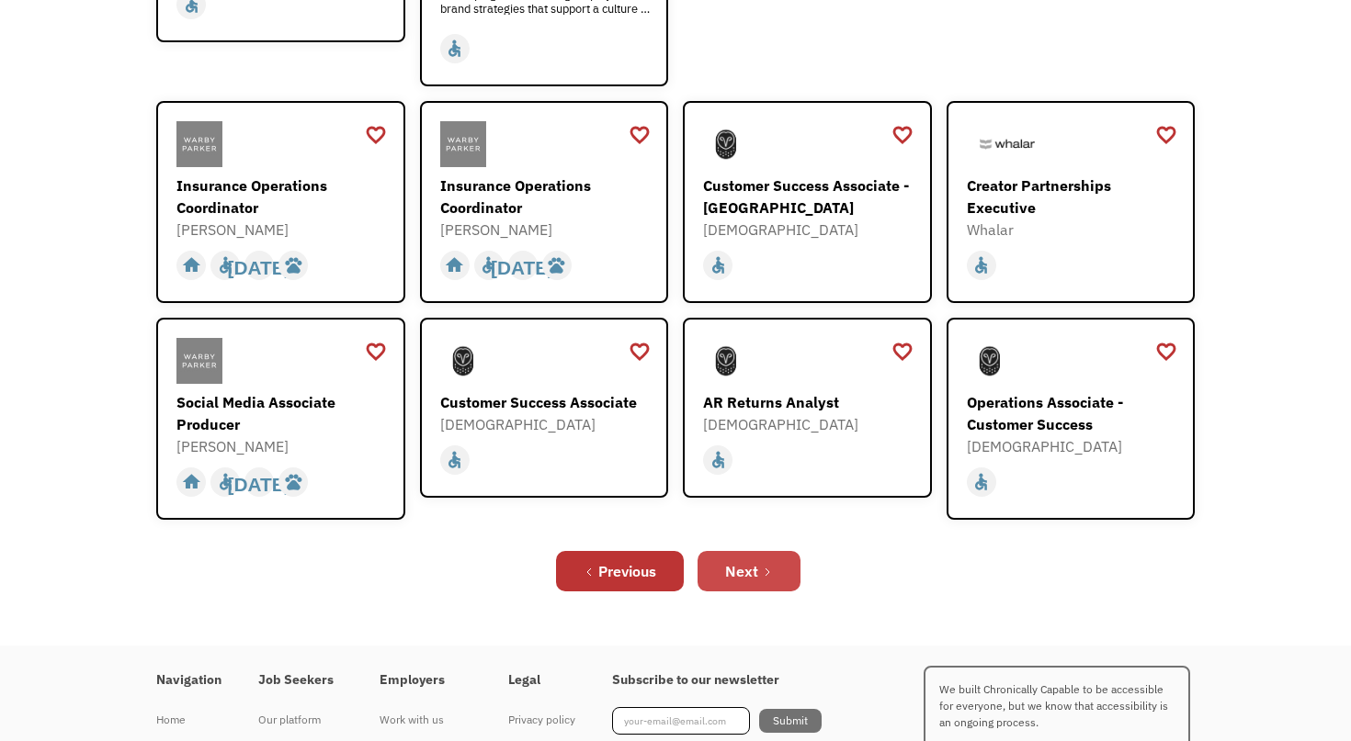
click at [757, 560] on div "Next" at bounding box center [741, 571] width 33 height 22
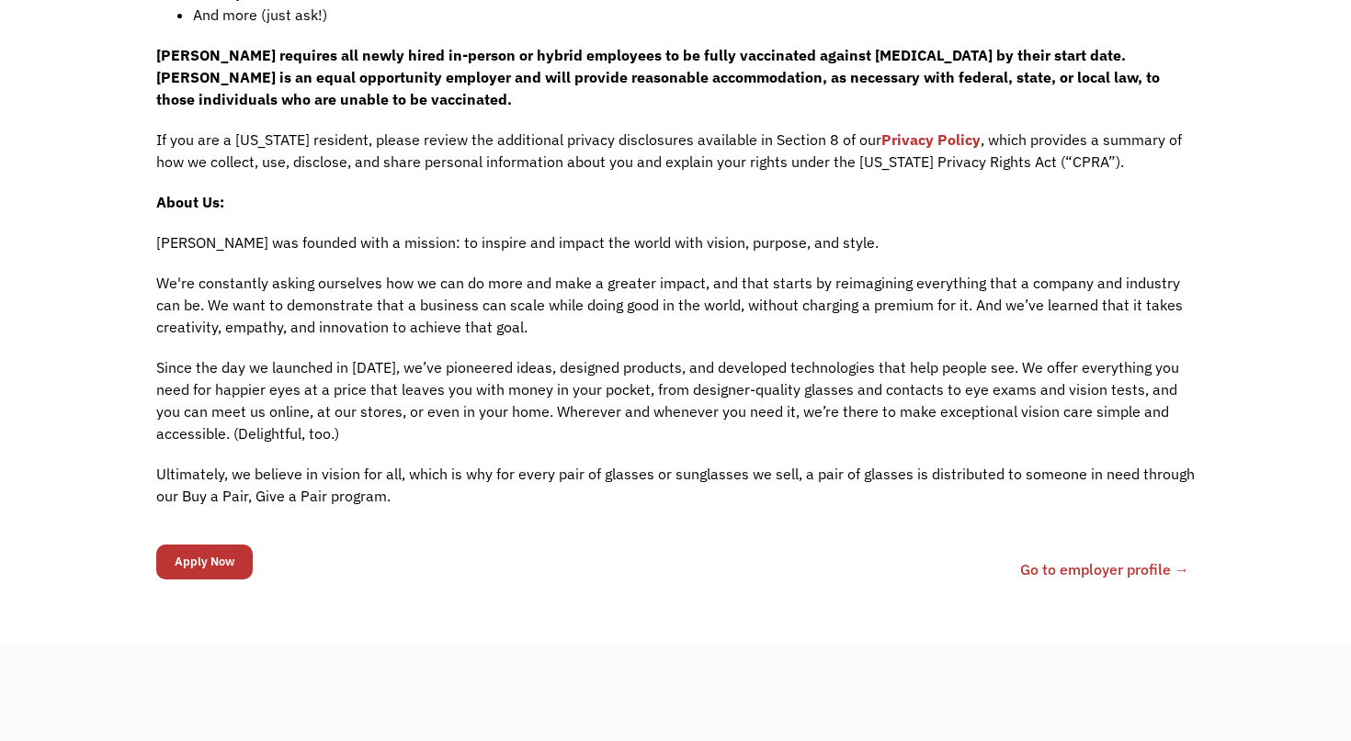
scroll to position [1702, 0]
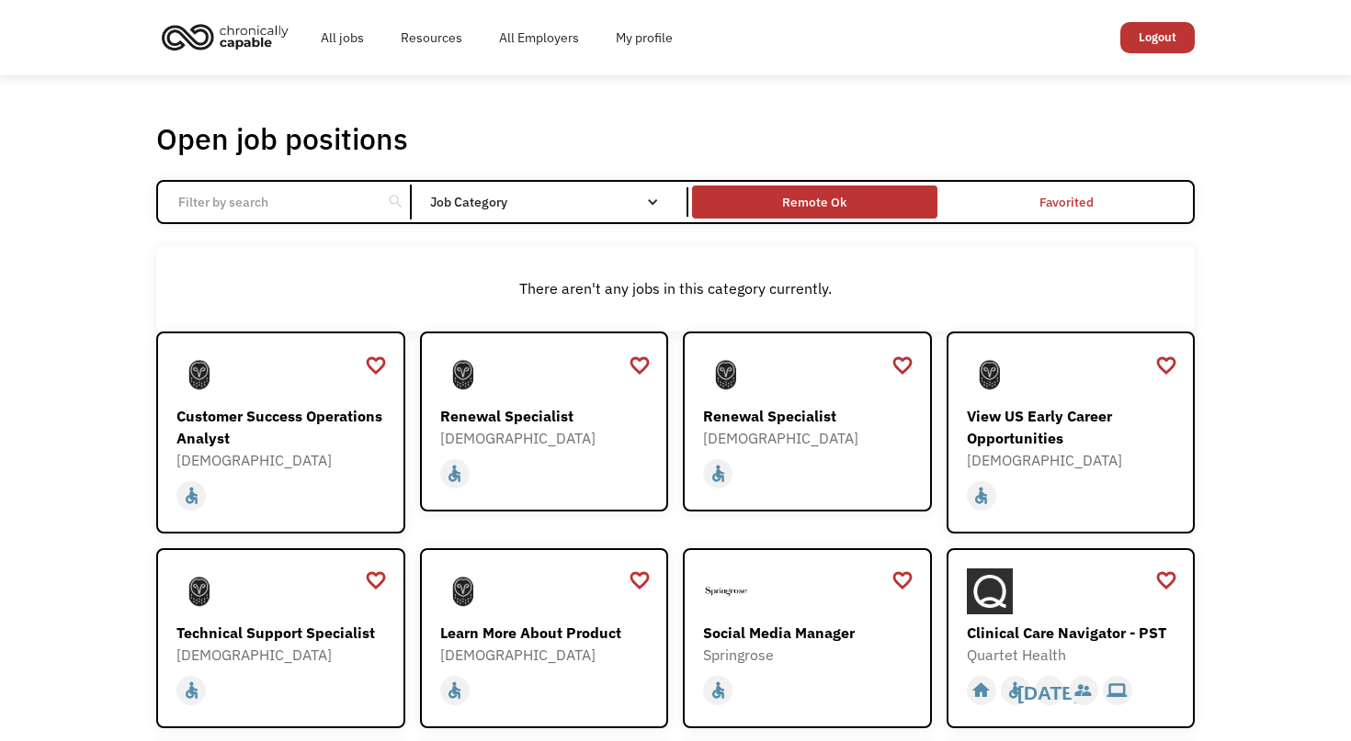
click at [800, 207] on div "Remote Ok" at bounding box center [814, 202] width 64 height 22
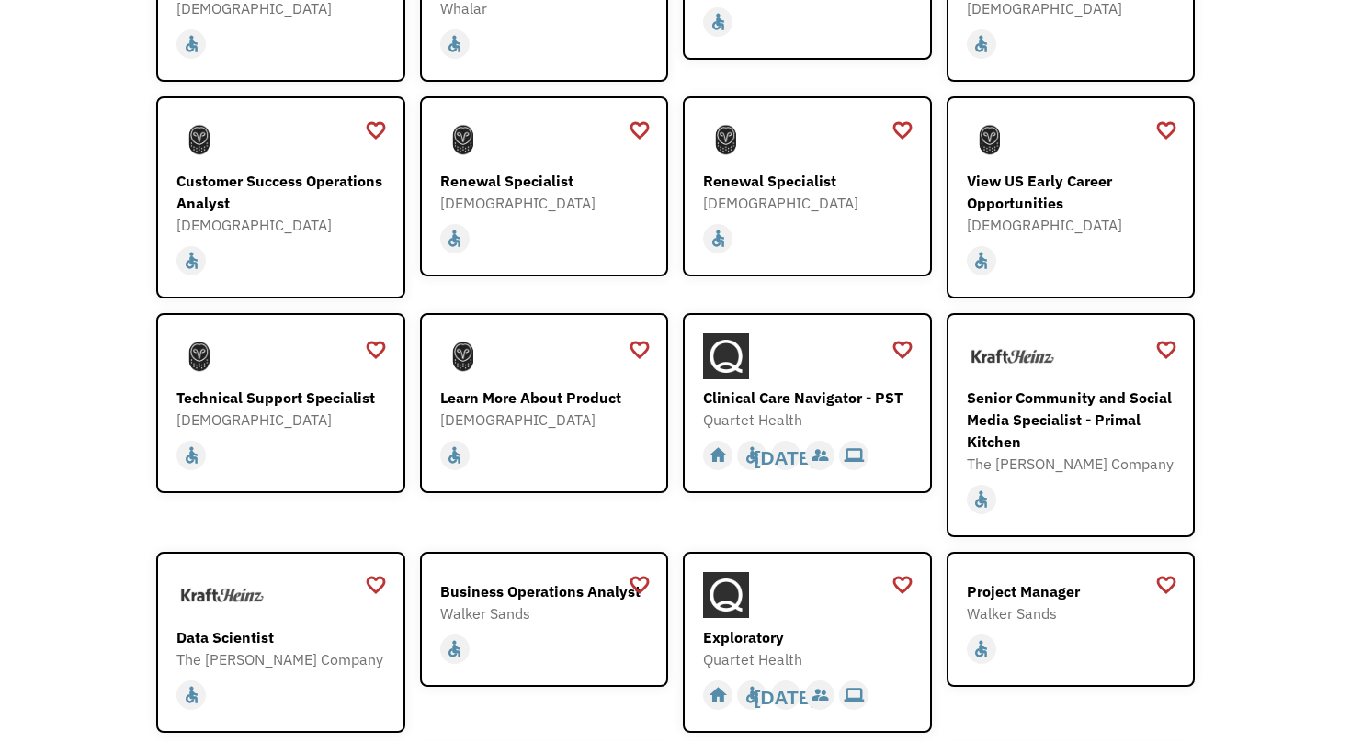
scroll to position [1542, 0]
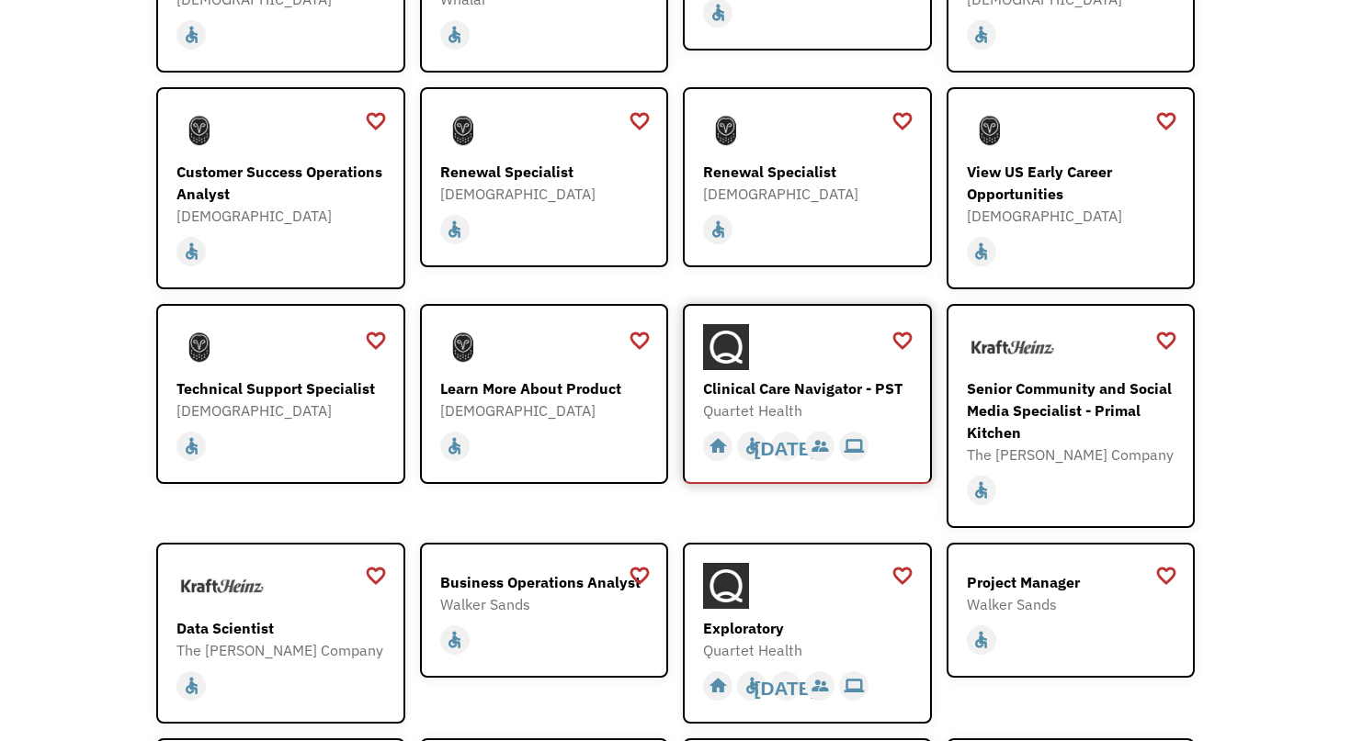
click at [788, 378] on div "Clinical Care Navigator - PST" at bounding box center [809, 389] width 213 height 22
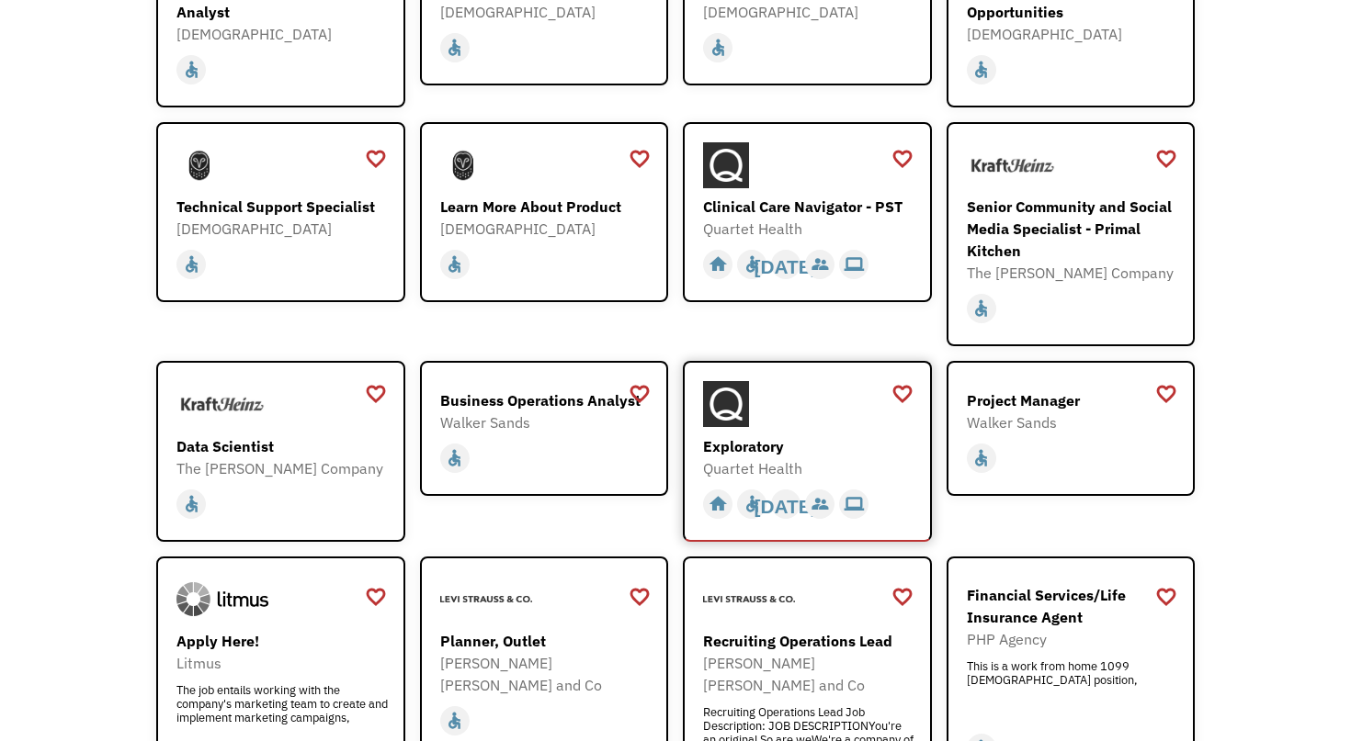
scroll to position [1731, 0]
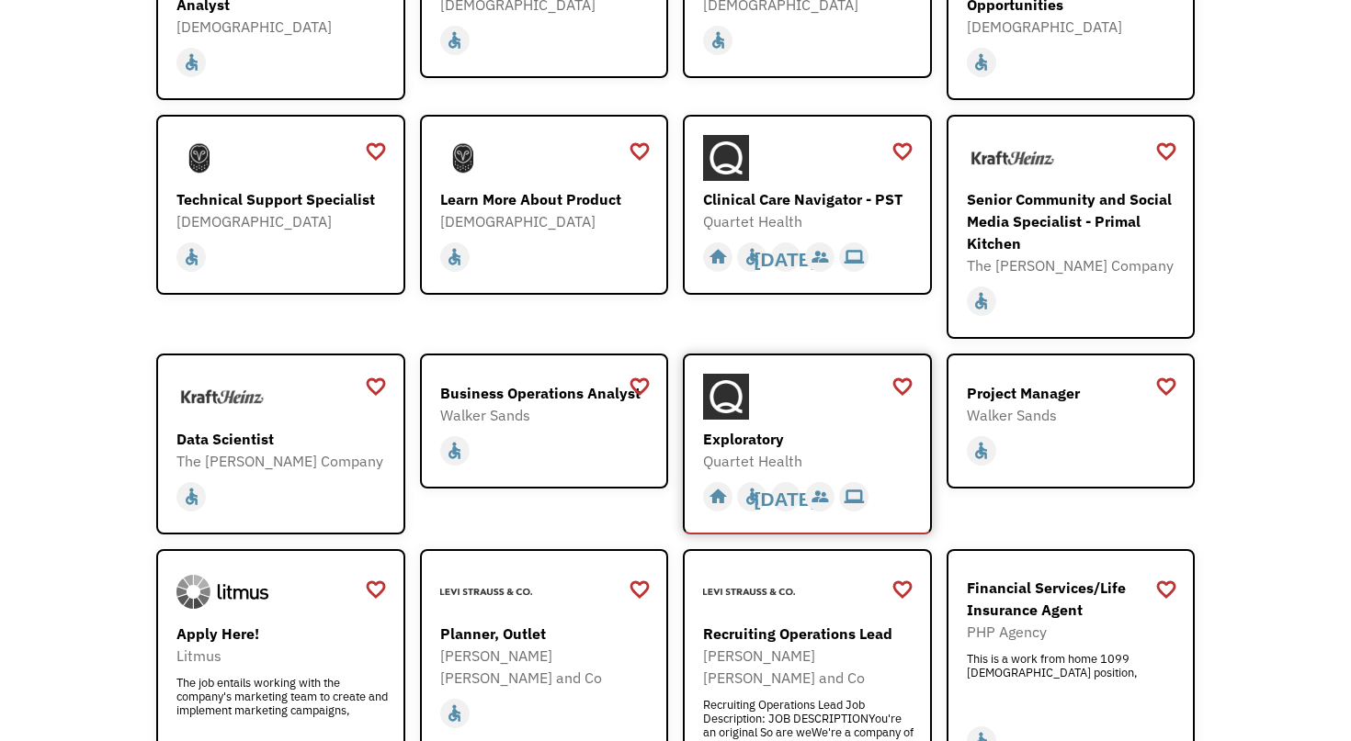
click at [746, 450] on div "Quartet Health" at bounding box center [809, 461] width 213 height 22
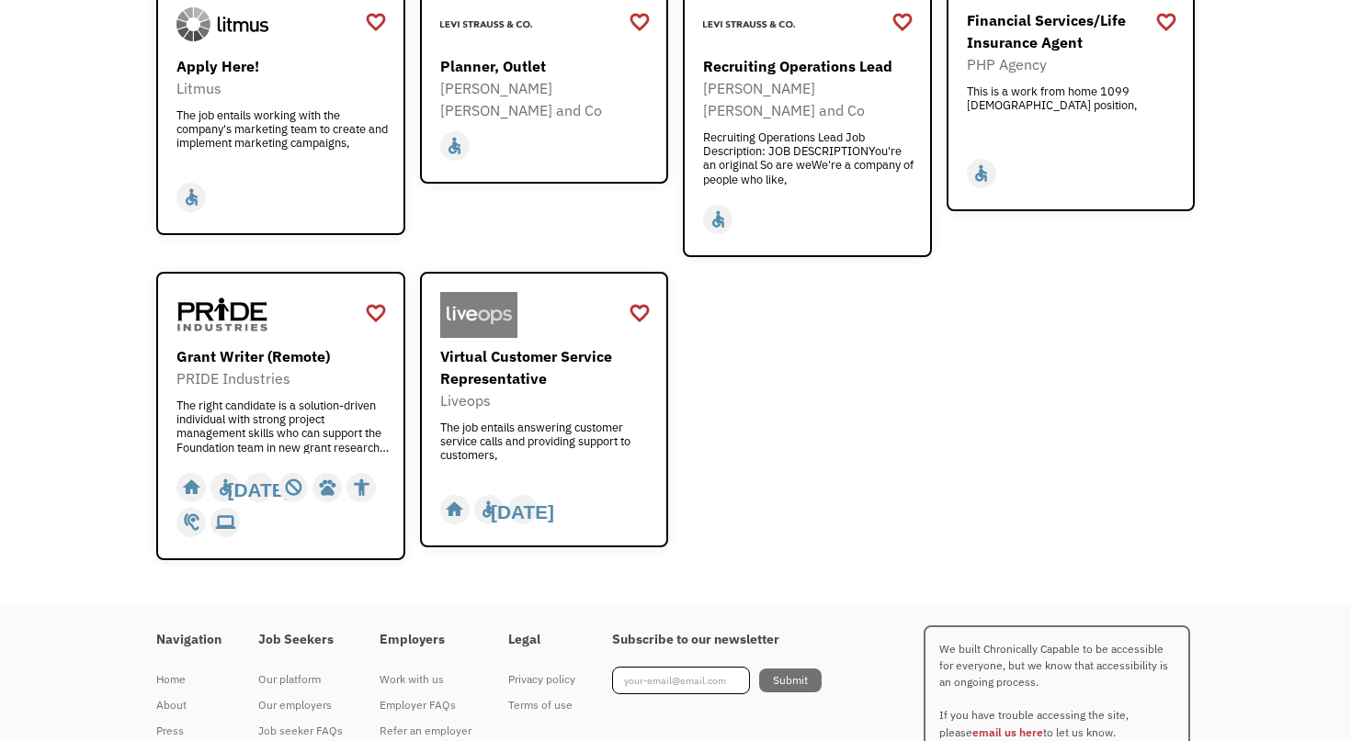
scroll to position [2298, 0]
click at [502, 293] on img at bounding box center [478, 316] width 77 height 46
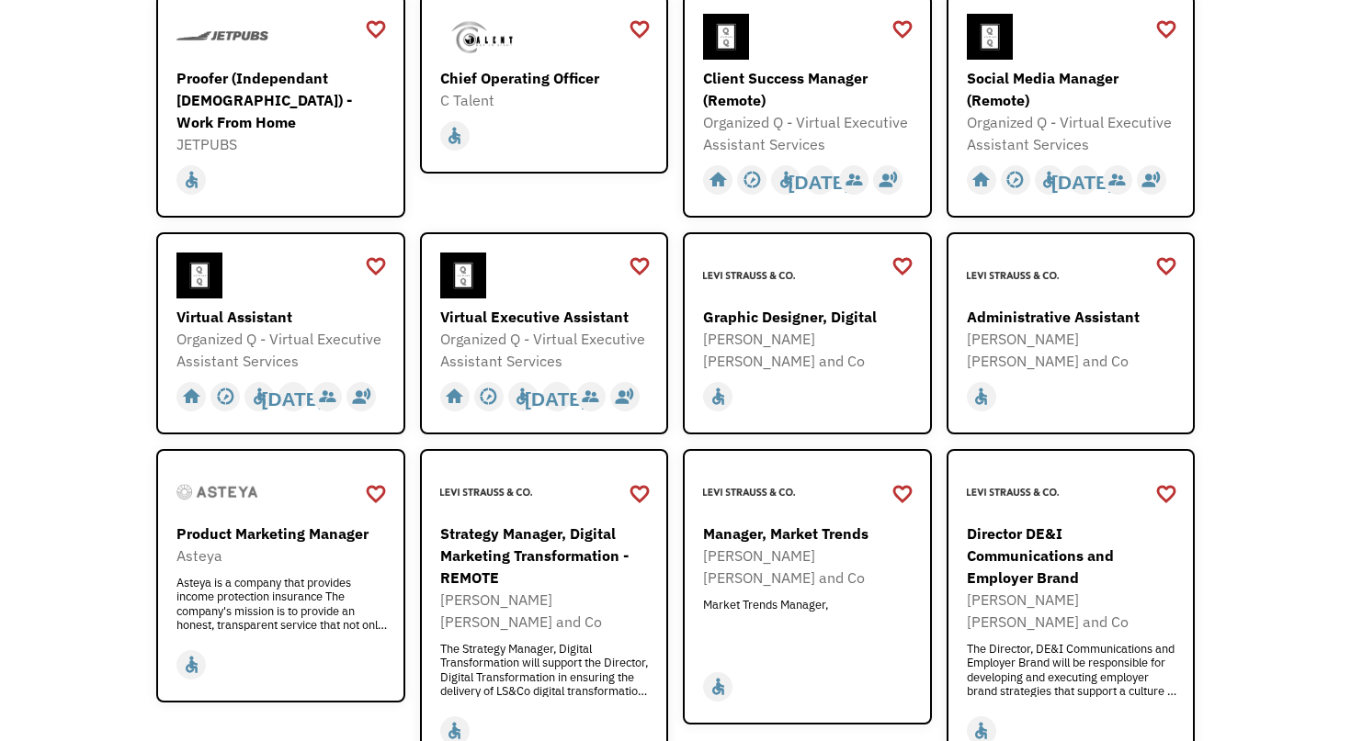
scroll to position [0, 0]
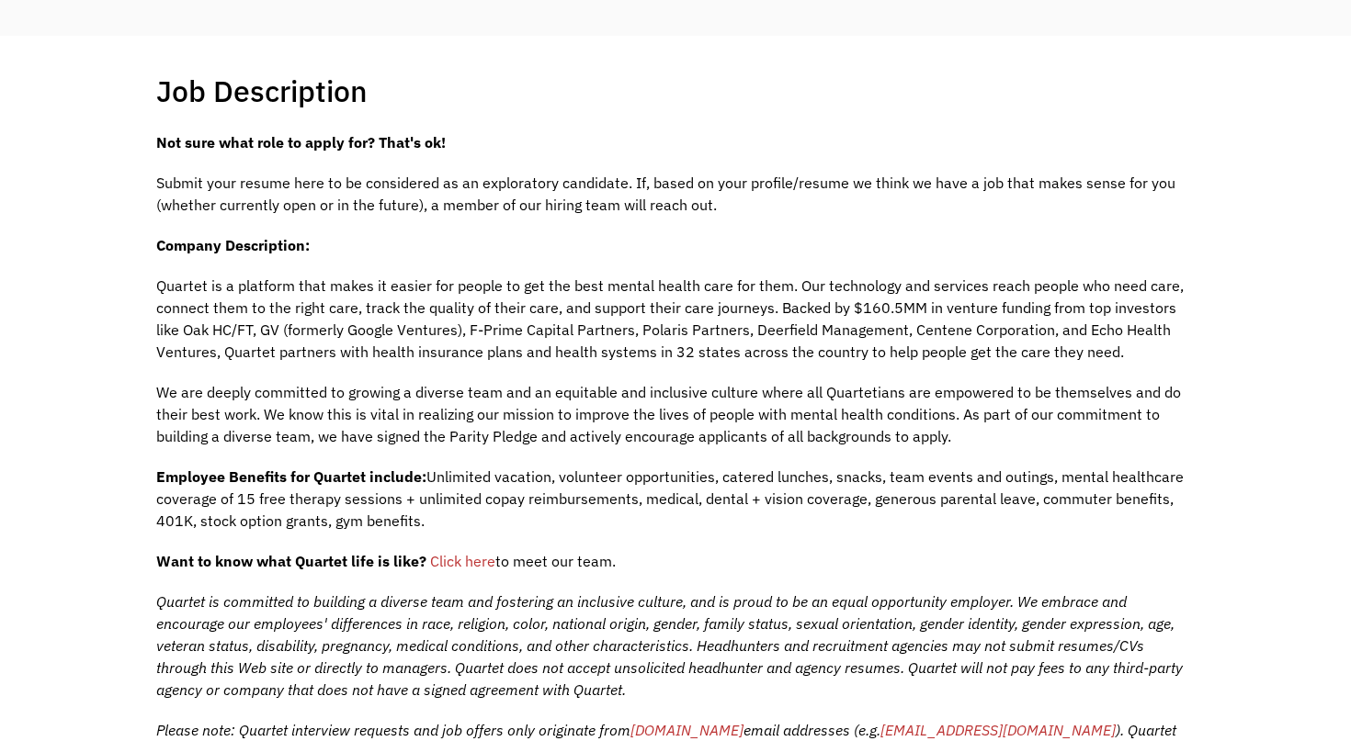
scroll to position [339, 0]
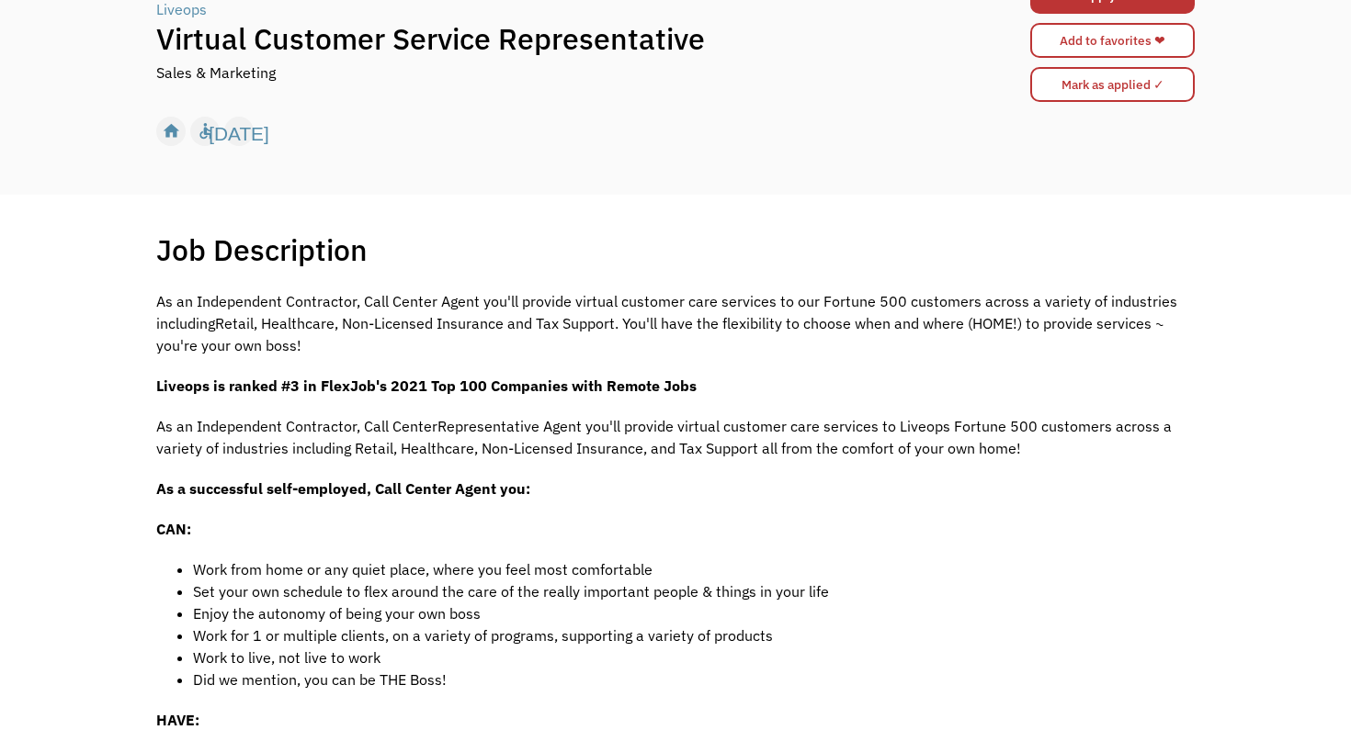
scroll to position [75, 0]
